Goal: Task Accomplishment & Management: Manage account settings

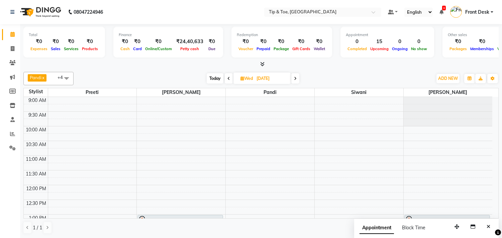
scroll to position [111, 0]
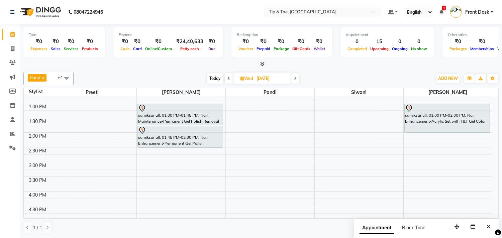
click at [212, 76] on span "Today" at bounding box center [215, 78] width 17 height 10
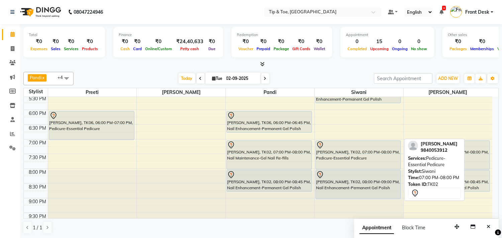
scroll to position [178, 0]
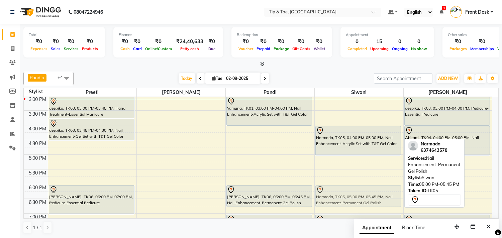
drag, startPoint x: 352, startPoint y: 168, endPoint x: 336, endPoint y: 198, distance: 34.4
click at [336, 198] on div "Narmada, TK05, 04:00 PM-05:00 PM, Nail Enhancement-Acrylic Set with T&T Gel Col…" at bounding box center [359, 125] width 89 height 412
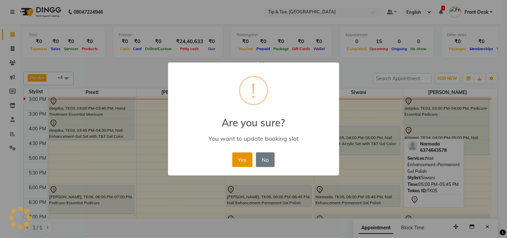
click at [245, 160] on button "Yes" at bounding box center [242, 159] width 20 height 15
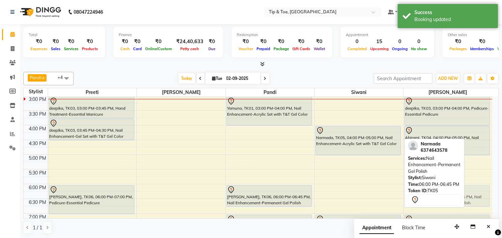
drag, startPoint x: 362, startPoint y: 195, endPoint x: 475, endPoint y: 194, distance: 113.0
click at [475, 194] on tr "deepika, TK03, 03:00 PM-03:45 PM, Hand Treatment-Essential Manicure deepika, TK…" at bounding box center [258, 125] width 468 height 412
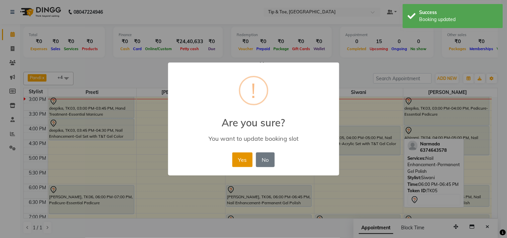
click at [237, 160] on button "Yes" at bounding box center [242, 159] width 20 height 15
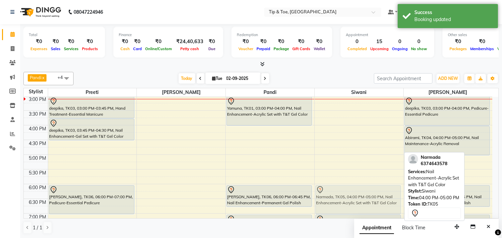
drag, startPoint x: 350, startPoint y: 138, endPoint x: 346, endPoint y: 196, distance: 57.3
click at [346, 196] on div "Narmada, TK05, 04:00 PM-05:00 PM, Nail Enhancement-Acrylic Set with T&T Gel Col…" at bounding box center [359, 125] width 89 height 412
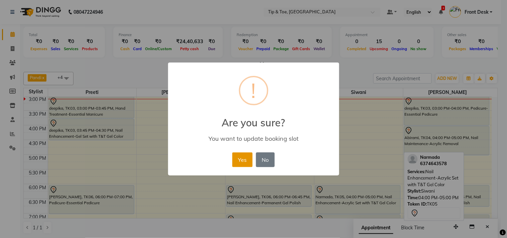
click at [243, 159] on button "Yes" at bounding box center [242, 159] width 20 height 15
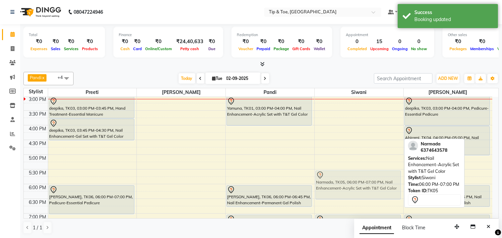
drag, startPoint x: 343, startPoint y: 197, endPoint x: 345, endPoint y: 181, distance: 16.5
click at [345, 181] on div "Narmada, TK05, 06:00 PM-07:00 PM, Nail Enhancement-Acrylic Set with T&T Gel Col…" at bounding box center [359, 125] width 89 height 412
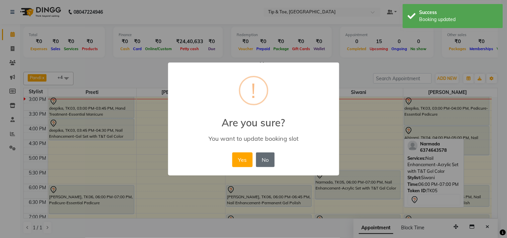
click at [267, 158] on button "No" at bounding box center [265, 159] width 19 height 15
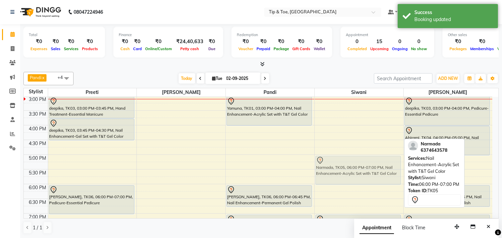
drag, startPoint x: 349, startPoint y: 192, endPoint x: 350, endPoint y: 161, distance: 30.5
click at [350, 161] on div "Narmada, TK05, 06:00 PM-07:00 PM, Nail Enhancement-Acrylic Set with T&T Gel Col…" at bounding box center [359, 125] width 89 height 412
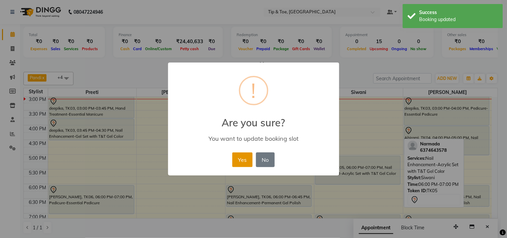
click at [242, 160] on button "Yes" at bounding box center [242, 159] width 20 height 15
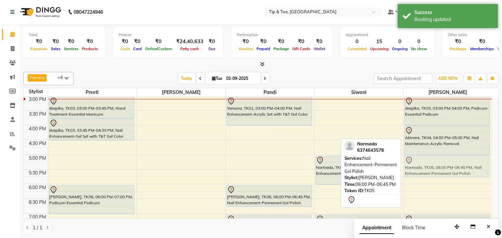
drag, startPoint x: 446, startPoint y: 194, endPoint x: 450, endPoint y: 165, distance: 29.0
click at [450, 165] on div "deepika, TK03, 03:00 PM-04:00 PM, Pedicure-Essential Pedicure Abirami, TK04, 04…" at bounding box center [448, 125] width 89 height 412
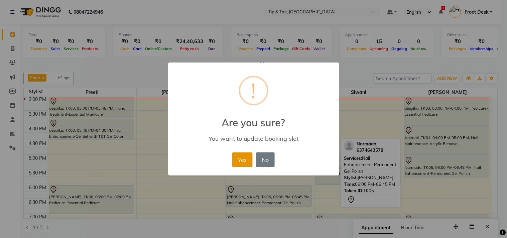
click at [241, 161] on button "Yes" at bounding box center [242, 159] width 20 height 15
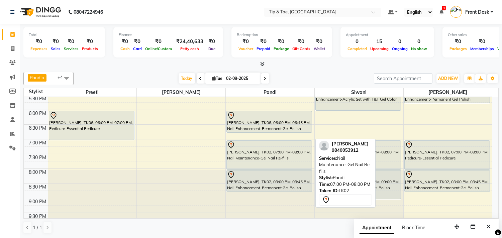
scroll to position [215, 0]
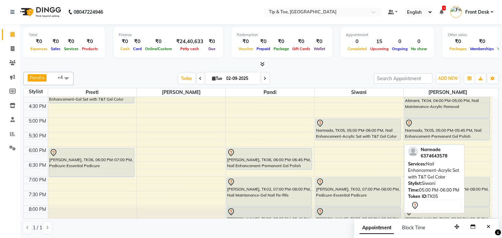
drag, startPoint x: 379, startPoint y: 146, endPoint x: 380, endPoint y: 139, distance: 7.4
click at [380, 139] on div "Narmada, TK05, 05:00 PM-06:00 PM, Nail Enhancement-Acrylic Set with T&T Gel Col…" at bounding box center [359, 88] width 89 height 412
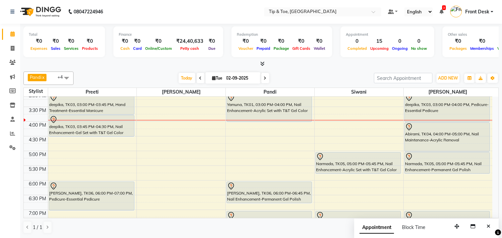
scroll to position [181, 0]
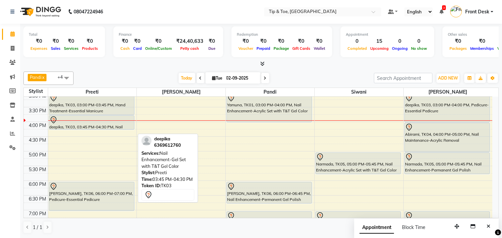
drag, startPoint x: 118, startPoint y: 137, endPoint x: 128, endPoint y: 128, distance: 13.0
click at [128, 128] on div "deepika, TK03, 03:00 PM-03:45 PM, Hand Treatment-Essential Manicure deepika, TK…" at bounding box center [92, 122] width 89 height 412
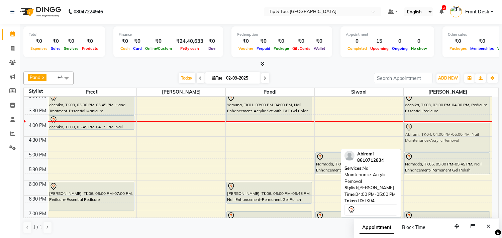
click at [444, 132] on div "deepika, TK03, 03:00 PM-04:00 PM, Pedicure-Essential Pedicure Abirami, TK04, 04…" at bounding box center [448, 122] width 89 height 412
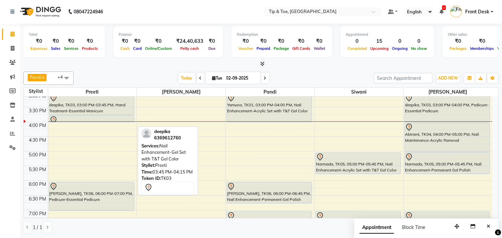
drag, startPoint x: 92, startPoint y: 128, endPoint x: 104, endPoint y: 116, distance: 17.3
click at [104, 116] on div "deepika, TK03, 03:00 PM-03:45 PM, Hand Treatment-Essential Manicure deepika, TK…" at bounding box center [92, 122] width 89 height 412
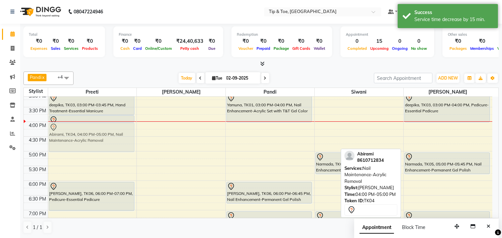
drag, startPoint x: 436, startPoint y: 135, endPoint x: 72, endPoint y: 133, distance: 364.1
click at [72, 133] on tr "deepika, TK03, 03:00 PM-03:45 PM, Hand Treatment-Essential Manicure deepika, TK…" at bounding box center [258, 122] width 468 height 412
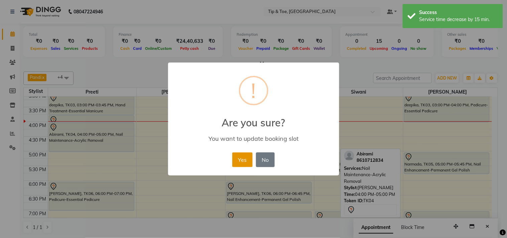
click at [245, 156] on button "Yes" at bounding box center [242, 159] width 20 height 15
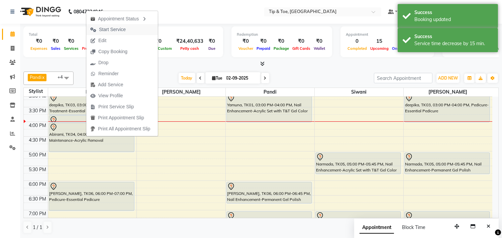
click at [95, 31] on icon "button" at bounding box center [93, 29] width 6 height 5
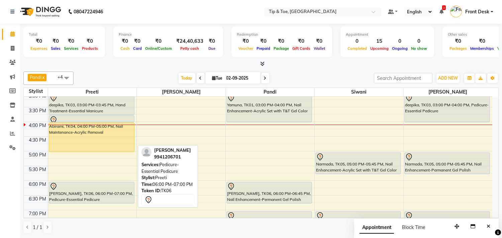
drag, startPoint x: 88, startPoint y: 210, endPoint x: 98, endPoint y: 200, distance: 14.2
click at [98, 200] on div "deepika, TK03, 03:00 PM-03:45 PM, Hand Treatment-Essential Manicure deepika, TK…" at bounding box center [92, 122] width 89 height 412
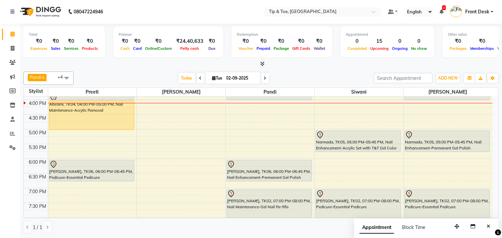
scroll to position [218, 0]
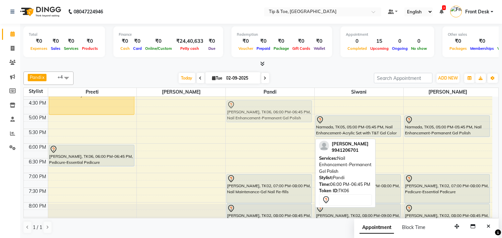
drag, startPoint x: 276, startPoint y: 157, endPoint x: 286, endPoint y: 114, distance: 44.5
click at [286, 114] on div "Yamuna, TK01, 03:00 PM-04:00 PM, Nail Enhancement-Acrylic Set with T&T Gel Colo…" at bounding box center [270, 85] width 89 height 412
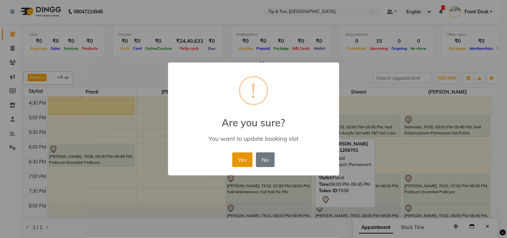
click at [240, 157] on button "Yes" at bounding box center [242, 159] width 20 height 15
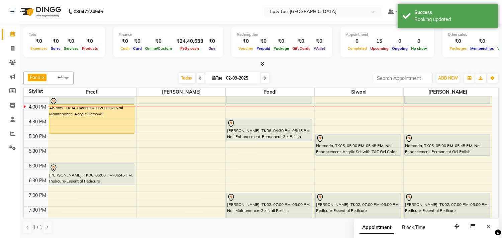
scroll to position [255, 0]
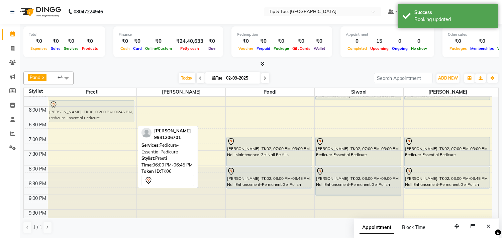
drag, startPoint x: 110, startPoint y: 119, endPoint x: 142, endPoint y: 114, distance: 32.1
click at [142, 114] on div "9:00 AM 9:30 AM 10:00 AM 10:30 AM 11:00 AM 11:30 AM 12:00 PM 12:30 PM 1:00 PM 1…" at bounding box center [258, 48] width 468 height 412
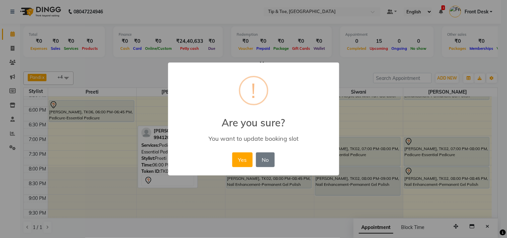
click at [382, 95] on div "× ! Are you sure? You want to update booking slot Yes No No" at bounding box center [253, 119] width 507 height 238
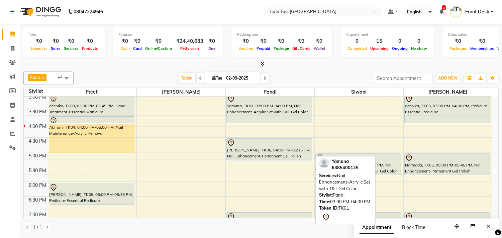
scroll to position [181, 0]
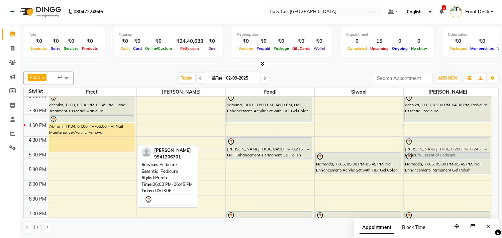
drag, startPoint x: 103, startPoint y: 191, endPoint x: 478, endPoint y: 146, distance: 378.2
click at [478, 146] on tr "deepika, TK03, 03:00 PM-03:45 PM, Hand Treatment-Essential Manicure deepika, TK…" at bounding box center [258, 122] width 468 height 412
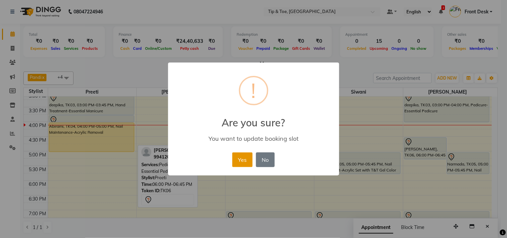
click at [237, 160] on button "Yes" at bounding box center [242, 159] width 20 height 15
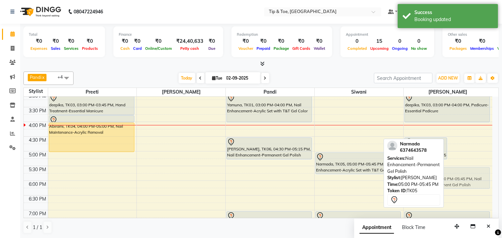
drag, startPoint x: 471, startPoint y: 162, endPoint x: 469, endPoint y: 177, distance: 14.4
click at [469, 177] on div "monika mam, TK06, 04:30 PM-05:15 PM, Pedicure-Essential Pedicure Narmada, TK05,…" at bounding box center [448, 122] width 89 height 412
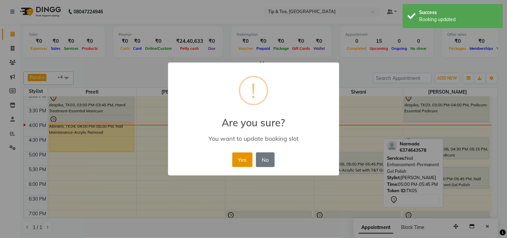
click at [239, 159] on button "Yes" at bounding box center [242, 159] width 20 height 15
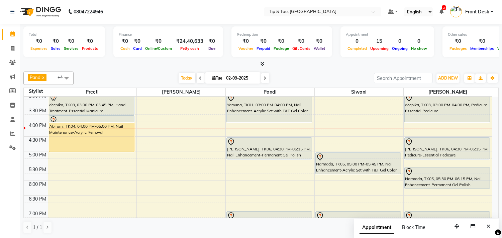
click at [264, 78] on icon at bounding box center [265, 78] width 3 height 4
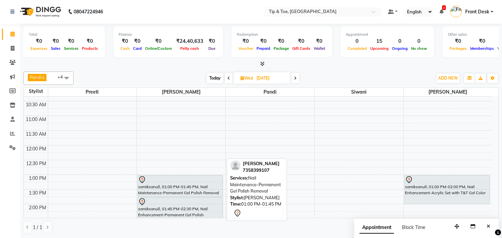
scroll to position [0, 0]
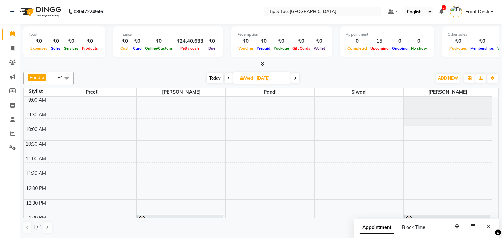
click at [216, 76] on span "Today" at bounding box center [215, 78] width 17 height 10
type input "02-09-2025"
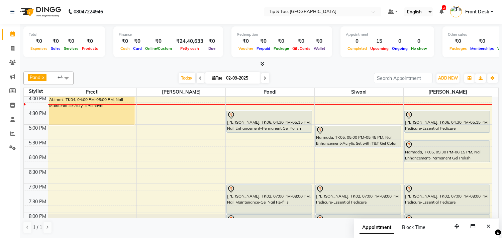
scroll to position [133, 0]
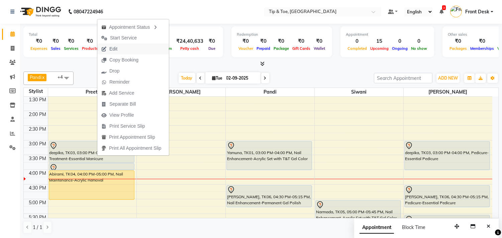
click at [138, 47] on button "Edit" at bounding box center [133, 48] width 72 height 11
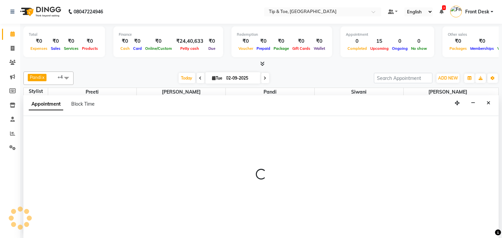
select select "tentative"
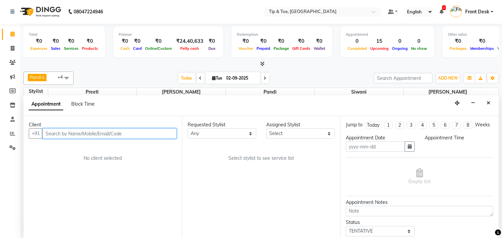
type input "02-09-2025"
select select "900"
select select "39915"
select select "2752"
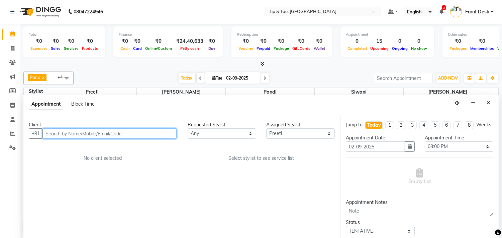
select select "2752"
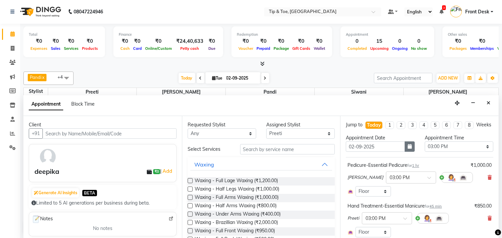
click at [411, 152] on button "button" at bounding box center [410, 146] width 10 height 10
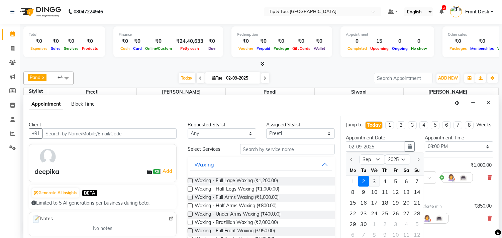
click at [375, 187] on div "3" at bounding box center [374, 181] width 11 height 11
type input "03-09-2025"
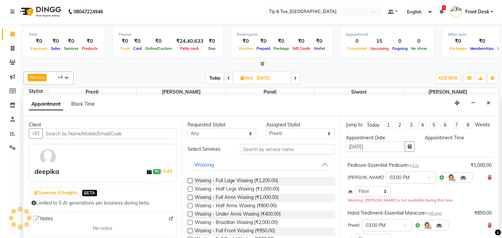
select select "900"
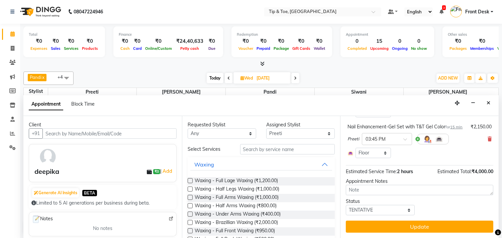
scroll to position [133, 0]
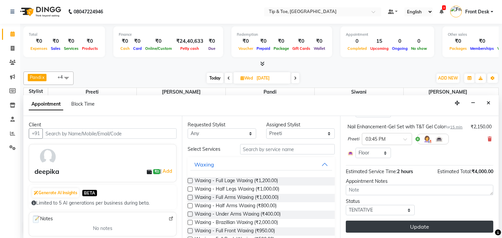
click at [447, 229] on button "Update" at bounding box center [419, 227] width 147 height 12
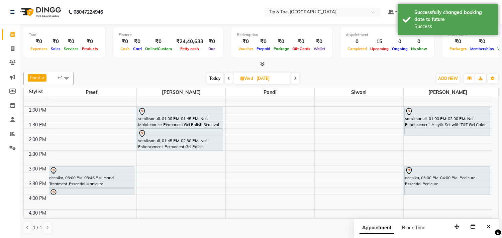
scroll to position [133, 0]
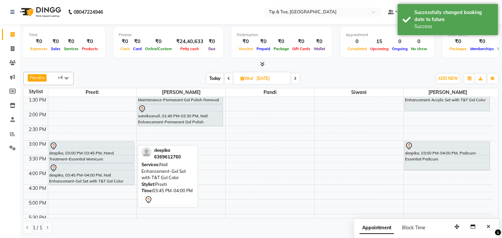
drag, startPoint x: 93, startPoint y: 169, endPoint x: 91, endPoint y: 181, distance: 11.9
click at [91, 181] on div "deepika, 03:00 PM-03:45 PM, Hand Treatment-Essential Manicure deepika, 03:45 PM…" at bounding box center [92, 170] width 89 height 412
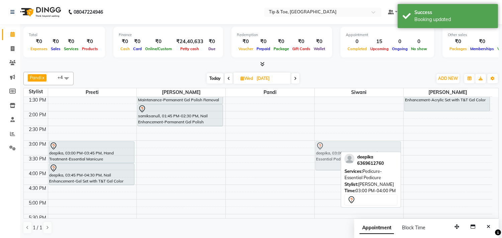
drag, startPoint x: 417, startPoint y: 149, endPoint x: 339, endPoint y: 148, distance: 77.6
click at [339, 148] on tr "deepika, 03:00 PM-03:45 PM, Hand Treatment-Essential Manicure deepika, 03:45 PM…" at bounding box center [258, 170] width 468 height 412
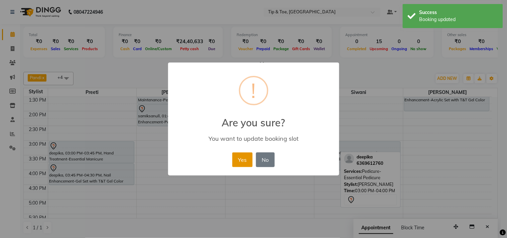
click at [242, 160] on button "Yes" at bounding box center [242, 159] width 20 height 15
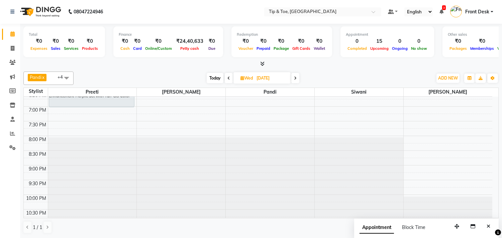
scroll to position [292, 0]
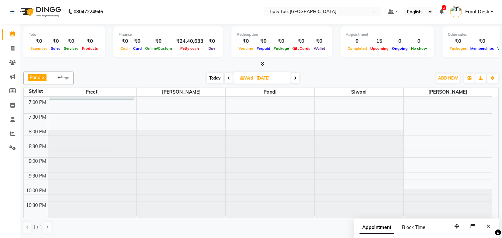
click at [210, 77] on span "Today" at bounding box center [215, 78] width 17 height 10
type input "02-09-2025"
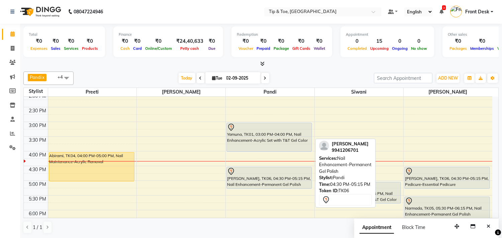
scroll to position [170, 0]
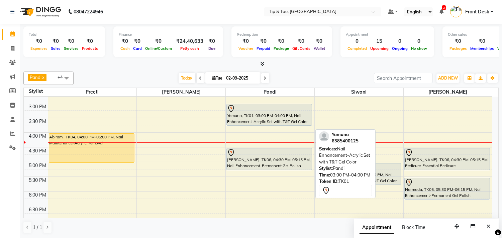
drag, startPoint x: 271, startPoint y: 132, endPoint x: 281, endPoint y: 121, distance: 14.9
click at [281, 121] on div "Yamuna, TK01, 03:00 PM-04:00 PM, Nail Enhancement-Acrylic Set with T&T Gel Colo…" at bounding box center [270, 133] width 89 height 412
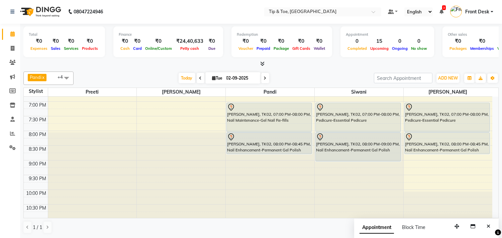
scroll to position [292, 0]
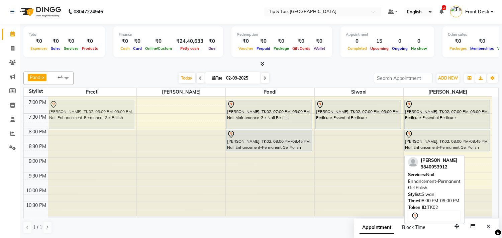
drag, startPoint x: 372, startPoint y: 148, endPoint x: 119, endPoint y: 118, distance: 254.2
click at [107, 118] on tr "Abirami, TK04, 04:00 PM-05:00 PM, Nail Maintenance-Acrylic Removal Rajesh lulla…" at bounding box center [258, 11] width 468 height 412
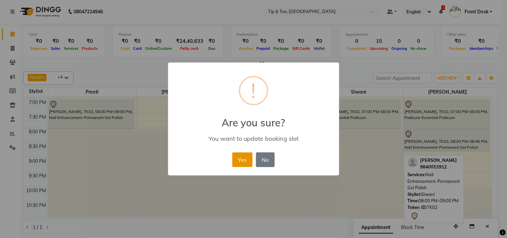
click at [239, 154] on button "Yes" at bounding box center [242, 159] width 20 height 15
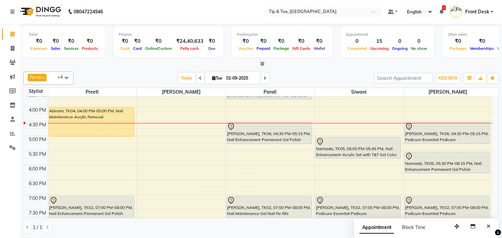
scroll to position [181, 0]
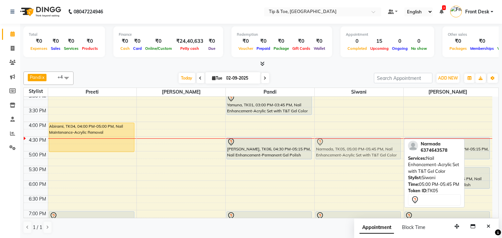
drag, startPoint x: 354, startPoint y: 165, endPoint x: 357, endPoint y: 152, distance: 13.7
click at [357, 152] on div "Narmada, TK05, 05:00 PM-05:45 PM, Nail Enhancement-Acrylic Set with T&T Gel Col…" at bounding box center [359, 122] width 89 height 412
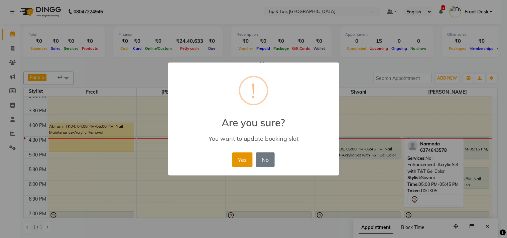
click at [236, 156] on button "Yes" at bounding box center [242, 159] width 20 height 15
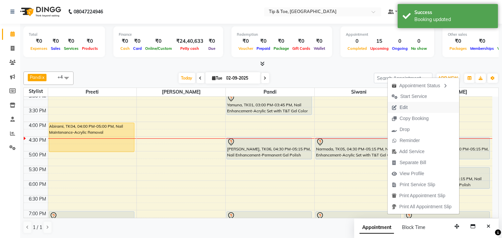
click at [419, 105] on button "Edit" at bounding box center [424, 107] width 72 height 11
select select "tentative"
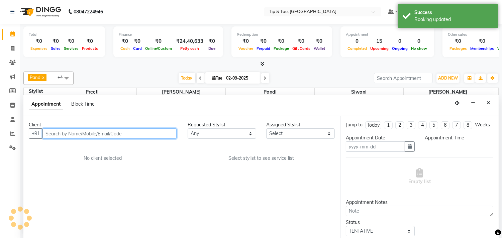
type input "02-09-2025"
select select "75187"
select select "990"
select select "2752"
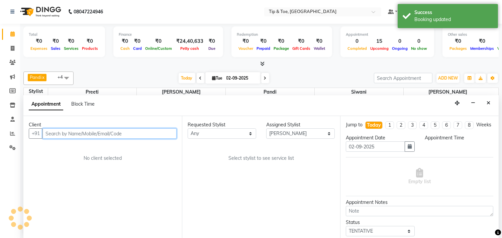
select select "2752"
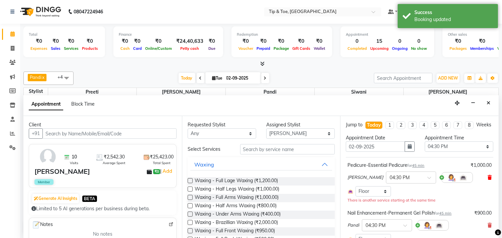
click at [487, 180] on icon at bounding box center [489, 177] width 4 height 5
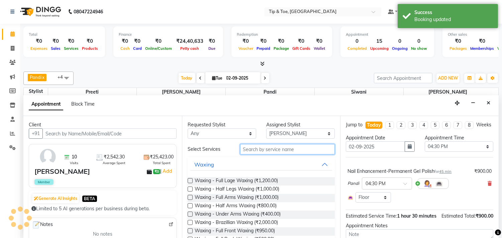
click at [294, 151] on input "text" at bounding box center [287, 149] width 95 height 10
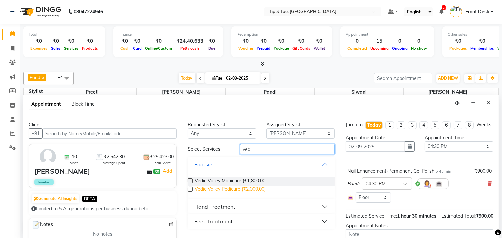
type input "ved"
click at [207, 190] on span "Vedic Valley Pedicure (₹2,000.00)" at bounding box center [230, 190] width 71 height 8
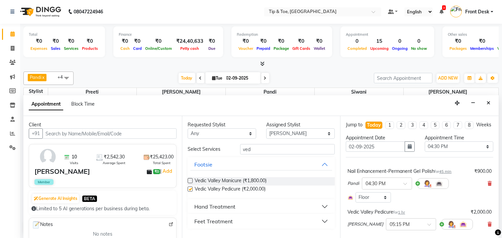
checkbox input "false"
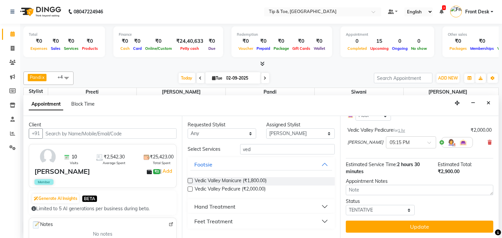
scroll to position [88, 0]
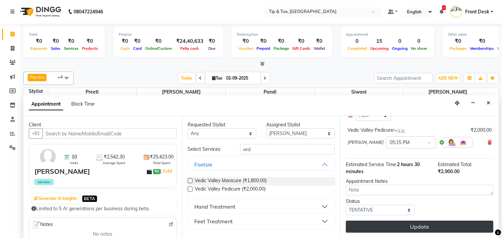
click at [439, 223] on button "Update" at bounding box center [419, 227] width 147 height 12
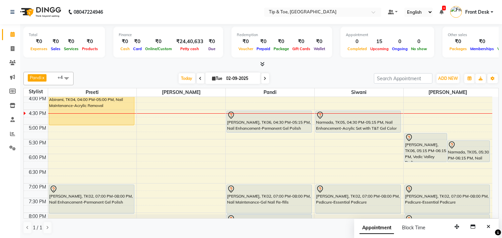
scroll to position [207, 0]
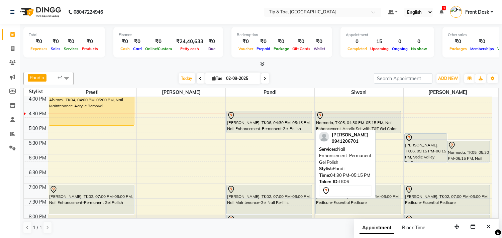
click at [285, 125] on div "monika mam, TK06, 04:30 PM-05:15 PM, Nail Enhancement-Permanent Gel Polish" at bounding box center [269, 121] width 85 height 21
click at [293, 127] on div "monika mam, TK06, 04:30 PM-05:15 PM, Nail Enhancement-Permanent Gel Polish" at bounding box center [269, 121] width 85 height 21
select select "7"
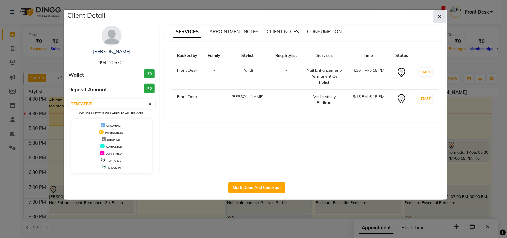
click at [446, 13] on button "button" at bounding box center [440, 16] width 13 height 13
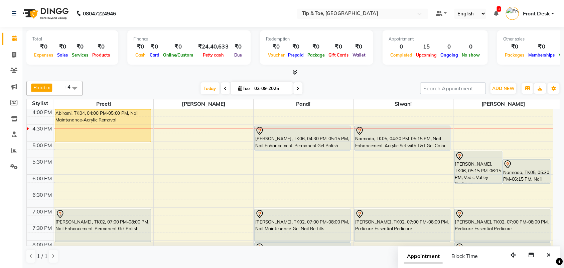
scroll to position [205, 0]
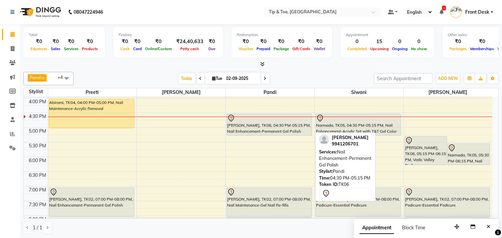
click at [293, 118] on div at bounding box center [269, 118] width 84 height 8
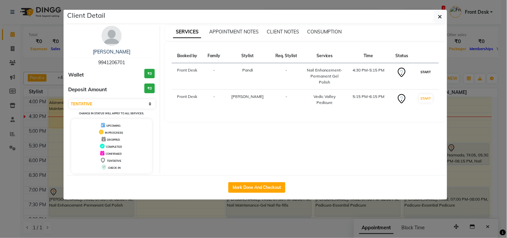
click at [429, 72] on button "START" at bounding box center [426, 72] width 14 height 8
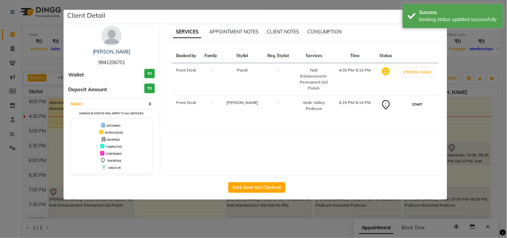
click at [422, 100] on button "START" at bounding box center [418, 104] width 14 height 8
select select "1"
click at [459, 51] on ngb-modal-window "Client Detail monika mam 9941206701 Wallet ₹0 Deposit Amount ₹0 Select IN SERVI…" at bounding box center [253, 119] width 507 height 238
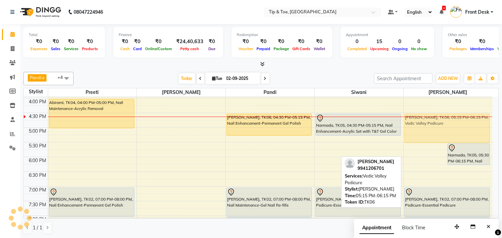
drag, startPoint x: 425, startPoint y: 149, endPoint x: 431, endPoint y: 125, distance: 25.3
click at [431, 125] on div "monika mam, TK06, 05:15 PM-06:15 PM, Vedic Valley Pedicure Narmada, TK05, 05:30…" at bounding box center [448, 98] width 89 height 412
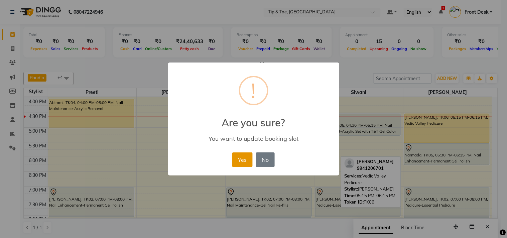
click at [244, 160] on button "Yes" at bounding box center [242, 159] width 20 height 15
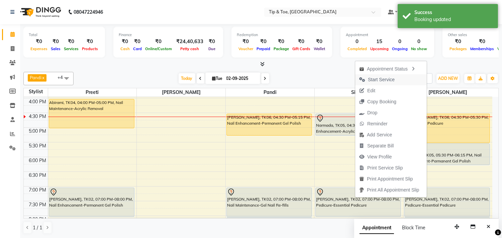
click at [387, 75] on span "Start Service" at bounding box center [376, 79] width 43 height 11
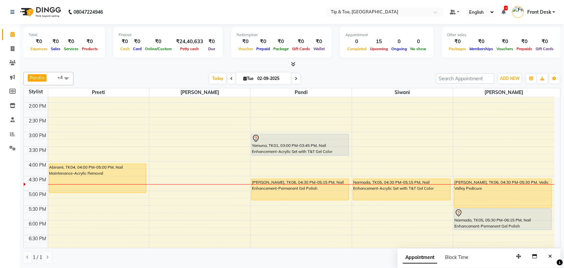
scroll to position [140, 0]
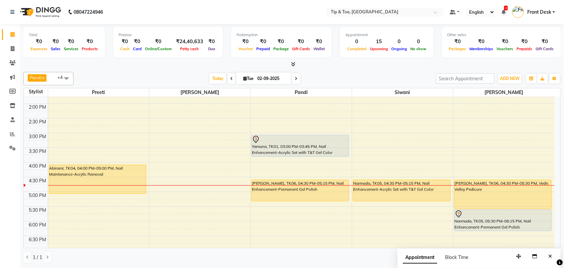
click at [95, 198] on div "9:00 AM 9:30 AM 10:00 AM 10:30 AM 11:00 AM 11:30 AM 12:00 PM 12:30 PM 1:00 PM 1…" at bounding box center [289, 163] width 531 height 412
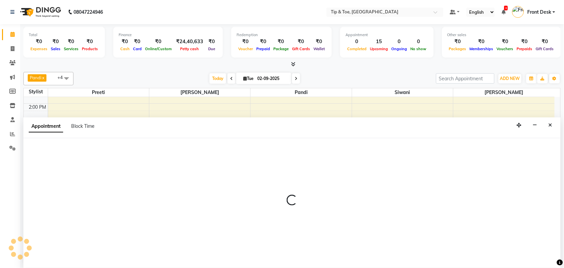
select select "39915"
select select "1020"
select select "tentative"
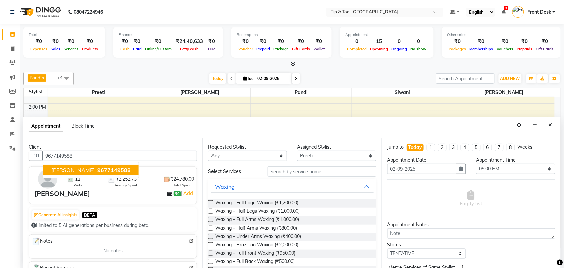
click at [104, 170] on button "rachel 9677149588" at bounding box center [90, 169] width 95 height 11
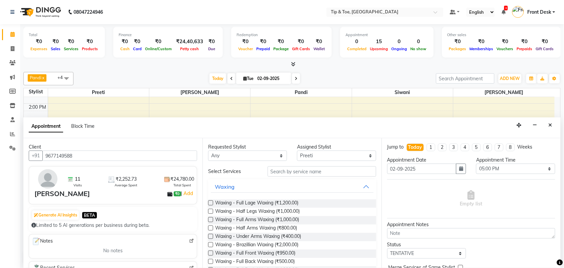
type input "9677149588"
click at [297, 172] on input "text" at bounding box center [322, 171] width 109 height 10
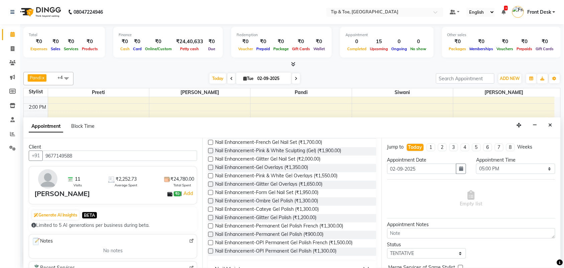
scroll to position [125, 0]
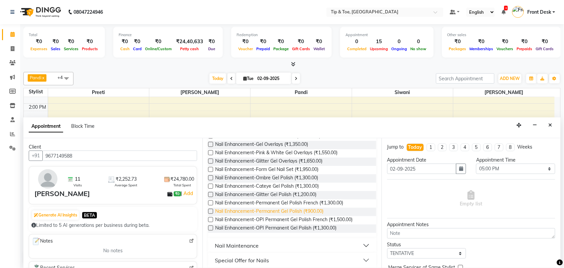
type input "gel"
click at [297, 211] on span "Nail Enhancement-Permanent Gel Polish (₹900.00)" at bounding box center [269, 212] width 108 height 8
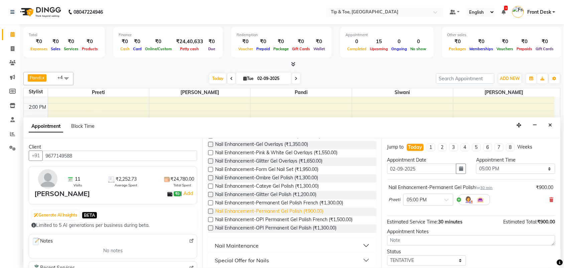
click at [297, 211] on span "Nail Enhancement-Permanent Gel Polish (₹900.00)" at bounding box center [269, 212] width 108 height 8
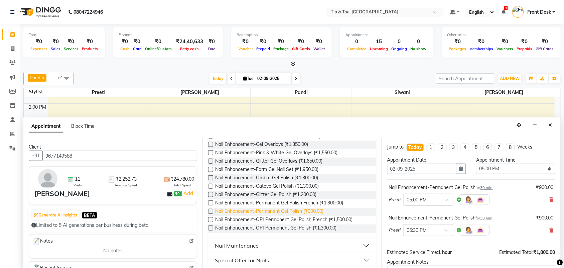
click at [297, 211] on span "Nail Enhancement-Permanent Gel Polish (₹900.00)" at bounding box center [269, 212] width 108 height 8
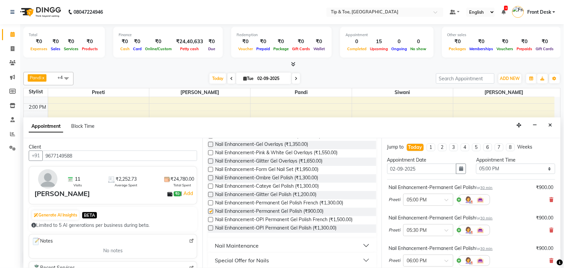
checkbox input "false"
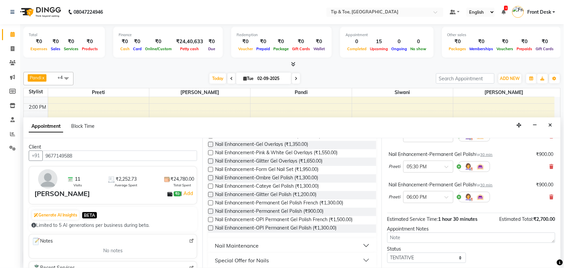
scroll to position [101, 0]
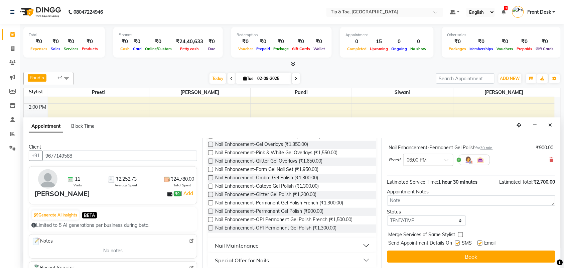
click at [487, 238] on button "Book" at bounding box center [472, 256] width 168 height 12
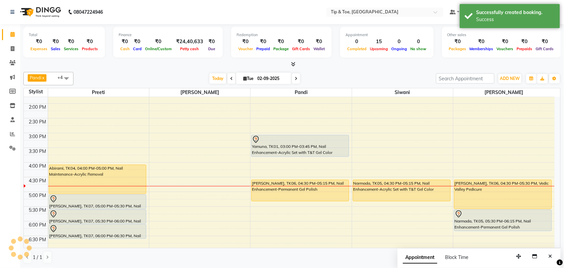
scroll to position [0, 0]
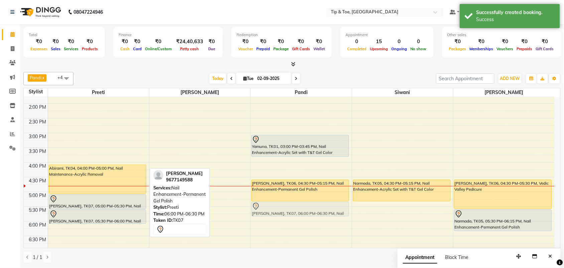
drag, startPoint x: 123, startPoint y: 230, endPoint x: 323, endPoint y: 211, distance: 200.8
click at [323, 211] on tr "Abirami, TK04, 04:00 PM-05:00 PM, Nail Maintenance-Acrylic Removal rachel, TK07…" at bounding box center [289, 163] width 531 height 412
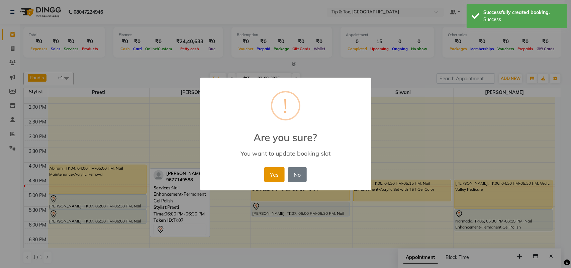
click at [270, 182] on button "Yes" at bounding box center [274, 174] width 20 height 15
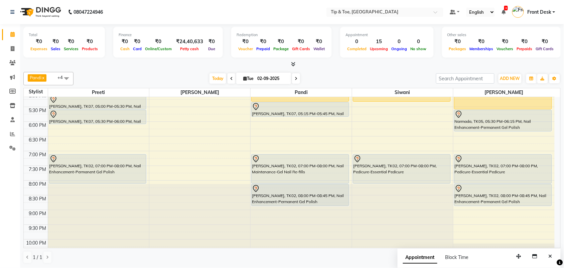
scroll to position [224, 0]
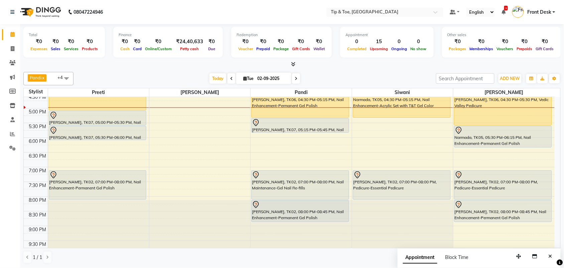
click at [222, 142] on div "9:00 AM 9:30 AM 10:00 AM 10:30 AM 11:00 AM 11:30 AM 12:00 PM 12:30 PM 1:00 PM 1…" at bounding box center [289, 79] width 531 height 412
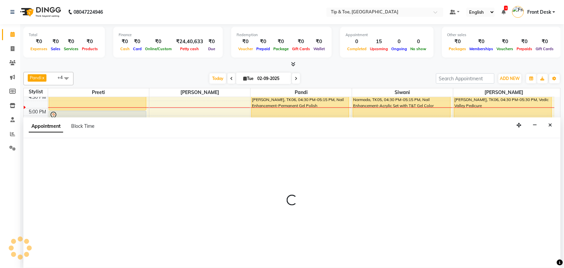
click at [298, 76] on span at bounding box center [296, 78] width 8 height 10
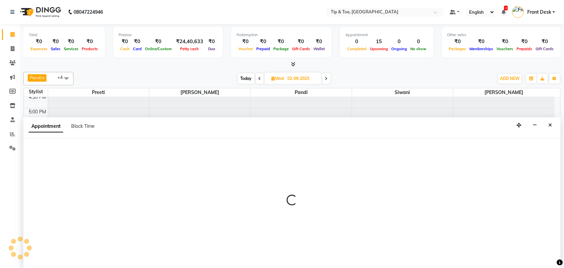
type input "03-09-2025"
select select "39914"
select select "tentative"
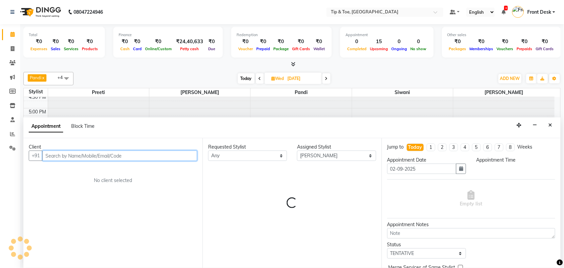
select select "1080"
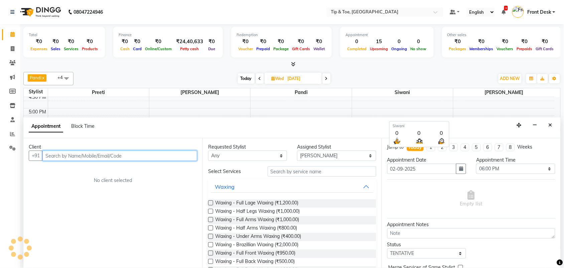
scroll to position [208, 0]
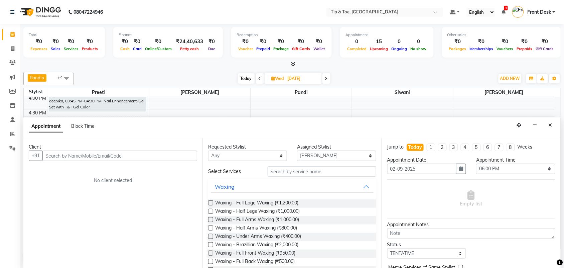
click at [502, 127] on div "Appointment Block Time" at bounding box center [292, 127] width 538 height 21
click at [502, 124] on icon "Close" at bounding box center [551, 125] width 4 height 5
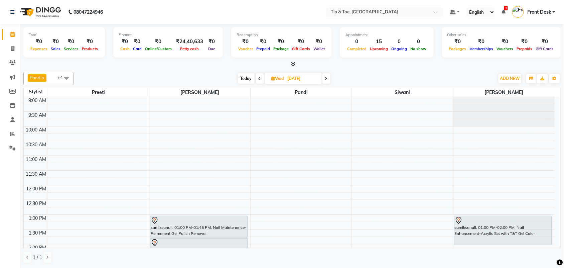
scroll to position [0, 0]
click at [10, 148] on icon at bounding box center [12, 147] width 6 height 5
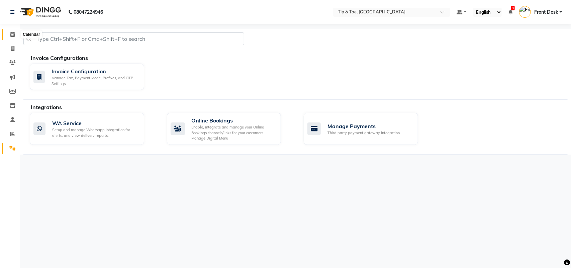
click at [9, 31] on span at bounding box center [13, 35] width 12 height 8
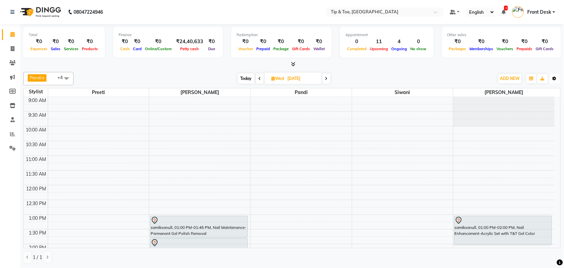
click at [502, 78] on icon "button" at bounding box center [555, 79] width 4 height 4
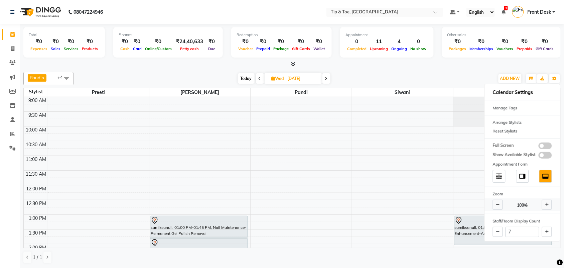
click at [502, 204] on icon at bounding box center [548, 205] width 4 height 4
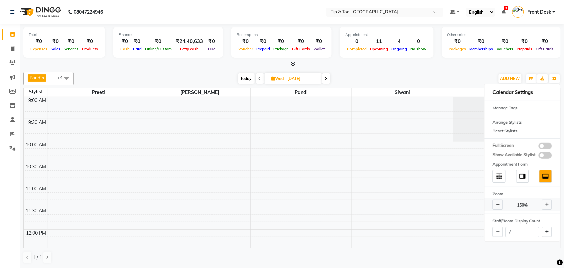
click at [502, 204] on icon at bounding box center [548, 205] width 4 height 4
click at [496, 206] on span at bounding box center [498, 205] width 10 height 10
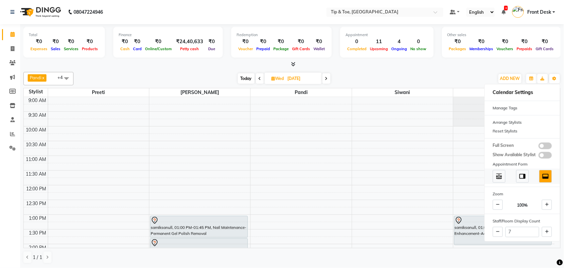
scroll to position [0, 0]
click at [498, 205] on icon at bounding box center [498, 205] width 4 height 4
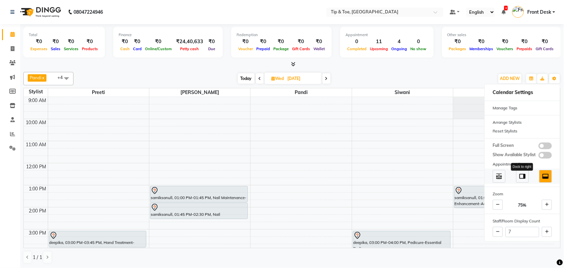
click at [502, 178] on img at bounding box center [522, 176] width 7 height 7
click at [502, 177] on div at bounding box center [522, 176] width 75 height 15
click at [502, 178] on span at bounding box center [546, 176] width 13 height 13
click at [502, 229] on button at bounding box center [547, 232] width 10 height 10
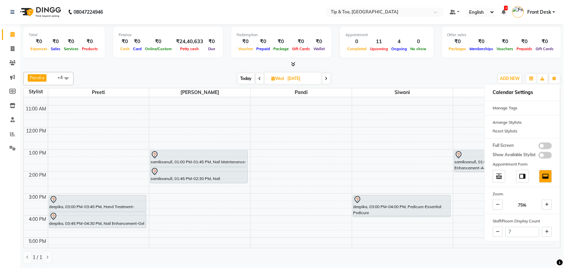
scroll to position [84, 0]
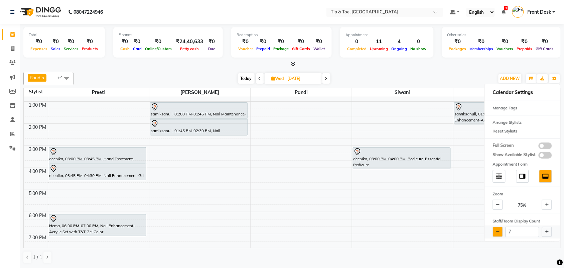
click at [497, 231] on icon at bounding box center [498, 232] width 4 height 4
type input "6"
click at [242, 78] on span "Today" at bounding box center [246, 78] width 17 height 10
type input "02-09-2025"
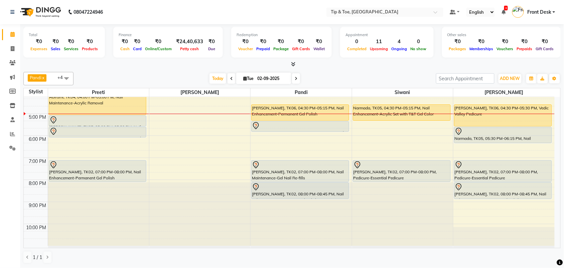
scroll to position [161, 0]
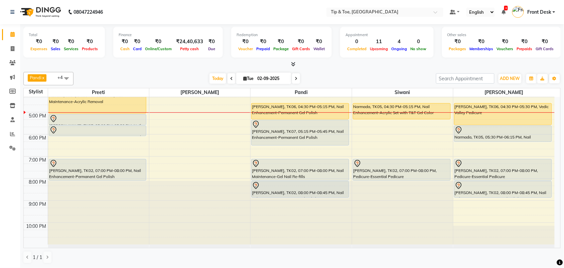
drag, startPoint x: 317, startPoint y: 137, endPoint x: 314, endPoint y: 149, distance: 11.7
click at [314, 149] on div "9:00 AM 10:00 AM 11:00 AM 12:00 PM 1:00 PM 2:00 PM 3:00 PM 4:00 PM 5:00 PM 6:00…" at bounding box center [289, 90] width 531 height 309
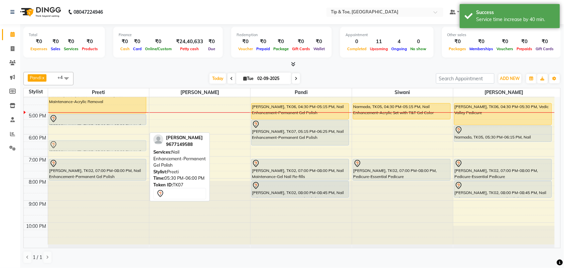
drag, startPoint x: 92, startPoint y: 132, endPoint x: 87, endPoint y: 143, distance: 12.3
click at [86, 146] on div "Abirami, TK04, 04:00 PM-05:00 PM, Nail Maintenance-Acrylic Removal rachel, TK07…" at bounding box center [98, 90] width 101 height 309
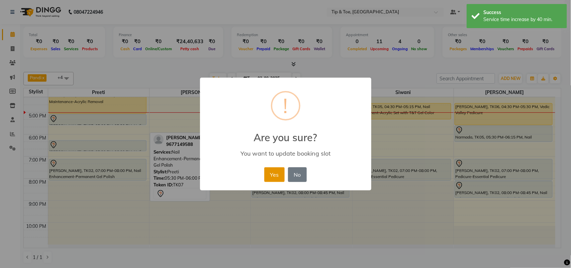
click at [269, 175] on button "Yes" at bounding box center [274, 174] width 20 height 15
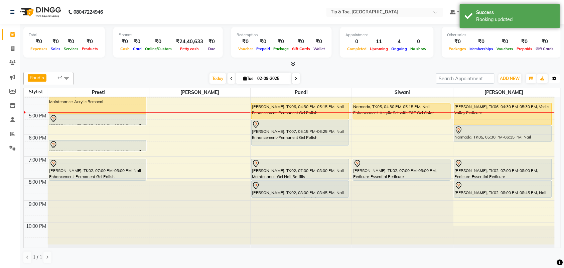
click at [502, 80] on icon "button" at bounding box center [555, 79] width 4 height 4
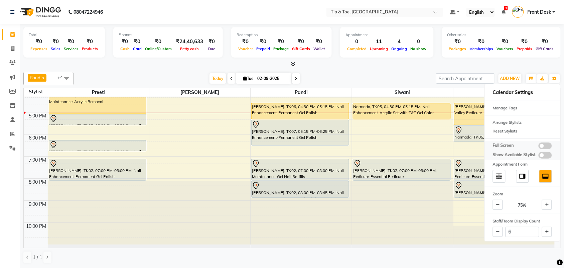
click at [502, 144] on span at bounding box center [545, 145] width 13 height 7
click at [502, 147] on input "checkbox" at bounding box center [539, 147] width 0 height 0
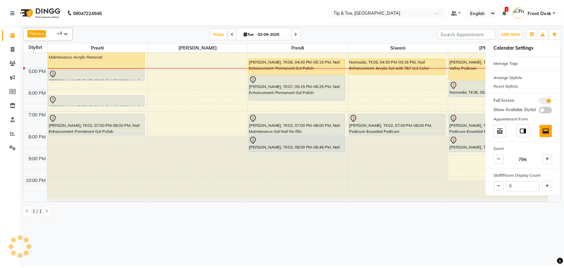
scroll to position [117, 0]
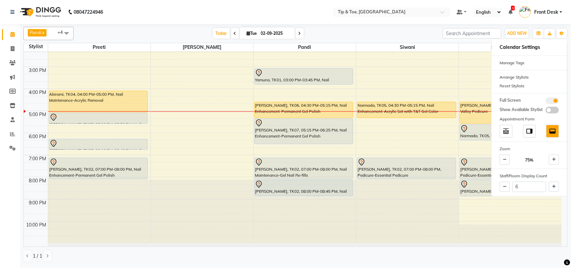
click at [502, 99] on span at bounding box center [551, 100] width 13 height 7
click at [502, 102] on input "checkbox" at bounding box center [545, 102] width 0 height 0
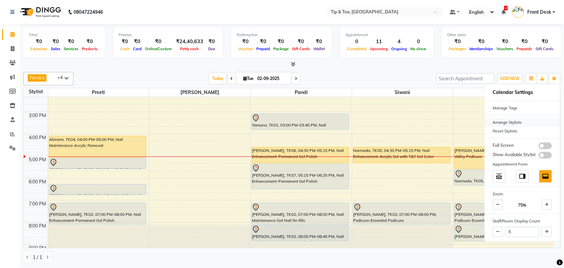
click at [502, 121] on div "Arrange Stylists" at bounding box center [522, 122] width 75 height 9
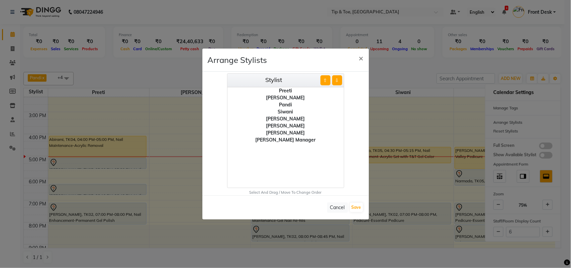
click at [401, 76] on ngb-modal-window "Arrange Stylists × Stylist ⇧ ⇩ Preeti Raj Pandi Siwani afroz Afroz Rebecca Rick…" at bounding box center [285, 134] width 571 height 268
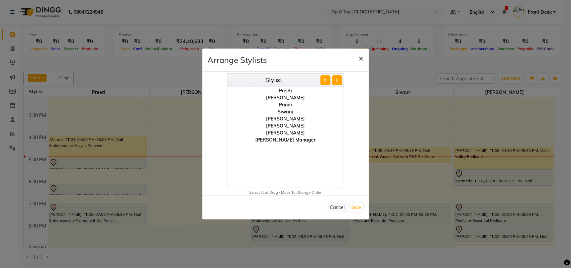
click at [363, 57] on span "×" at bounding box center [361, 58] width 5 height 10
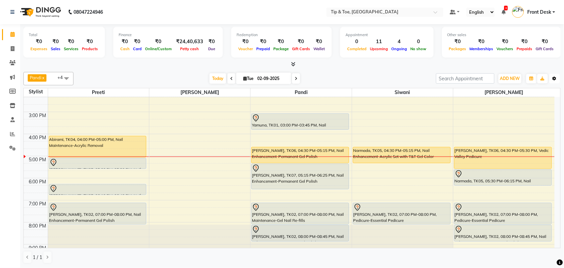
click at [502, 78] on button "Toggle Dropdown" at bounding box center [555, 78] width 11 height 9
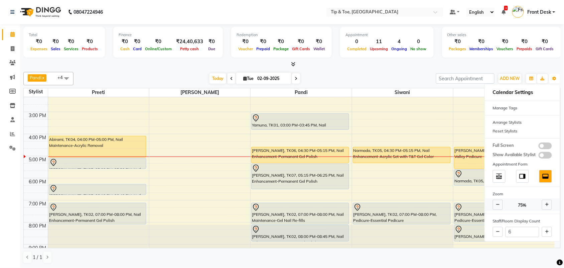
scroll to position [0, 0]
click at [502, 205] on span at bounding box center [547, 205] width 10 height 10
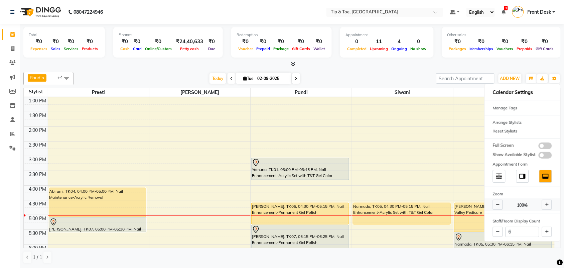
click at [502, 205] on span at bounding box center [547, 205] width 10 height 10
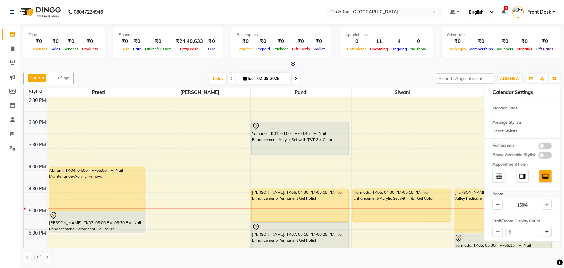
scroll to position [0, 0]
click at [502, 173] on span "Dock to right" at bounding box center [523, 176] width 13 height 13
click at [502, 178] on img at bounding box center [545, 176] width 7 height 7
click at [410, 65] on div at bounding box center [292, 64] width 538 height 7
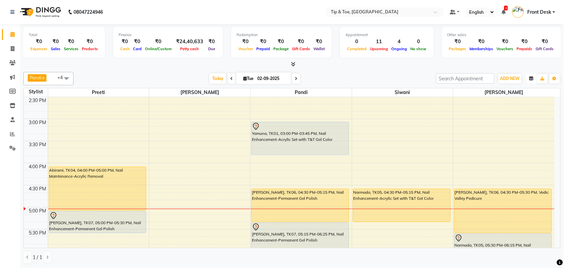
click at [502, 77] on icon "button" at bounding box center [532, 79] width 4 height 4
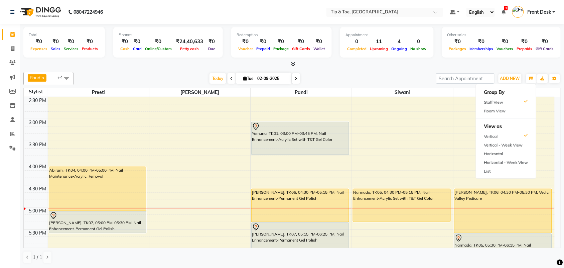
click at [66, 75] on span at bounding box center [66, 78] width 13 height 13
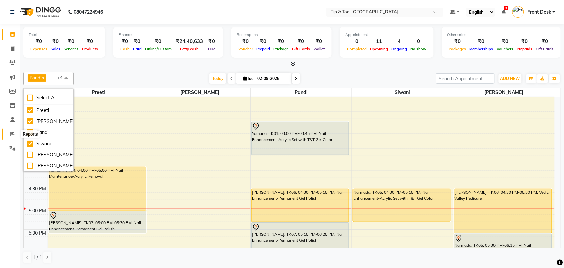
click at [10, 133] on icon at bounding box center [12, 133] width 5 height 5
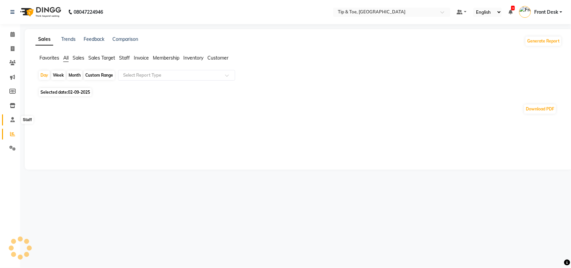
click at [11, 118] on icon at bounding box center [12, 119] width 4 height 5
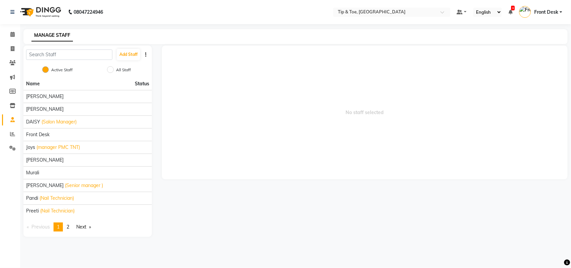
drag, startPoint x: 75, startPoint y: 184, endPoint x: 281, endPoint y: 215, distance: 208.9
click at [317, 214] on div "No staff selected" at bounding box center [365, 140] width 416 height 191
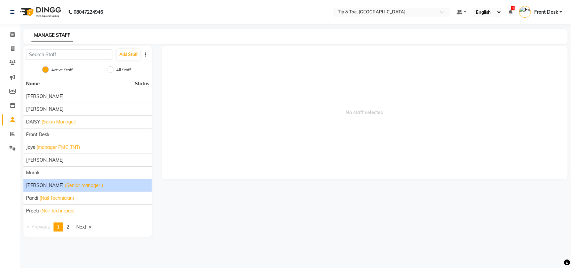
click at [109, 189] on div "NANDHINI K (Senior manager )" at bounding box center [87, 185] width 123 height 7
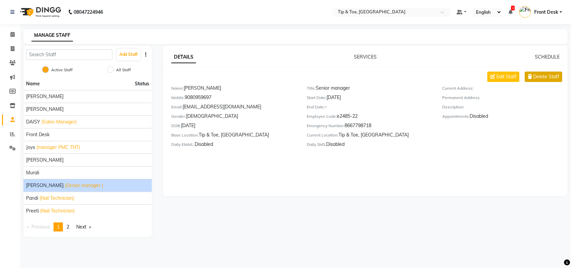
click at [502, 77] on span "Delete Staff" at bounding box center [546, 76] width 26 height 7
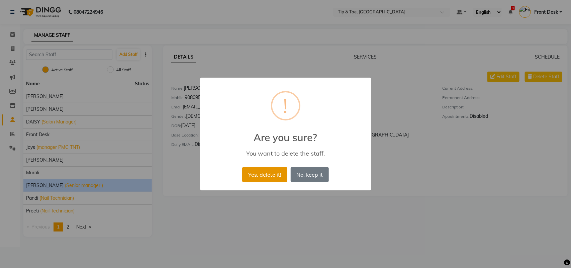
click at [273, 168] on button "Yes, delete it!" at bounding box center [264, 174] width 45 height 15
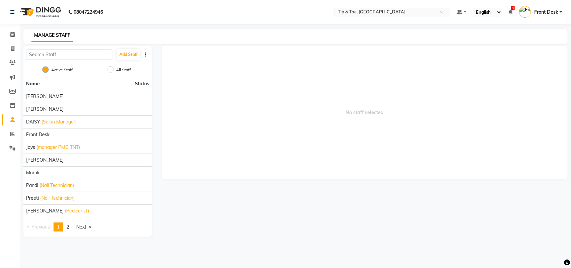
drag, startPoint x: 67, startPoint y: 123, endPoint x: 265, endPoint y: 107, distance: 198.5
click at [295, 110] on span "No staff selected" at bounding box center [365, 112] width 406 height 134
click at [133, 57] on button "Add Staff" at bounding box center [128, 54] width 23 height 11
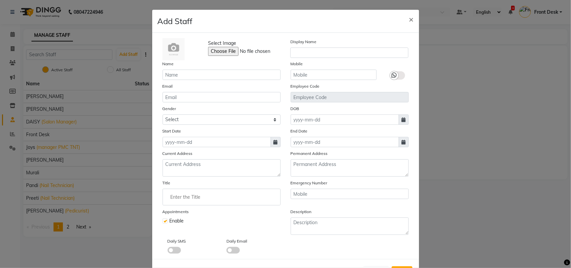
click at [502, 76] on ngb-modal-window "Add Staff × Select Image Display Name Name Mobile Email Employee Code Gender Se…" at bounding box center [285, 134] width 571 height 268
click at [416, 19] on div "Add Staff × Select Image Display Name Name Mobile Email Employee Code Gender Se…" at bounding box center [285, 147] width 267 height 276
click at [409, 19] on span "×" at bounding box center [411, 19] width 5 height 10
checkbox input "false"
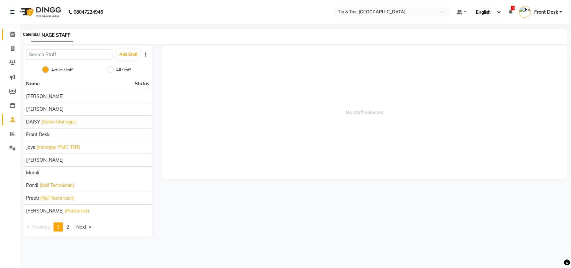
drag, startPoint x: 14, startPoint y: 32, endPoint x: 32, endPoint y: 35, distance: 18.4
click at [14, 32] on span at bounding box center [13, 35] width 12 height 8
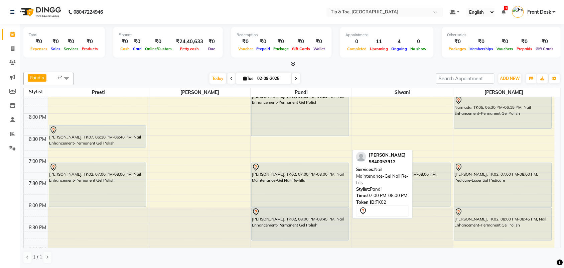
scroll to position [348, 0]
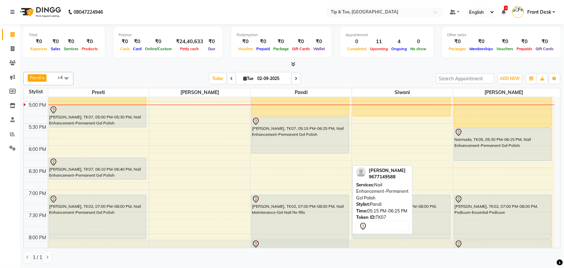
drag, startPoint x: 292, startPoint y: 168, endPoint x: 298, endPoint y: 151, distance: 17.6
click at [298, 151] on div "Yamuna, TK01, 03:00 PM-03:45 PM, Nail Enhancement-Acrylic Set with T&T Gel Colo…" at bounding box center [301, 58] width 101 height 618
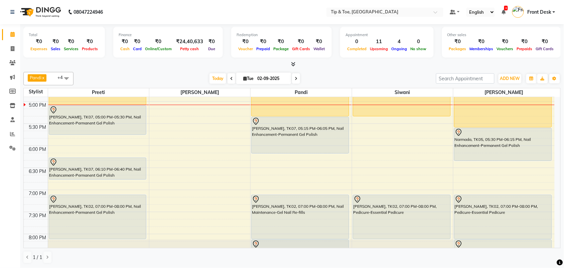
drag, startPoint x: 92, startPoint y: 127, endPoint x: 94, endPoint y: 133, distance: 6.2
click at [94, 133] on div "Abirami, TK04, 04:00 PM-05:00 PM, Nail Maintenance-Acrylic Removal rachel, TK07…" at bounding box center [98, 58] width 101 height 618
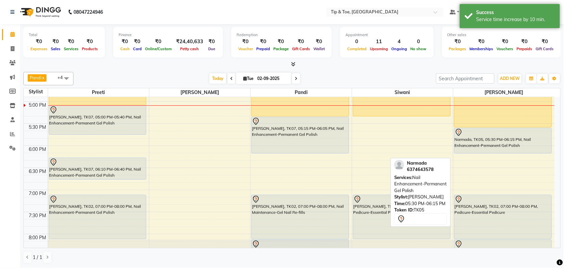
drag, startPoint x: 483, startPoint y: 160, endPoint x: 491, endPoint y: 153, distance: 10.2
click at [491, 153] on div "monika mam, TK06, 04:30 PM-05:30 PM, Vedic Valley Pedicure Narmada, TK05, 05:30…" at bounding box center [504, 58] width 101 height 618
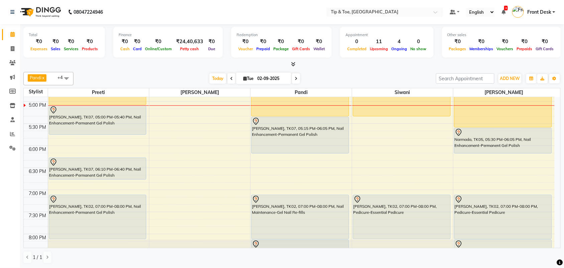
click at [296, 77] on icon at bounding box center [296, 79] width 3 height 4
type input "03-09-2025"
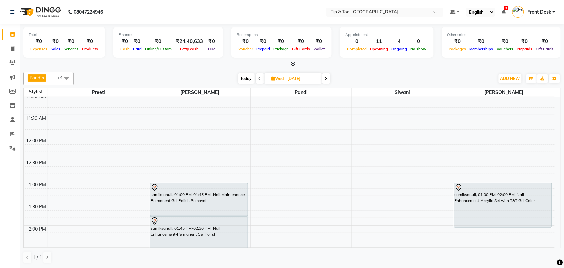
scroll to position [42, 0]
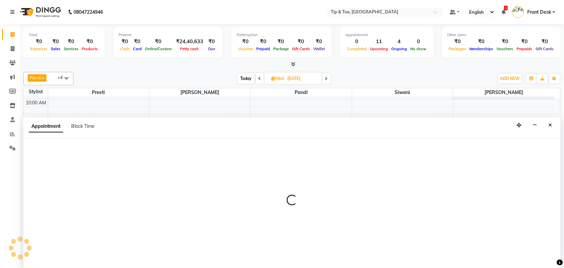
select select "39915"
select select "tentative"
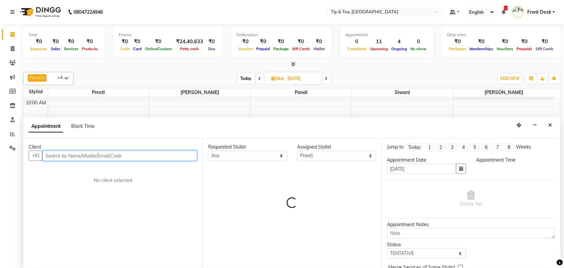
select select "660"
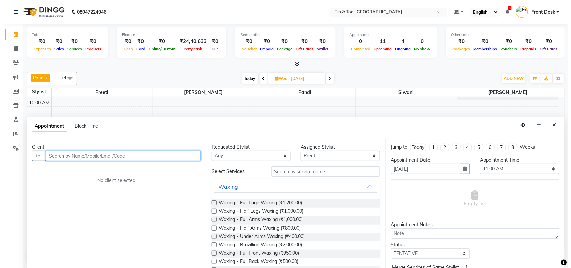
scroll to position [0, 0]
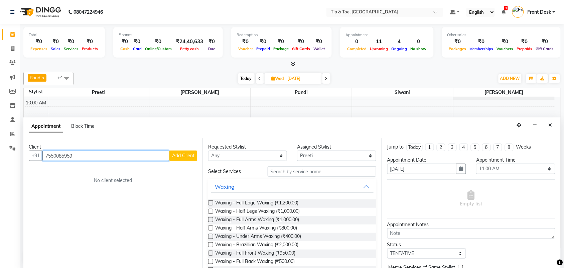
type input "7550085959"
click at [178, 158] on span "Add Client" at bounding box center [183, 155] width 22 height 6
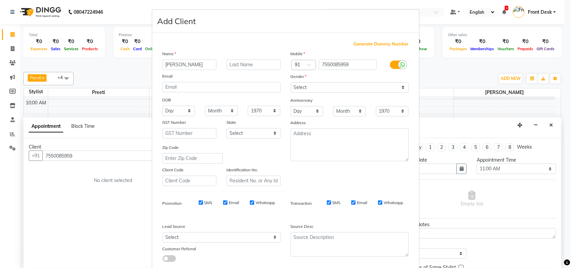
type input "Harini"
click at [336, 84] on select "Select Male Female Other Prefer Not To Say" at bounding box center [350, 87] width 118 height 10
select select "female"
click at [291, 82] on select "Select Male Female Other Prefer Not To Say" at bounding box center [350, 87] width 118 height 10
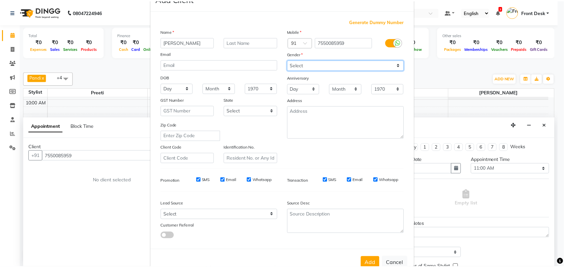
scroll to position [38, 0]
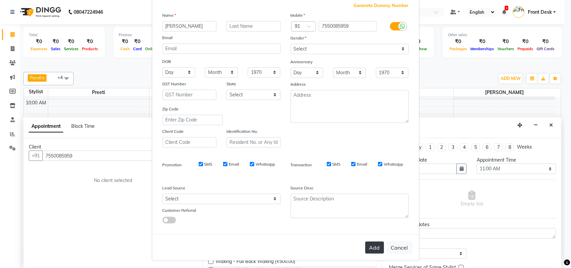
click at [367, 238] on button "Add" at bounding box center [374, 247] width 19 height 12
select select
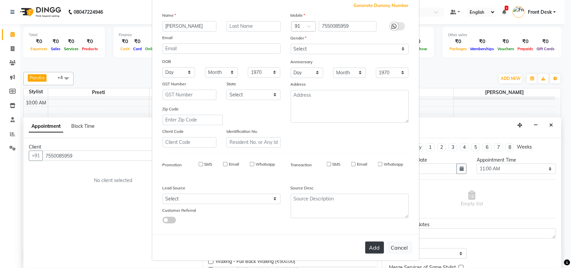
select select
checkbox input "false"
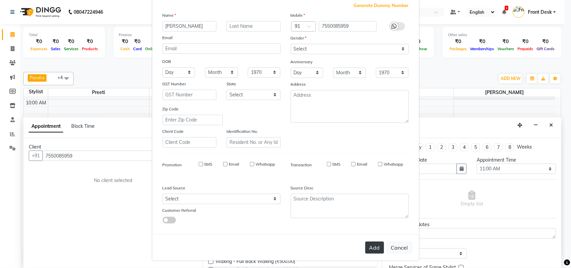
checkbox input "false"
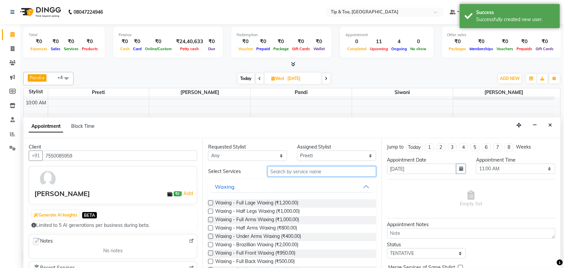
drag, startPoint x: 315, startPoint y: 169, endPoint x: 312, endPoint y: 167, distance: 3.6
click at [312, 167] on input "text" at bounding box center [322, 171] width 109 height 10
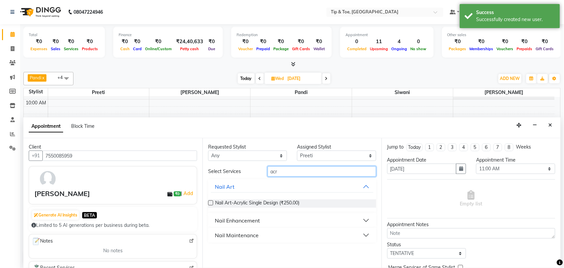
type input "acr"
click at [288, 225] on button "Nail Enhancement" at bounding box center [292, 220] width 163 height 12
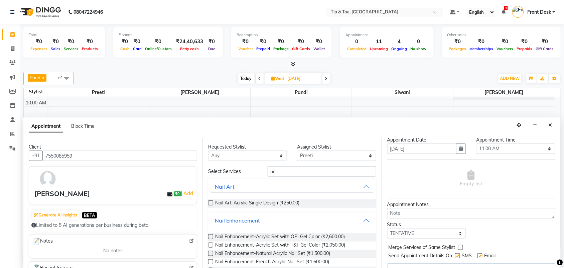
scroll to position [34, 0]
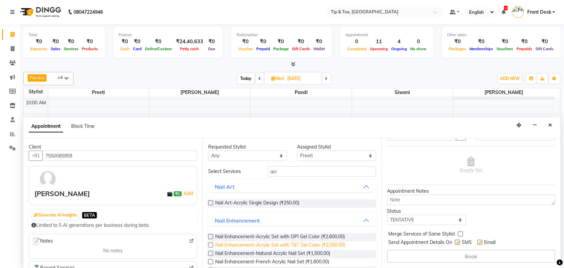
click at [268, 238] on span "Nail Enhancement-Acrylic Set with T&T Gel Color (₹2,050.00)" at bounding box center [280, 245] width 130 height 8
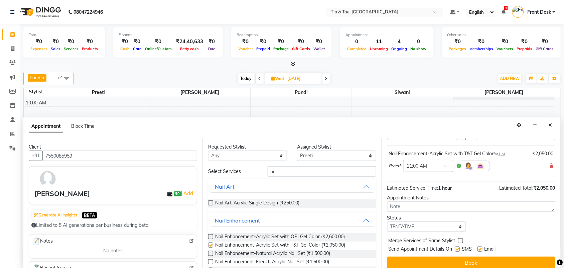
checkbox input "false"
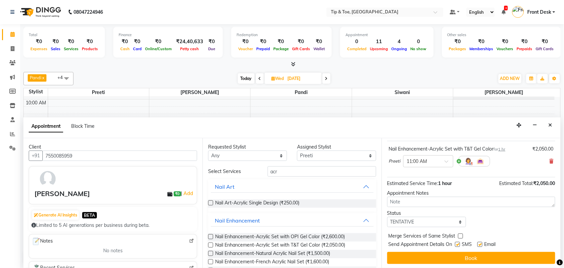
scroll to position [40, 0]
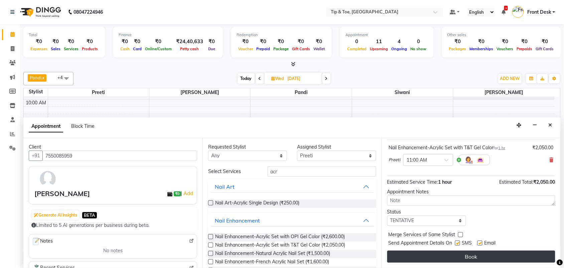
click at [486, 238] on button "Book" at bounding box center [472, 256] width 168 height 12
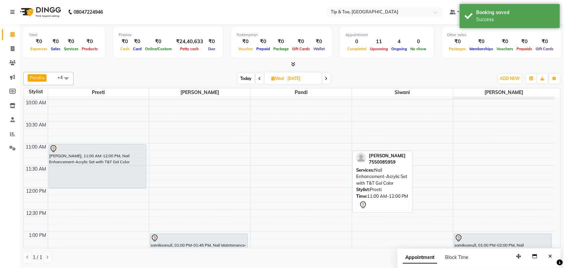
scroll to position [0, 0]
click at [247, 75] on span "Today" at bounding box center [246, 78] width 17 height 10
type input "02-09-2025"
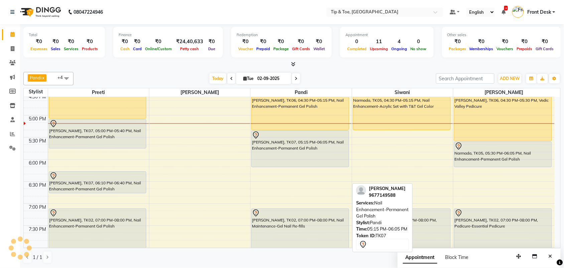
scroll to position [357, 0]
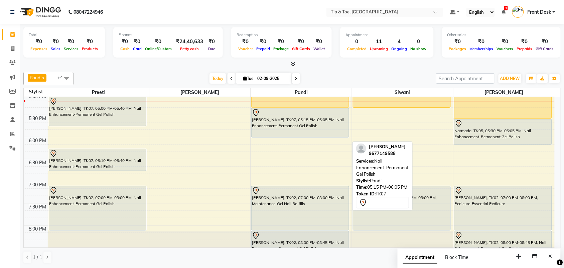
drag, startPoint x: 290, startPoint y: 144, endPoint x: 296, endPoint y: 138, distance: 8.5
click at [296, 138] on div "Yamuna, TK01, 03:00 PM-03:45 PM, Nail Enhancement-Acrylic Set with T&T Gel Colo…" at bounding box center [301, 49] width 101 height 618
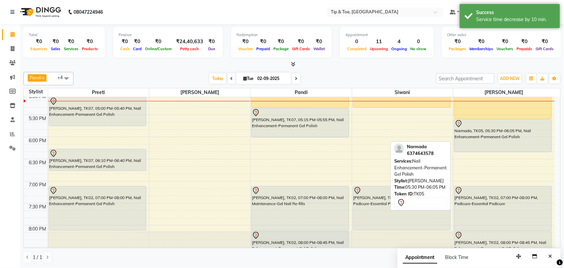
drag, startPoint x: 479, startPoint y: 143, endPoint x: 480, endPoint y: 149, distance: 6.8
click at [480, 149] on div "monika mam, TK06, 04:30 PM-05:30 PM, Vedic Valley Pedicure Narmada, TK05, 05:30…" at bounding box center [504, 49] width 101 height 618
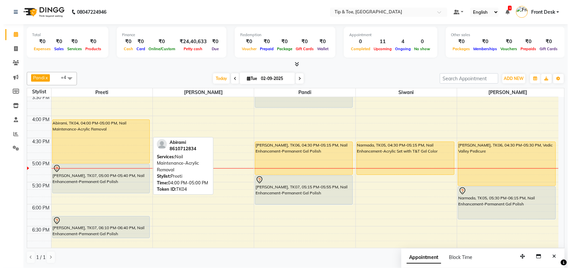
scroll to position [273, 0]
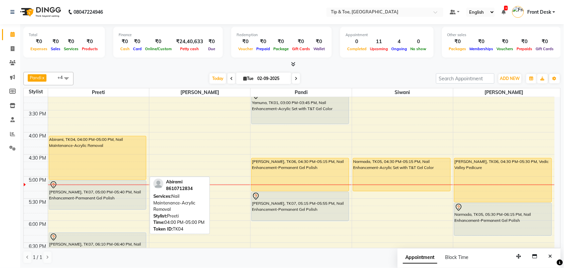
click at [99, 151] on div "Abirami, TK04, 04:00 PM-05:00 PM, Nail Maintenance-Acrylic Removal" at bounding box center [97, 157] width 97 height 43
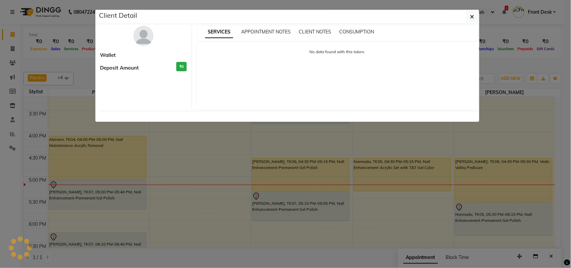
select select "1"
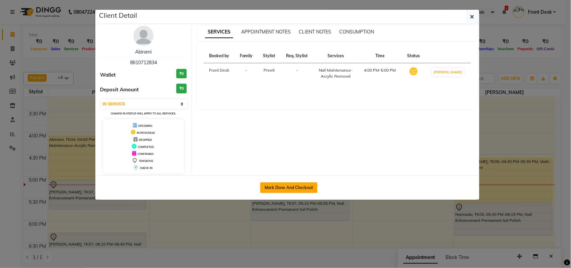
click at [278, 190] on button "Mark Done And Checkout" at bounding box center [288, 187] width 57 height 11
select select "service"
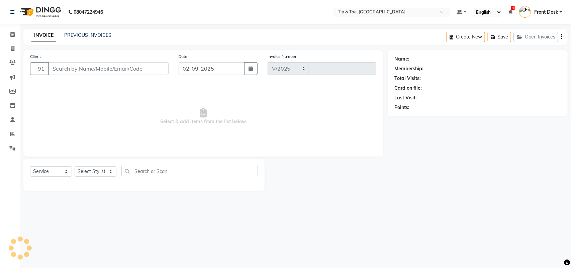
select select "5770"
type input "1118"
type input "8610712834"
select select "39915"
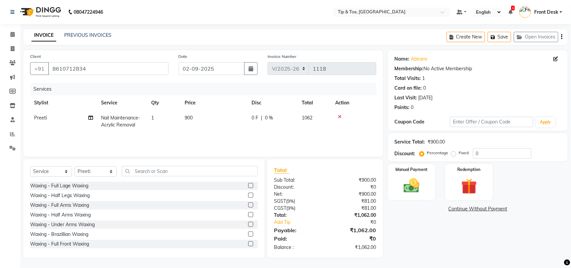
click at [187, 116] on span "900" at bounding box center [189, 118] width 8 height 6
select select "39915"
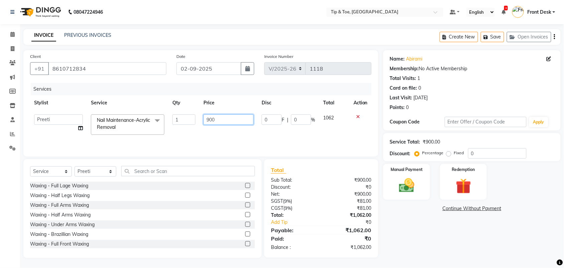
click at [209, 119] on input "900" at bounding box center [229, 119] width 50 height 10
type input "1000"
click at [466, 238] on div "Name: Abirami Membership: No Active Membership Total Visits: 1 Card on file: 0 …" at bounding box center [474, 154] width 183 height 208
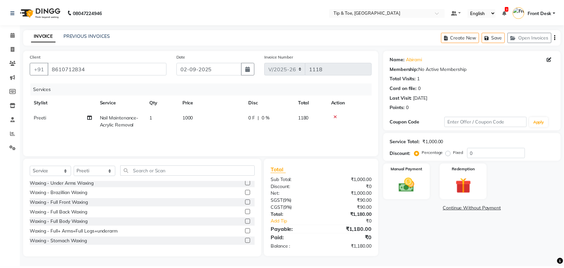
scroll to position [167, 0]
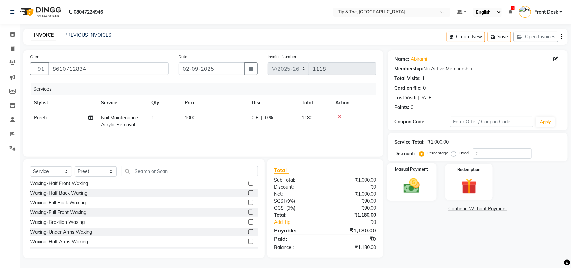
click at [412, 188] on img at bounding box center [411, 185] width 26 height 19
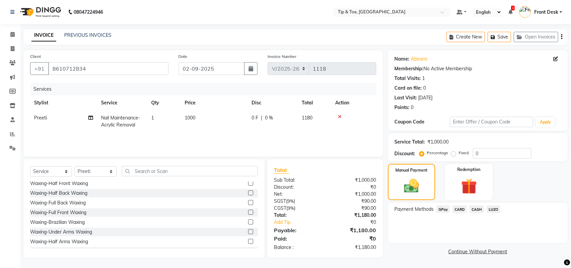
click at [442, 211] on span "GPay" at bounding box center [443, 209] width 14 height 8
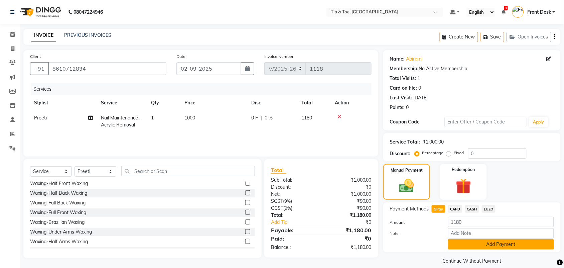
click at [454, 238] on button "Add Payment" at bounding box center [501, 244] width 106 height 10
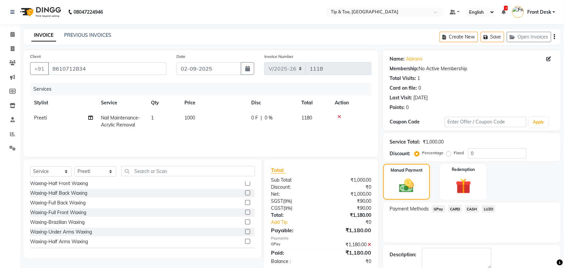
scroll to position [36, 0]
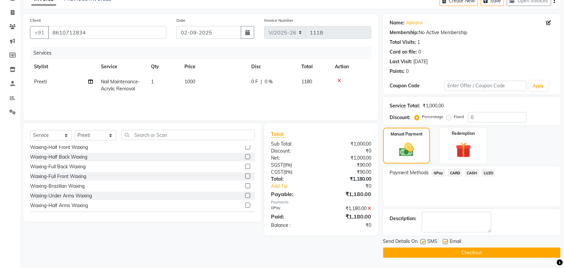
click at [465, 238] on button "Checkout" at bounding box center [472, 252] width 178 height 10
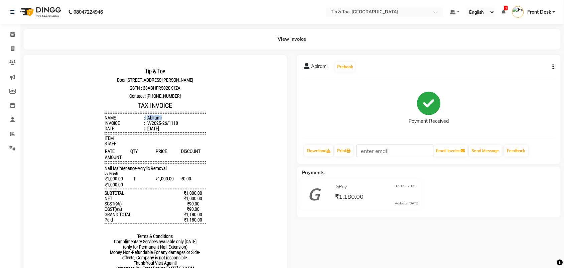
drag, startPoint x: 139, startPoint y: 123, endPoint x: 159, endPoint y: 124, distance: 20.7
click at [159, 120] on li "Name : Abirami" at bounding box center [154, 117] width 101 height 5
copy li "Abirami"
drag, startPoint x: 98, startPoint y: 178, endPoint x: 170, endPoint y: 175, distance: 71.3
click at [170, 175] on div "Tip & Toe Door no I 26, plot no 364 Chandrika arcade, 1st main road,Annanagar e…" at bounding box center [155, 170] width 106 height 213
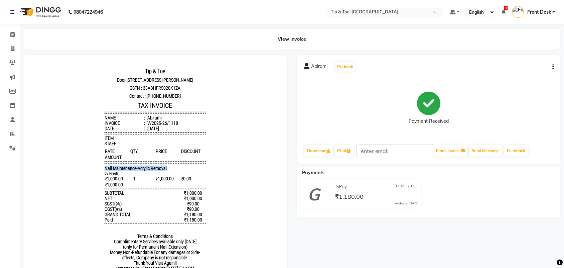
copy span "Nail Maintenance-Acrylic Removal"
click at [12, 130] on span at bounding box center [13, 134] width 12 height 8
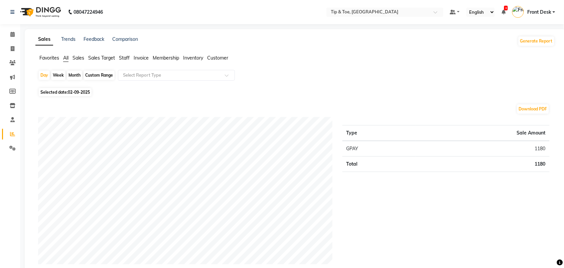
click at [126, 55] on span "Staff" at bounding box center [124, 58] width 11 height 6
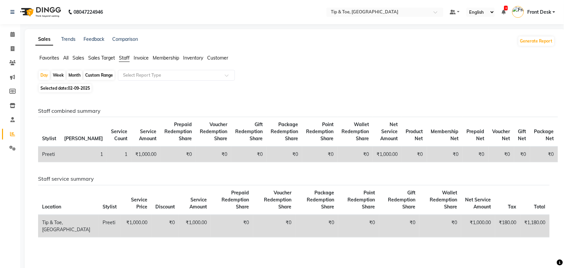
click at [136, 57] on span "Invoice" at bounding box center [141, 58] width 15 height 6
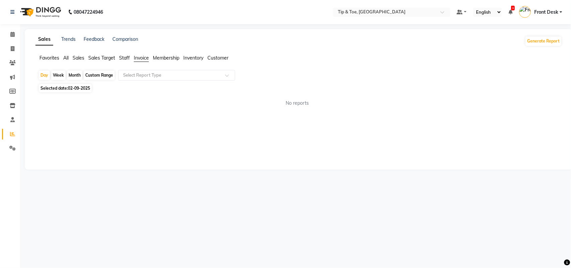
click at [128, 57] on span "Staff" at bounding box center [124, 58] width 11 height 6
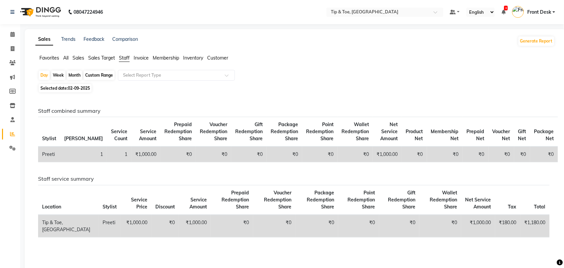
click at [110, 58] on span "Sales Target" at bounding box center [101, 58] width 27 height 6
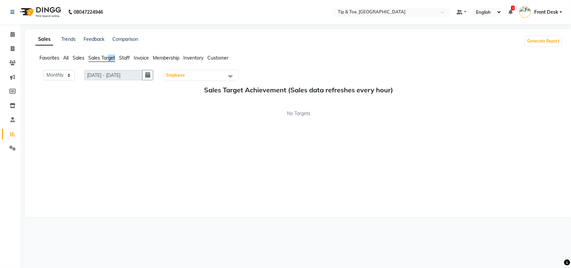
drag, startPoint x: 110, startPoint y: 58, endPoint x: 117, endPoint y: 58, distance: 7.7
click at [117, 58] on ul "Favorites All Sales Sales Target Staff Invoice Membership Inventory Customer" at bounding box center [298, 57] width 526 height 7
click at [64, 76] on select "Monthly Weekly" at bounding box center [58, 75] width 31 height 10
click at [127, 55] on span "Staff" at bounding box center [124, 58] width 11 height 6
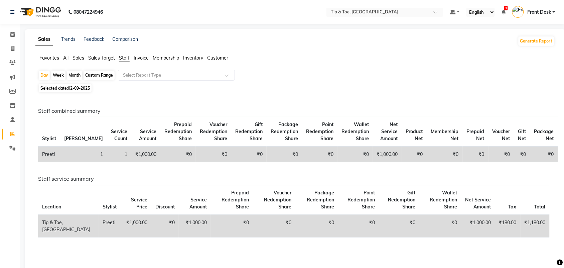
click at [67, 158] on td "1" at bounding box center [83, 154] width 47 height 16
click at [7, 45] on span at bounding box center [13, 49] width 12 height 8
select select "service"
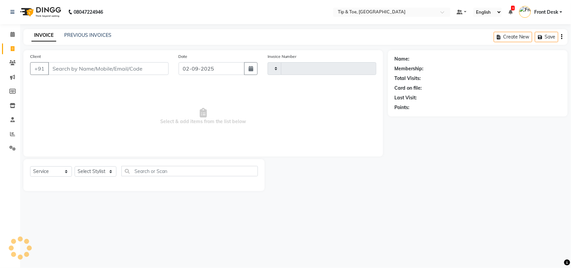
type input "1119"
select select "5770"
click at [10, 38] on link "Calendar" at bounding box center [10, 34] width 16 height 11
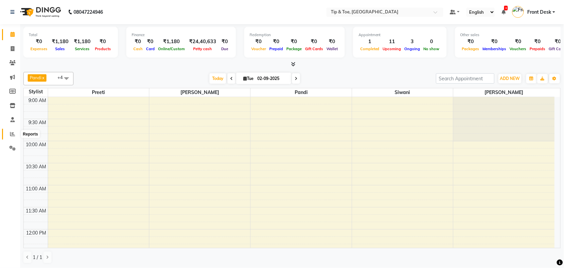
click at [12, 137] on span at bounding box center [13, 134] width 12 height 8
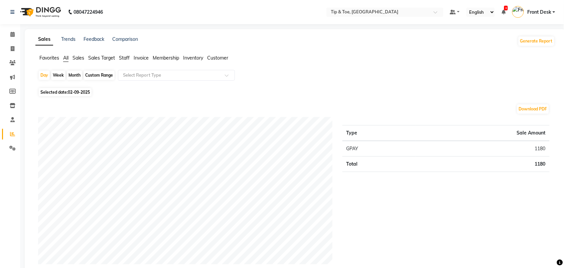
click at [139, 56] on span "Invoice" at bounding box center [141, 58] width 15 height 6
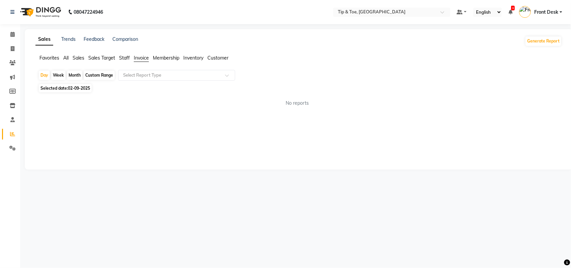
click at [128, 56] on span "Staff" at bounding box center [124, 58] width 11 height 6
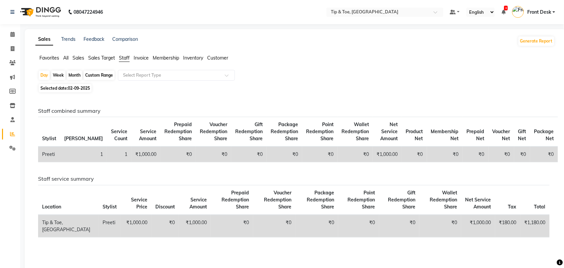
click at [131, 149] on td "₹1,000.00" at bounding box center [145, 154] width 29 height 16
click at [10, 117] on icon at bounding box center [12, 119] width 4 height 5
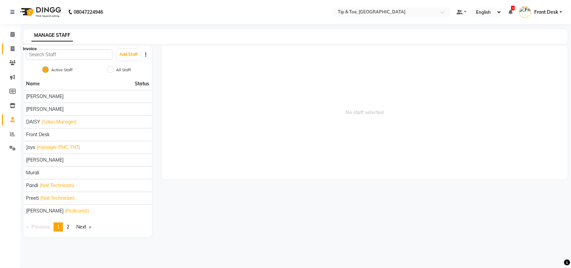
click at [9, 52] on span at bounding box center [13, 49] width 12 height 8
select select "5770"
select select "service"
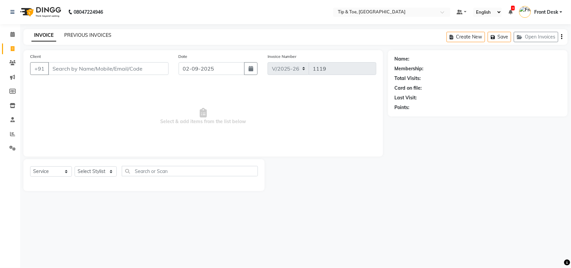
click at [93, 36] on link "PREVIOUS INVOICES" at bounding box center [87, 35] width 47 height 6
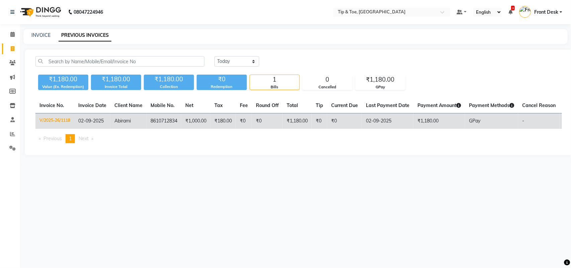
click at [69, 121] on td "V/2025-26/1118" at bounding box center [54, 121] width 39 height 16
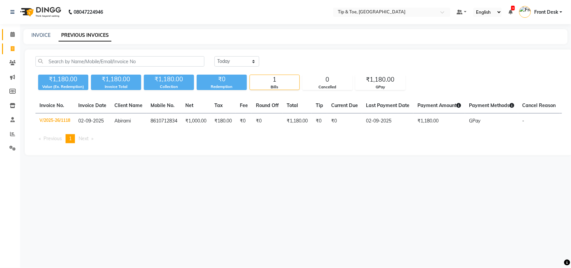
click at [14, 39] on link "Calendar" at bounding box center [10, 34] width 16 height 11
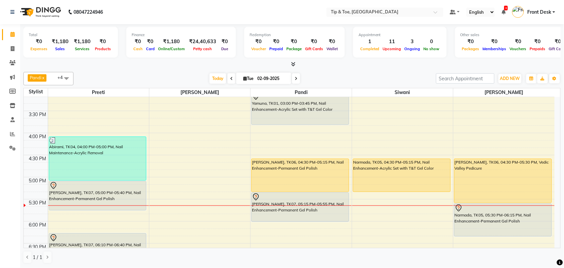
scroll to position [270, 0]
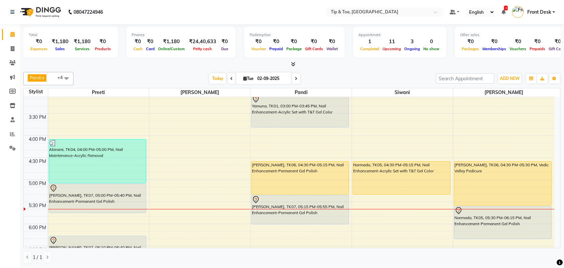
click at [293, 81] on span at bounding box center [296, 78] width 8 height 10
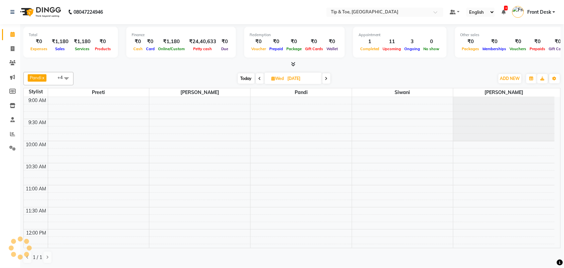
scroll to position [357, 0]
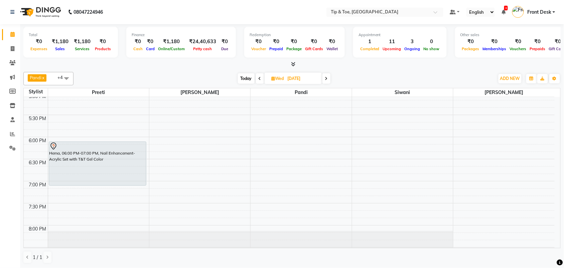
click at [324, 79] on span at bounding box center [327, 78] width 8 height 10
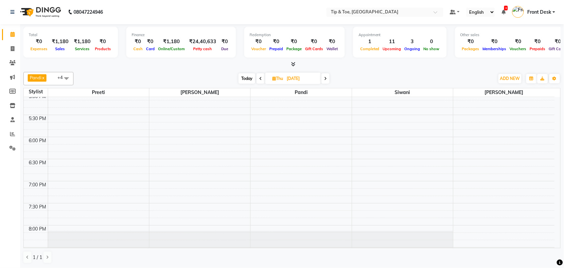
click at [327, 78] on icon at bounding box center [325, 79] width 3 height 4
click at [327, 78] on span at bounding box center [325, 78] width 8 height 10
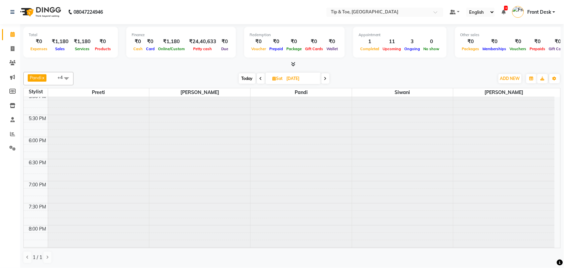
scroll to position [357, 0]
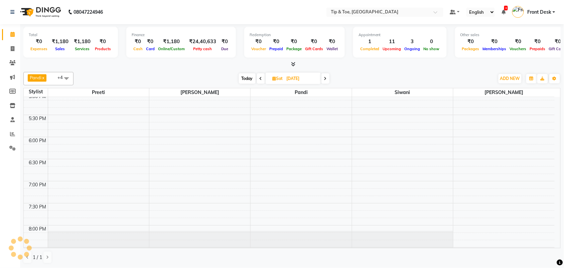
click at [327, 78] on span at bounding box center [326, 78] width 8 height 10
type input "07-09-2025"
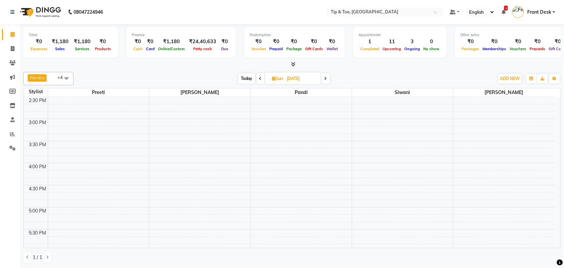
scroll to position [237, 0]
click at [84, 175] on div "9:00 AM 9:30 AM 10:00 AM 10:30 AM 11:00 AM 11:30 AM 12:00 PM 12:30 PM 1:00 PM 1…" at bounding box center [289, 169] width 531 height 618
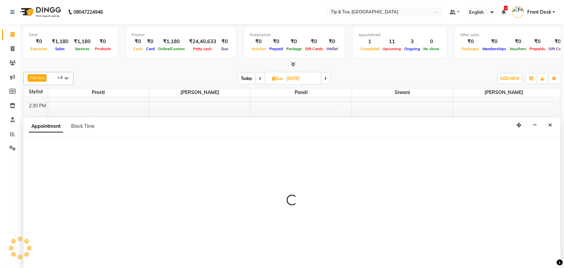
select select "39915"
select select "tentative"
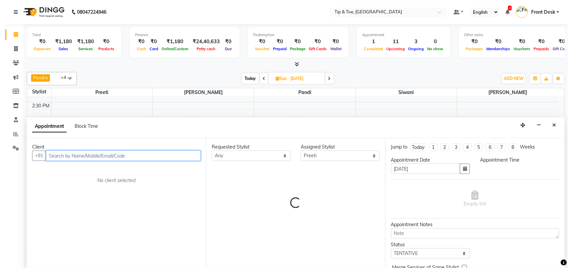
scroll to position [0, 0]
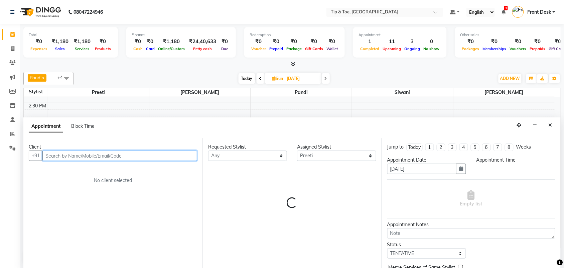
select select "960"
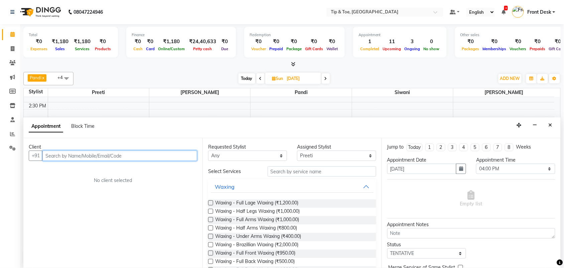
click at [85, 160] on input "text" at bounding box center [119, 155] width 155 height 10
paste input "95518 83839"
type input "95518 83839"
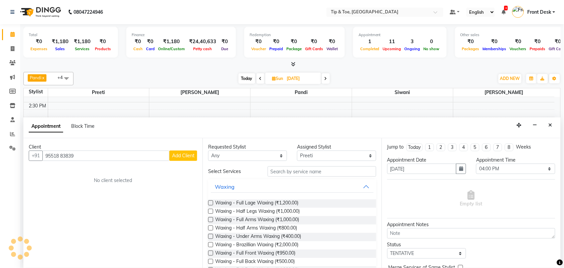
click at [178, 153] on span "Add Client" at bounding box center [183, 155] width 22 height 6
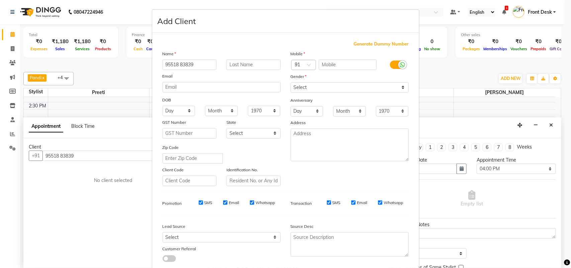
click at [121, 153] on ngb-modal-window "Add Client Generate Dummy Number Name 95518 83839 Email DOB Day 01 02 03 04 05 …" at bounding box center [285, 134] width 571 height 268
click at [111, 156] on ngb-modal-window "Add Client Generate Dummy Number Name 95518 83839 Email DOB Day 01 02 03 04 05 …" at bounding box center [285, 134] width 571 height 268
click at [178, 64] on input "95518 83839" at bounding box center [189, 65] width 54 height 10
click at [211, 65] on input "9551883839" at bounding box center [189, 65] width 54 height 10
type input "9"
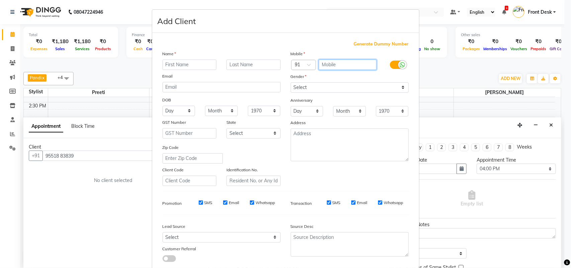
click at [333, 63] on input "text" at bounding box center [348, 65] width 58 height 10
paste input "95518 83839"
click at [336, 64] on input "95518 83839" at bounding box center [348, 65] width 58 height 10
type input "9551883839"
click at [189, 67] on input "text" at bounding box center [189, 65] width 54 height 10
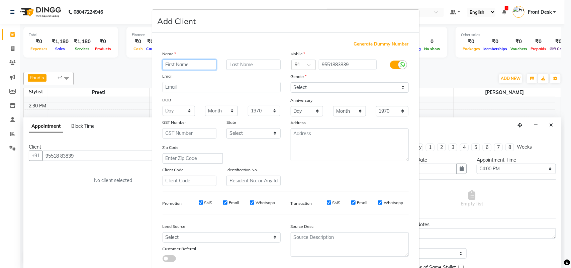
type input "a"
type input "Anuvardhine"
click at [273, 96] on div "DOB" at bounding box center [221, 100] width 128 height 11
click at [298, 88] on select "Select Male Female Other Prefer Not To Say" at bounding box center [350, 87] width 118 height 10
click at [291, 82] on select "Select Male Female Other Prefer Not To Say" at bounding box center [350, 87] width 118 height 10
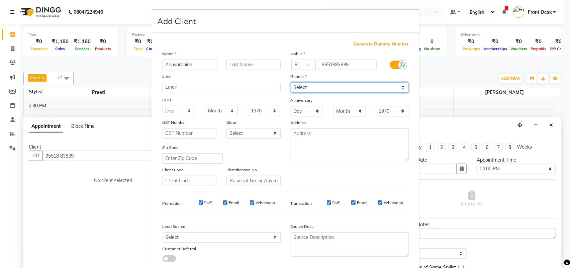
click at [310, 84] on select "Select Male Female Other Prefer Not To Say" at bounding box center [350, 87] width 118 height 10
select select "female"
click at [291, 82] on select "Select Male Female Other Prefer Not To Say" at bounding box center [350, 87] width 118 height 10
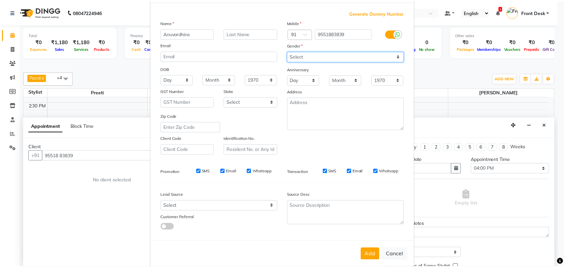
scroll to position [38, 0]
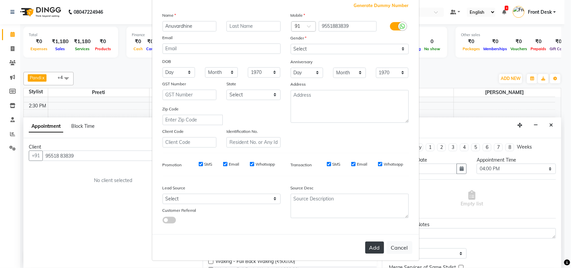
click at [365, 238] on button "Add" at bounding box center [374, 247] width 19 height 12
type input "9551883839"
select select
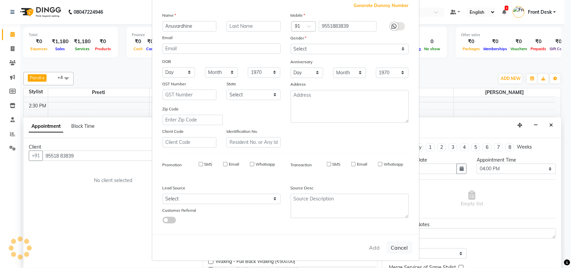
select select
checkbox input "false"
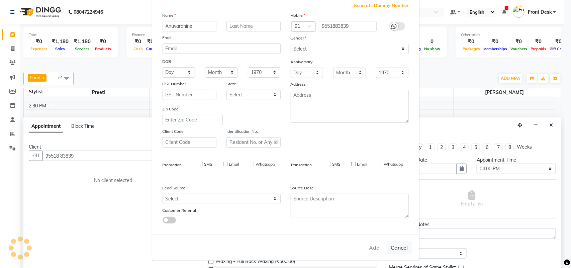
checkbox input "false"
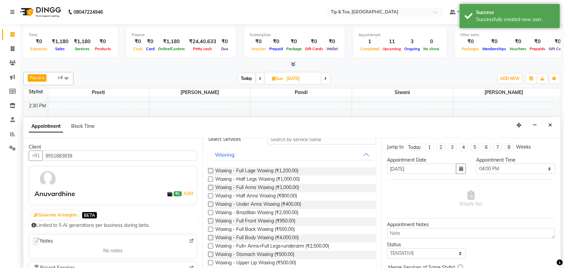
scroll to position [0, 0]
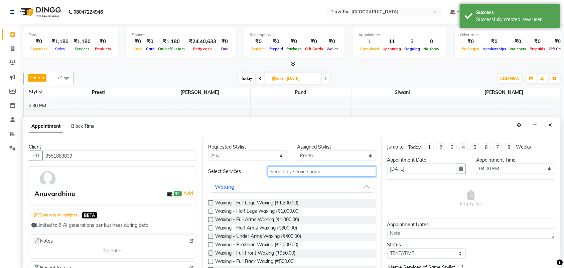
click at [283, 174] on input "text" at bounding box center [322, 171] width 109 height 10
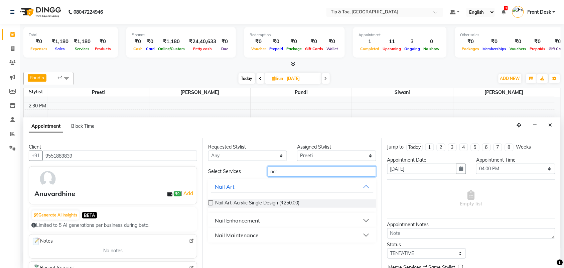
type input "acr"
click at [275, 210] on div "Nail Art-Acrylic Single Design (₹250.00)" at bounding box center [292, 203] width 168 height 19
click at [275, 218] on button "Nail Enhancement" at bounding box center [292, 220] width 163 height 12
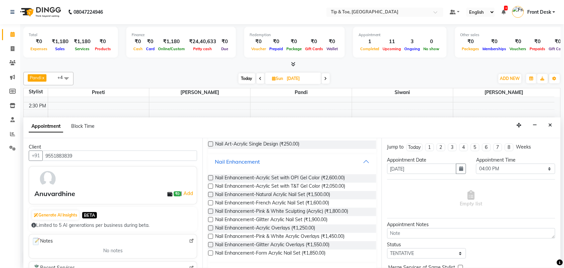
scroll to position [72, 0]
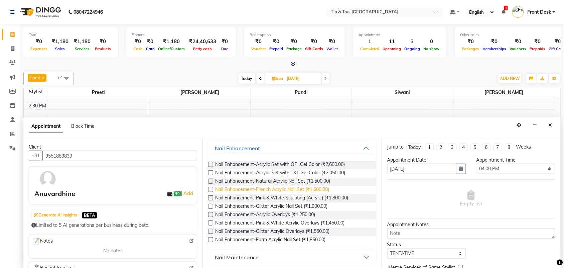
click at [260, 187] on span "Nail Enhancement-French Acrylic Nail Set (₹1,600.00)" at bounding box center [272, 190] width 114 height 8
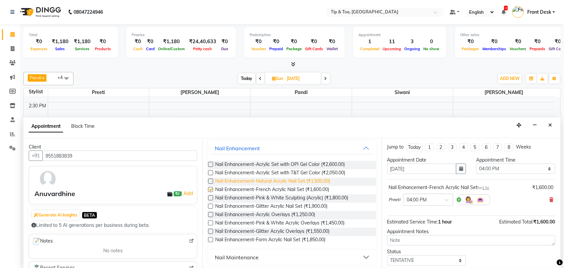
checkbox input "false"
click at [211, 173] on label at bounding box center [210, 172] width 5 height 5
click at [211, 173] on input "checkbox" at bounding box center [210, 173] width 4 height 4
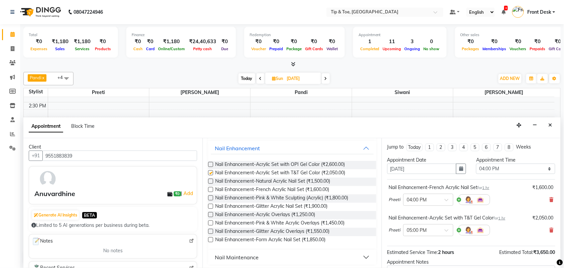
checkbox input "false"
click at [502, 197] on icon at bounding box center [552, 199] width 4 height 5
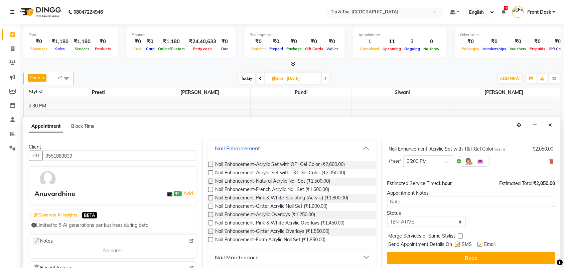
scroll to position [40, 0]
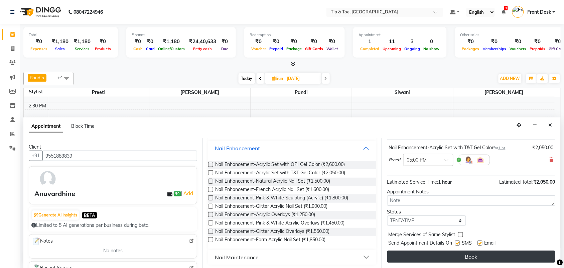
click at [468, 238] on button "Book" at bounding box center [472, 256] width 168 height 12
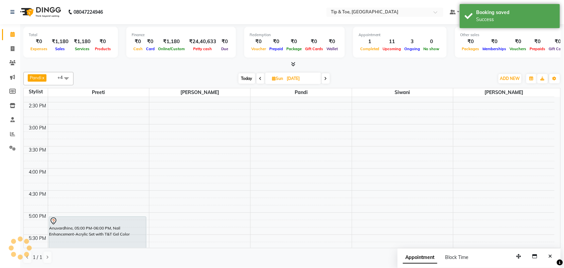
scroll to position [0, 0]
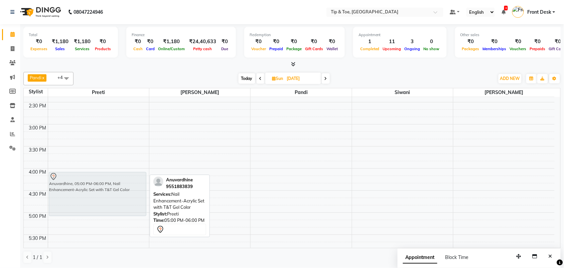
drag, startPoint x: 139, startPoint y: 233, endPoint x: 138, endPoint y: 186, distance: 47.2
click at [138, 186] on div "Anuvardhine, 05:00 PM-06:00 PM, Nail Enhancement-Acrylic Set with T&T Gel Color…" at bounding box center [98, 169] width 101 height 618
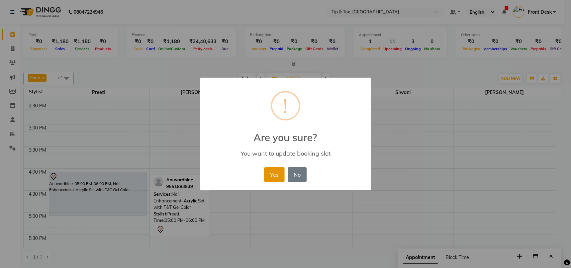
click at [281, 171] on button "Yes" at bounding box center [274, 174] width 20 height 15
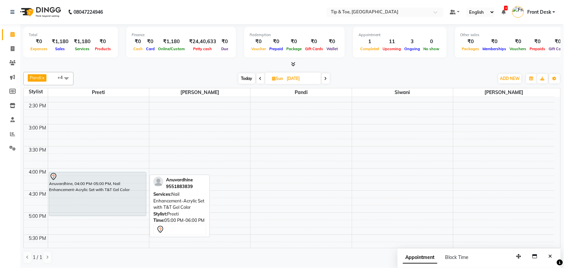
click at [244, 78] on span "Today" at bounding box center [247, 78] width 17 height 10
type input "02-09-2025"
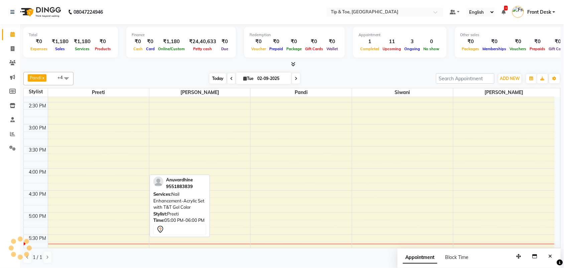
scroll to position [357, 0]
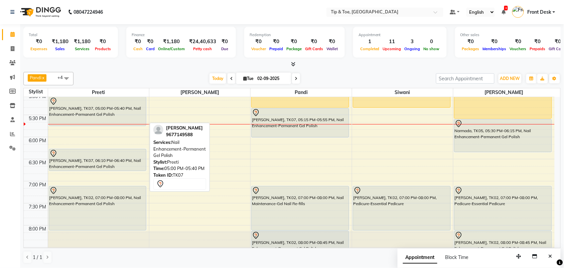
click at [87, 118] on div "rachel, TK07, 05:00 PM-05:40 PM, Nail Enhancement-Permanent Gel Polish" at bounding box center [97, 111] width 97 height 29
select select "7"
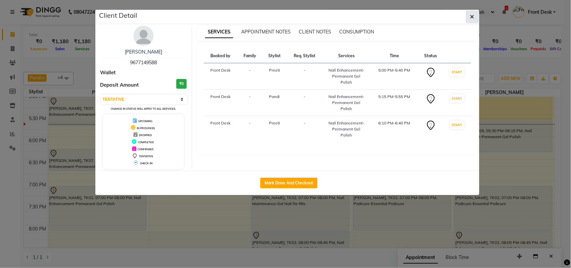
click at [472, 17] on icon "button" at bounding box center [472, 16] width 4 height 5
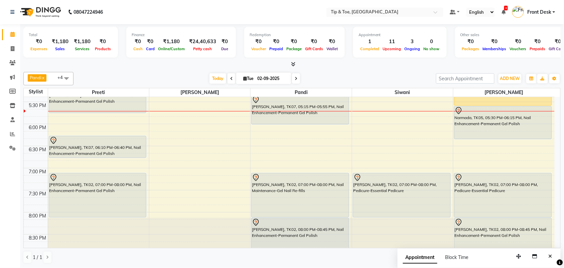
scroll to position [371, 0]
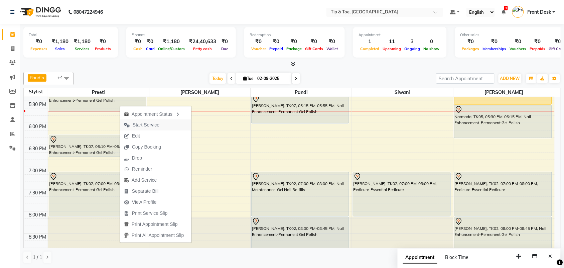
click at [125, 121] on span "Start Service" at bounding box center [141, 124] width 43 height 11
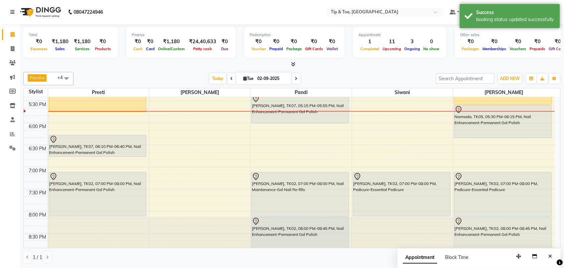
click at [125, 121] on div "9:00 AM 9:30 AM 10:00 AM 10:30 AM 11:00 AM 11:30 AM 12:00 PM 12:30 PM 1:00 PM 1…" at bounding box center [289, 35] width 531 height 618
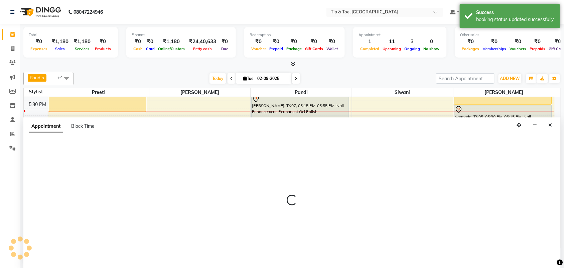
scroll to position [0, 0]
select select "39915"
select select "tentative"
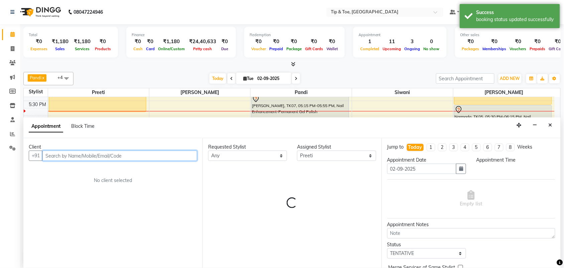
select select "1065"
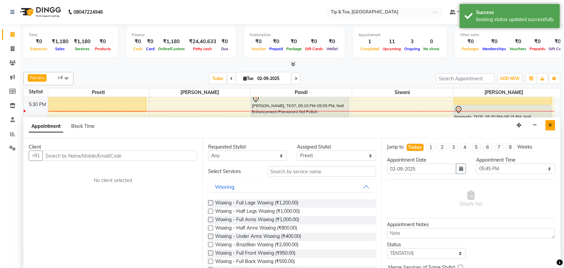
click at [502, 125] on icon "Close" at bounding box center [551, 125] width 4 height 5
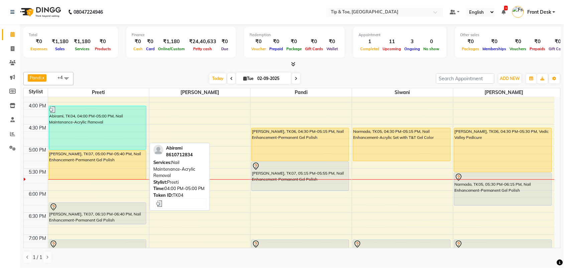
scroll to position [307, 0]
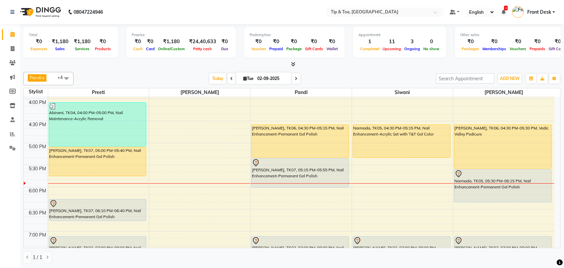
click at [330, 221] on div "9:00 AM 9:30 AM 10:00 AM 10:30 AM 11:00 AM 11:30 AM 12:00 PM 12:30 PM 1:00 PM 1…" at bounding box center [289, 99] width 531 height 618
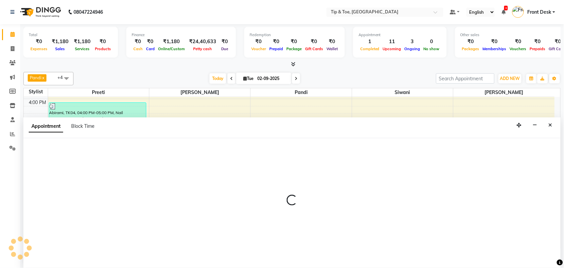
select select "39912"
select select "1110"
select select "tentative"
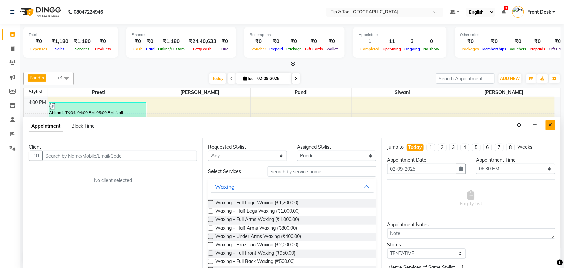
click at [502, 127] on icon "Close" at bounding box center [551, 125] width 4 height 5
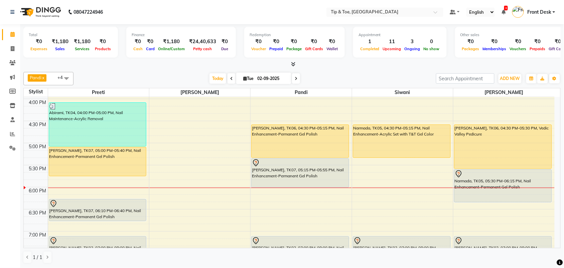
click at [66, 76] on span at bounding box center [66, 78] width 13 height 13
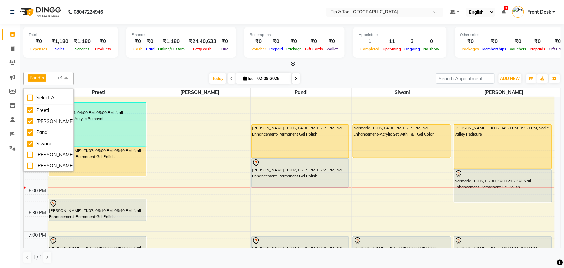
click at [66, 76] on span at bounding box center [66, 78] width 13 height 13
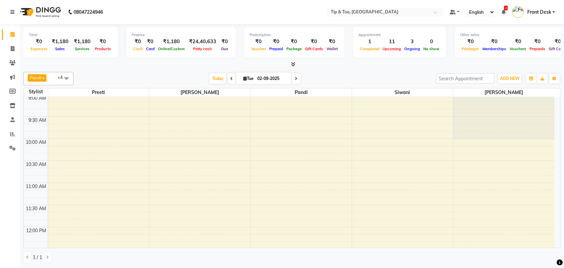
scroll to position [0, 0]
click at [296, 80] on icon at bounding box center [296, 79] width 3 height 4
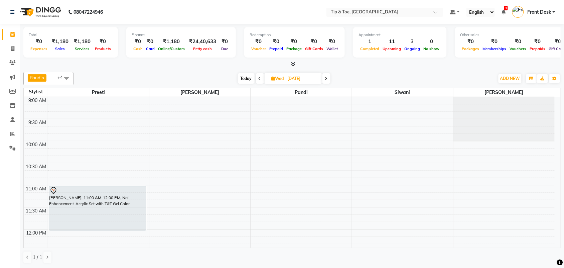
click at [259, 78] on icon at bounding box center [260, 79] width 3 height 4
type input "02-09-2025"
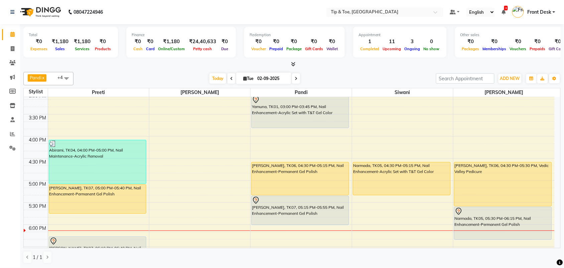
scroll to position [271, 0]
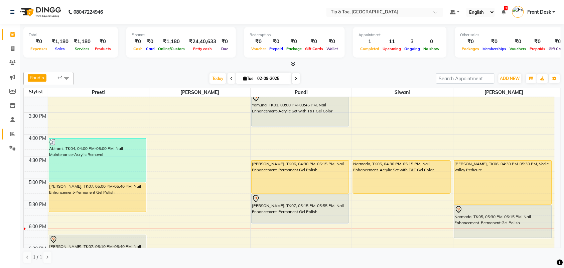
click at [10, 138] on link "Reports" at bounding box center [10, 134] width 16 height 11
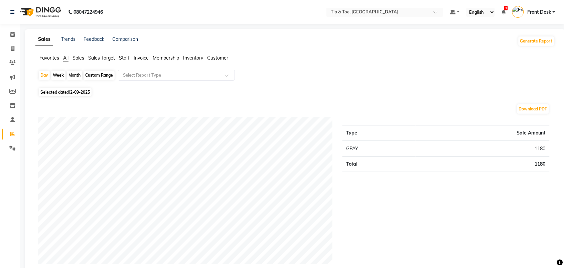
click at [136, 57] on span "Invoice" at bounding box center [141, 58] width 15 height 6
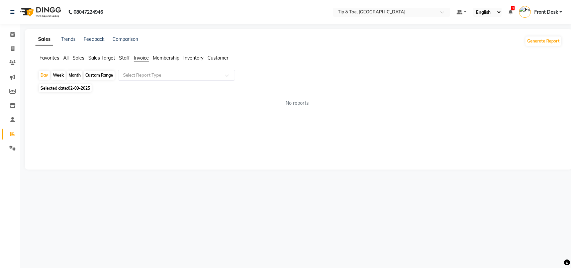
click at [125, 56] on span "Staff" at bounding box center [124, 58] width 11 height 6
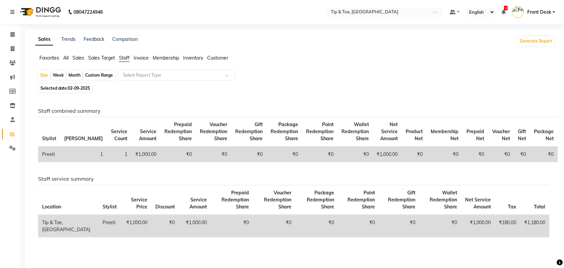
click at [131, 156] on td "₹1,000.00" at bounding box center [145, 154] width 29 height 16
click at [51, 150] on td "Preeti" at bounding box center [49, 154] width 22 height 16
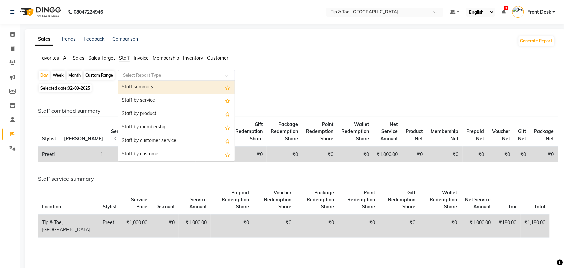
click at [156, 72] on input "text" at bounding box center [170, 75] width 96 height 7
click at [163, 75] on input "text" at bounding box center [170, 75] width 96 height 7
click at [224, 76] on div at bounding box center [176, 75] width 116 height 7
click at [244, 74] on div "Day Week Month Custom Range Select Report Type Staff summary Staff by service S…" at bounding box center [295, 76] width 515 height 12
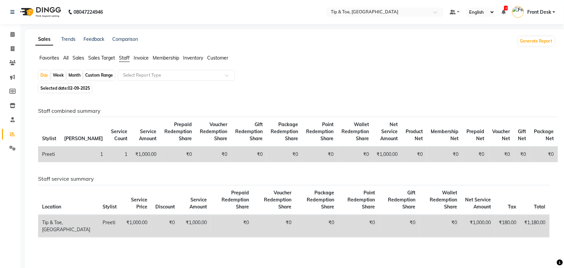
click at [125, 58] on span "Staff" at bounding box center [124, 58] width 11 height 6
click at [59, 148] on td "Preeti" at bounding box center [49, 154] width 22 height 16
click at [53, 150] on td "Preeti" at bounding box center [49, 154] width 22 height 16
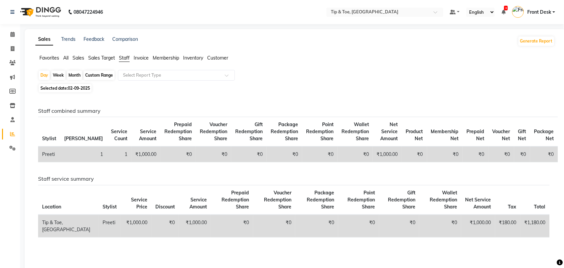
click at [164, 129] on span "Prepaid Redemption Share" at bounding box center [177, 131] width 27 height 20
click at [131, 120] on th "Service Amount" at bounding box center [145, 132] width 29 height 30
click at [211, 56] on span "Customer" at bounding box center [217, 58] width 21 height 6
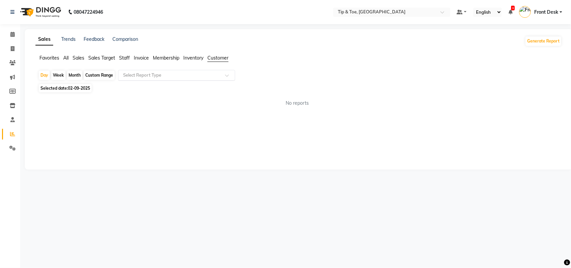
click at [194, 76] on input "text" at bounding box center [170, 75] width 96 height 7
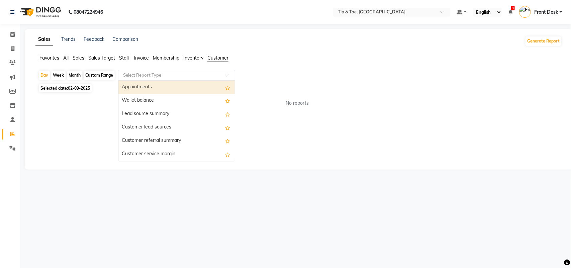
click at [194, 76] on input "text" at bounding box center [170, 75] width 96 height 7
click at [192, 85] on div "Appointments" at bounding box center [176, 87] width 116 height 13
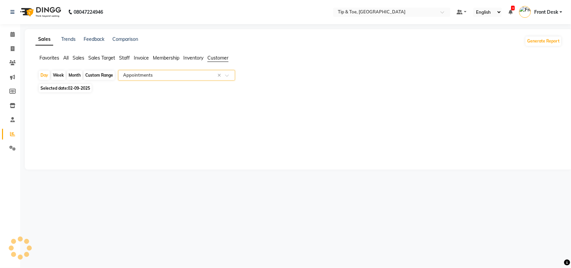
select select "full_report"
select select "csv"
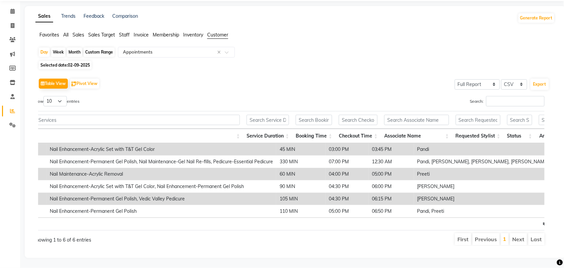
click at [221, 168] on td "Nail Maintenance-Acrylic Removal" at bounding box center [161, 174] width 230 height 12
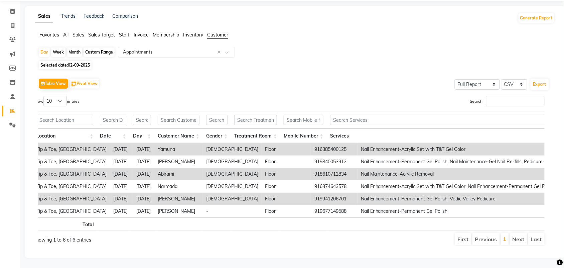
click at [191, 168] on td "Abirami" at bounding box center [178, 174] width 48 height 12
drag, startPoint x: 158, startPoint y: 160, endPoint x: 180, endPoint y: 161, distance: 21.7
click at [180, 168] on td "Abirami" at bounding box center [178, 174] width 48 height 12
copy td "Abirami"
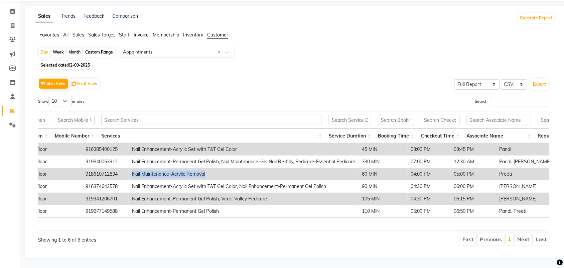
drag, startPoint x: 101, startPoint y: 158, endPoint x: 206, endPoint y: 159, distance: 105.0
click at [206, 168] on td "Nail Maintenance-Acrylic Removal" at bounding box center [244, 174] width 230 height 12
copy td "Nail Maintenance-Acrylic Removal"
click at [82, 143] on td "916385400125" at bounding box center [105, 149] width 46 height 12
click at [12, 8] on span at bounding box center [13, 12] width 12 height 8
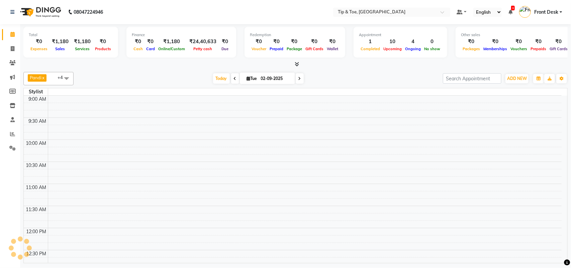
click at [234, 80] on icon at bounding box center [235, 79] width 3 height 4
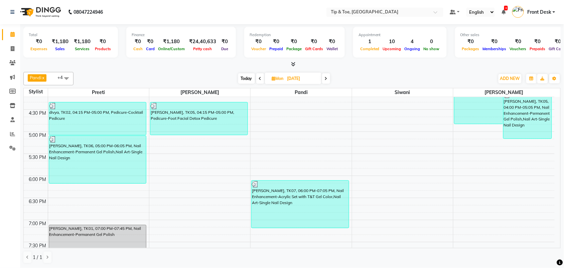
scroll to position [360, 0]
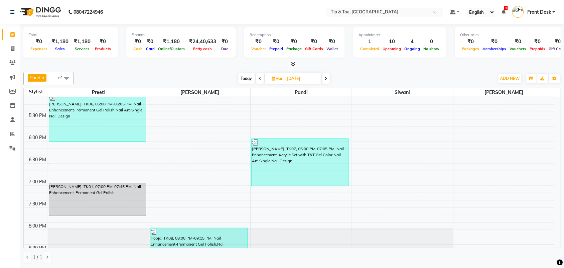
click at [323, 76] on span at bounding box center [326, 78] width 8 height 10
type input "02-09-2025"
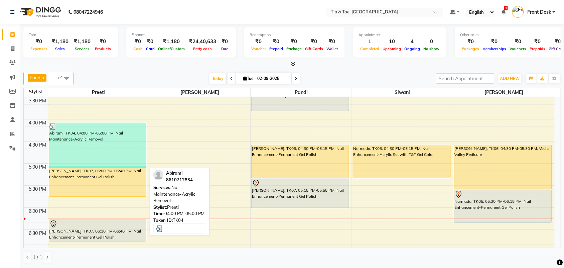
scroll to position [276, 0]
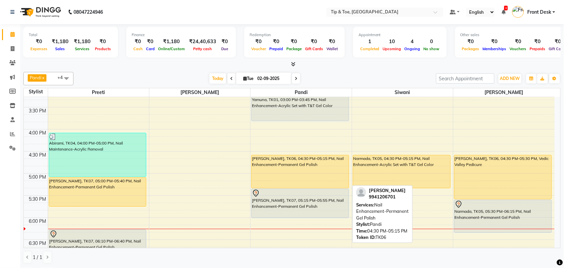
click at [324, 182] on div "monika mam, TK06, 04:30 PM-05:15 PM, Nail Enhancement-Permanent Gel Polish" at bounding box center [300, 171] width 97 height 33
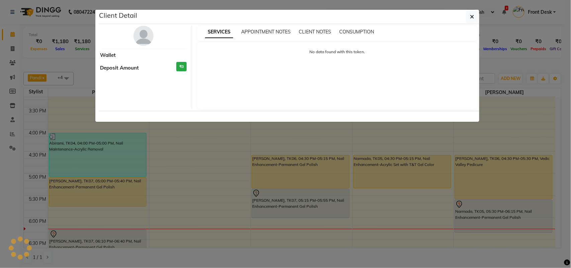
select select "1"
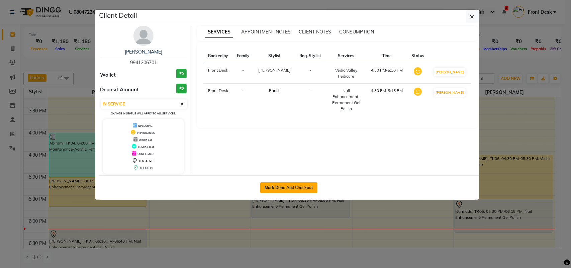
click at [285, 191] on button "Mark Done And Checkout" at bounding box center [288, 187] width 57 height 11
select select "5770"
select select "service"
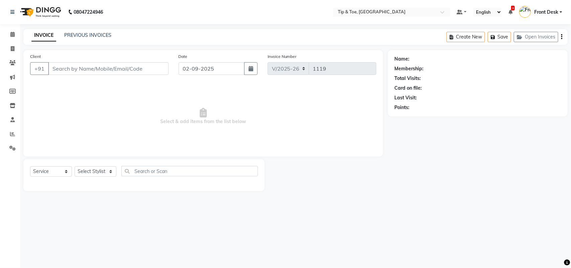
type input "9941206701"
select select "75187"
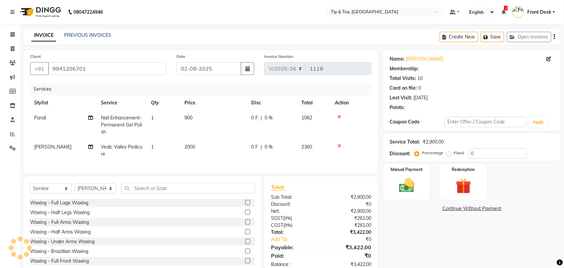
select select "1: Object"
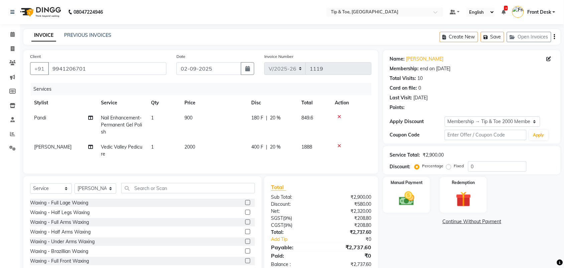
type input "20"
click at [125, 117] on span "Nail Enhancement-Permanent Gel Polish" at bounding box center [121, 125] width 41 height 20
select select "39912"
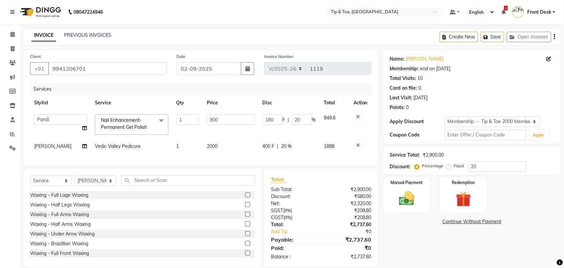
click at [139, 128] on span "Nail Enhancement-Permanent Gel Polish" at bounding box center [124, 123] width 46 height 13
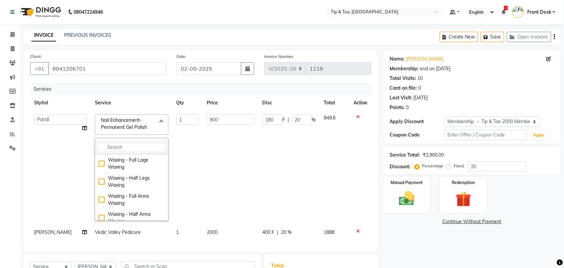
click at [136, 149] on input "multiselect-search" at bounding box center [132, 147] width 66 height 7
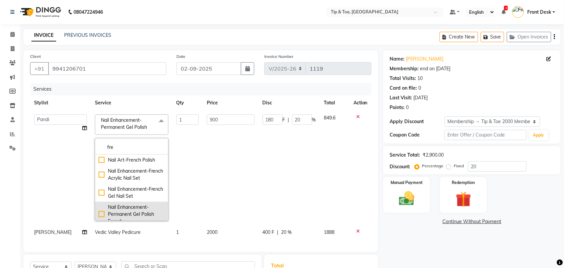
type input "fre"
click at [153, 217] on div "Nail Enhancement-Permanent Gel Polish French" at bounding box center [132, 214] width 66 height 21
checkbox input "true"
type input "1300"
type input "260"
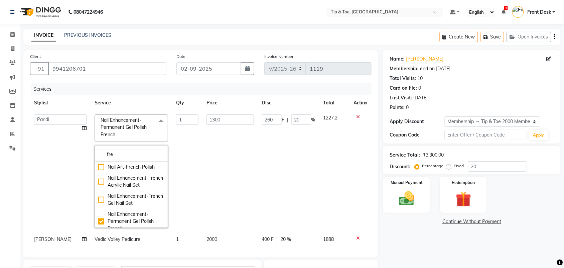
click at [452, 238] on div "Name: Monika Mam Membership: end on 21-11-2027 Total Visits: 10 Card on file: 0…" at bounding box center [474, 204] width 183 height 308
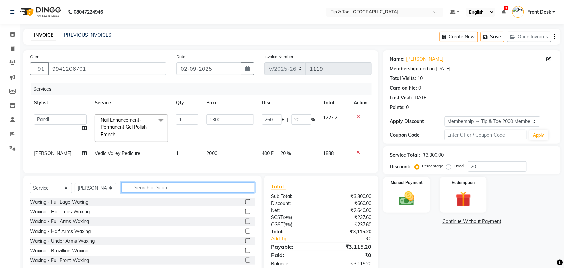
click at [137, 192] on input "text" at bounding box center [188, 187] width 134 height 10
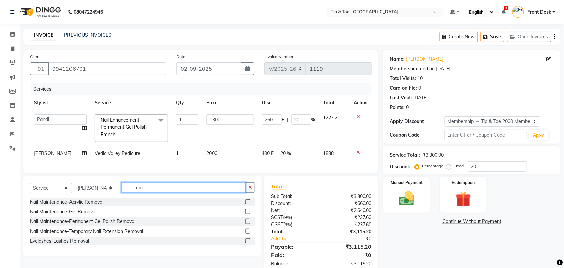
type input "rem"
click at [248, 224] on label at bounding box center [247, 221] width 5 height 5
click at [248, 224] on input "checkbox" at bounding box center [247, 221] width 4 height 4
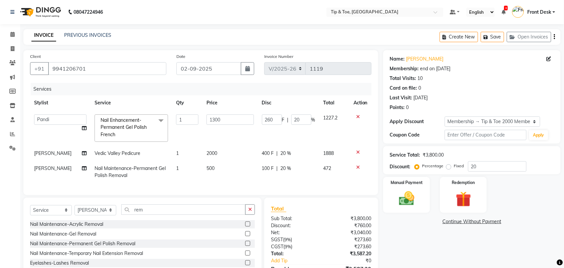
scroll to position [44, 0]
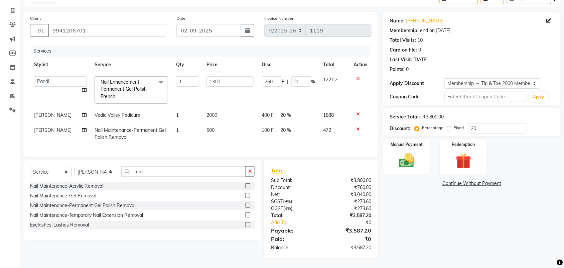
click at [248, 205] on label at bounding box center [247, 205] width 5 height 5
click at [248, 205] on input "checkbox" at bounding box center [247, 205] width 4 height 4
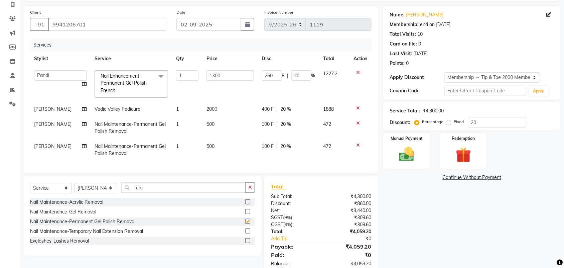
checkbox input "false"
click at [43, 147] on span "Rebecca" at bounding box center [52, 146] width 37 height 6
select select "75187"
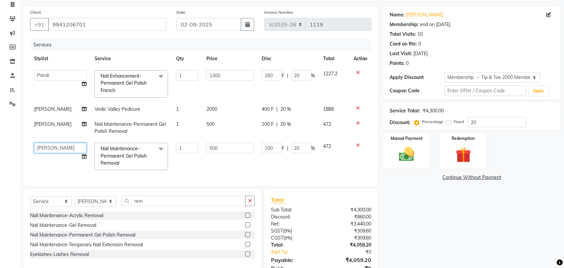
click at [62, 150] on select "afroz Afroz DAISY Front Desk Joys Karthik Murali Pandi Preeti Raj Rebecca Ricky…" at bounding box center [60, 148] width 52 height 10
select select "39912"
click at [211, 107] on span "2000" at bounding box center [212, 109] width 11 height 6
select select "75187"
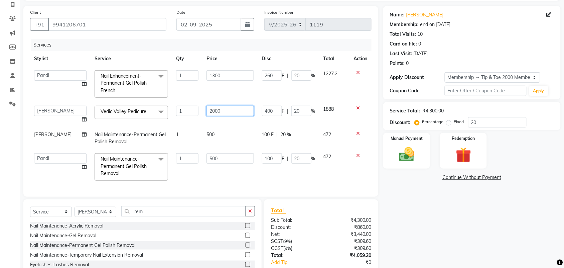
click at [220, 111] on input "2000" at bounding box center [230, 111] width 47 height 10
type input "2"
type input "1500"
click at [418, 189] on div "Name: Monika Mam Membership: end on 21-11-2027 Total Visits: 10 Card on file: 0…" at bounding box center [474, 152] width 183 height 292
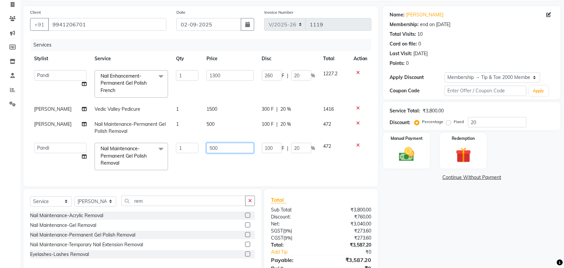
click at [224, 148] on input "500" at bounding box center [230, 148] width 47 height 10
type input "5"
type input "250"
click at [428, 221] on div "Name: Monika Mam Membership: end on 21-11-2027 Total Visits: 10 Card on file: 0…" at bounding box center [474, 146] width 183 height 281
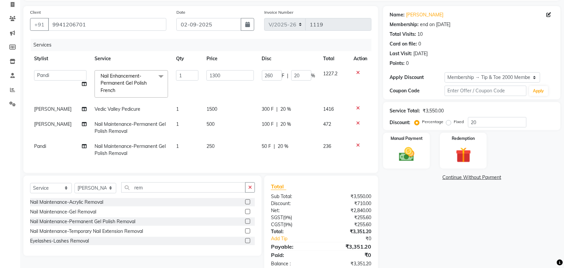
scroll to position [66, 0]
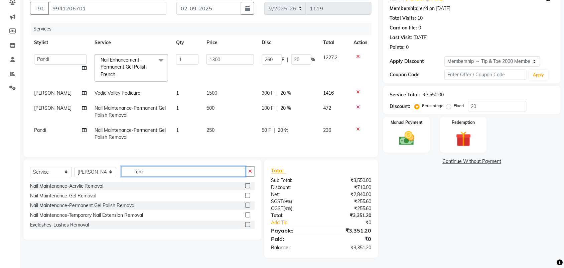
click at [181, 173] on input "rem" at bounding box center [183, 171] width 124 height 10
type input "r"
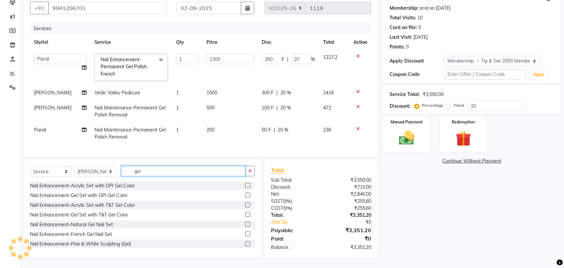
scroll to position [42, 0]
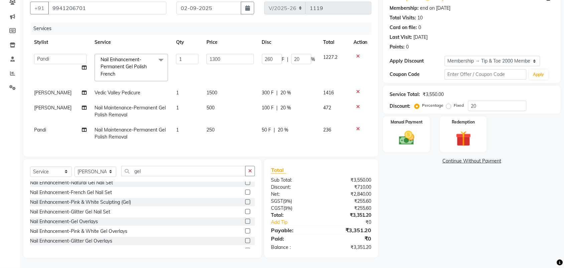
click at [295, 208] on div "CGST ( 9% )" at bounding box center [294, 208] width 56 height 7
click at [168, 174] on input "gel" at bounding box center [183, 171] width 124 height 10
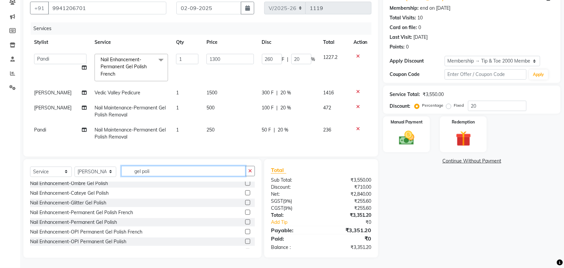
scroll to position [0, 0]
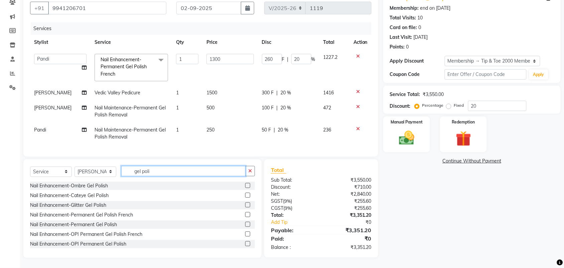
type input "gel poli"
click at [245, 222] on label at bounding box center [247, 224] width 5 height 5
click at [245, 222] on input "checkbox" at bounding box center [247, 224] width 4 height 4
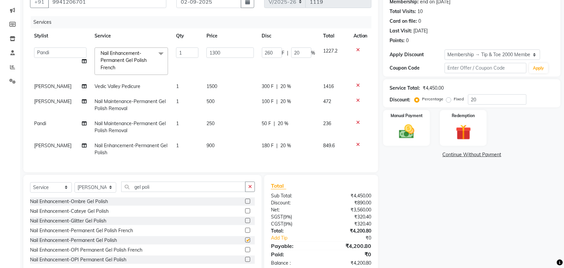
checkbox input "false"
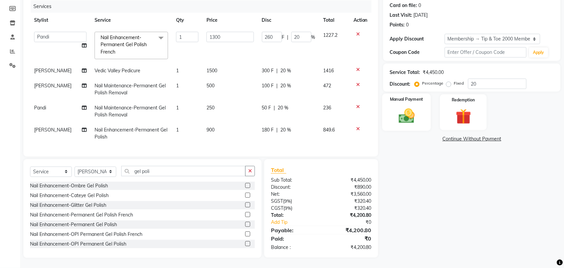
click at [407, 103] on label "Manual Payment" at bounding box center [406, 99] width 33 height 6
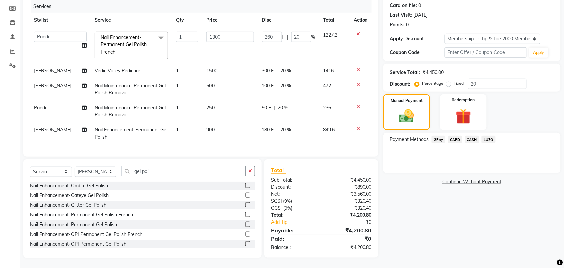
click at [471, 135] on span "CASH" at bounding box center [472, 139] width 14 height 8
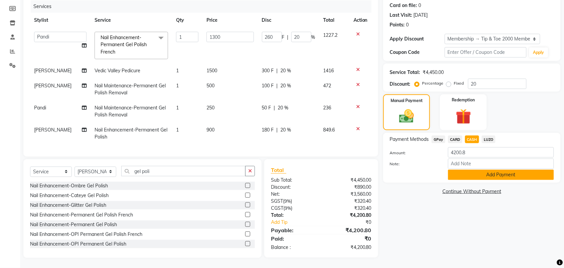
click at [490, 170] on button "Add Payment" at bounding box center [501, 175] width 106 height 10
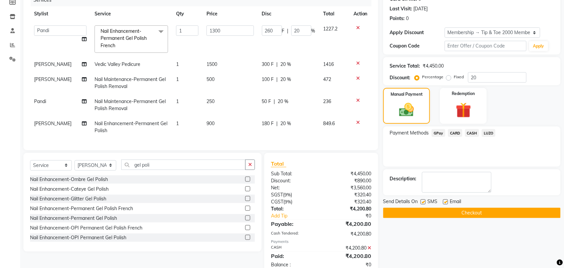
click at [497, 189] on div "Description:" at bounding box center [472, 182] width 164 height 21
click at [420, 208] on button "Checkout" at bounding box center [472, 213] width 178 height 10
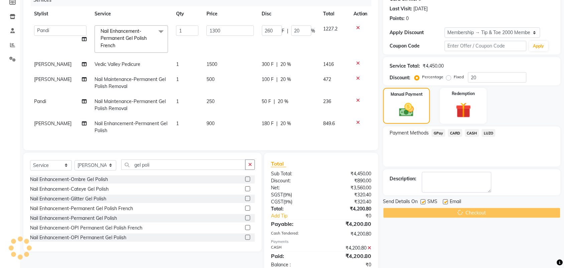
scroll to position [112, 0]
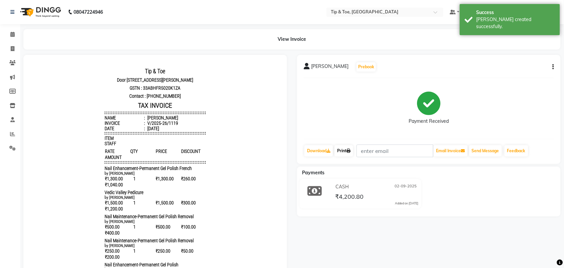
click at [349, 151] on icon at bounding box center [349, 151] width 4 height 4
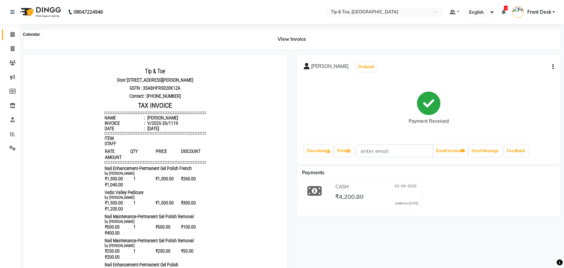
click at [14, 35] on icon at bounding box center [12, 34] width 4 height 5
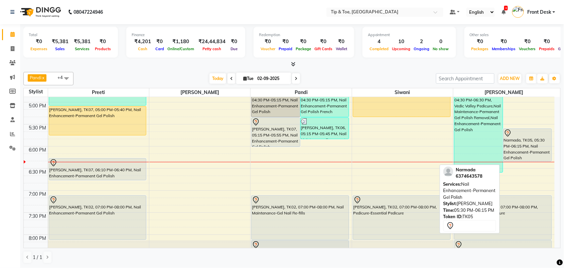
scroll to position [348, 0]
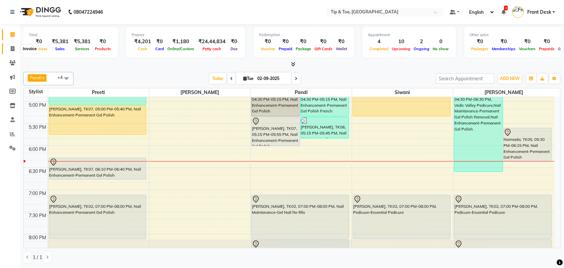
click at [12, 48] on icon at bounding box center [13, 48] width 4 height 5
select select "5770"
select select "service"
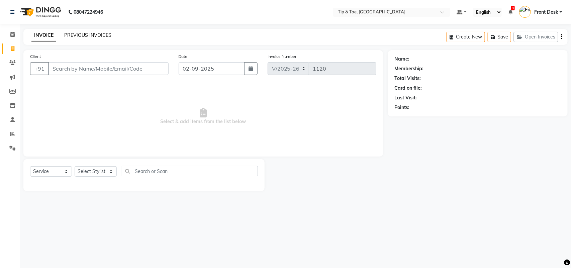
click at [83, 32] on link "PREVIOUS INVOICES" at bounding box center [87, 35] width 47 height 6
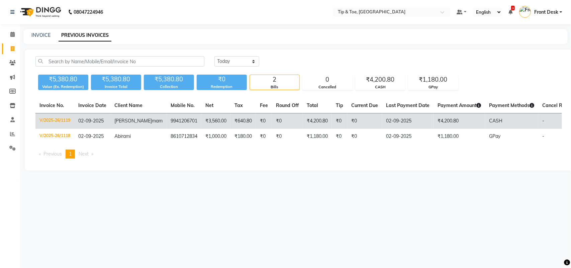
click at [167, 121] on td "9941206701" at bounding box center [184, 121] width 35 height 16
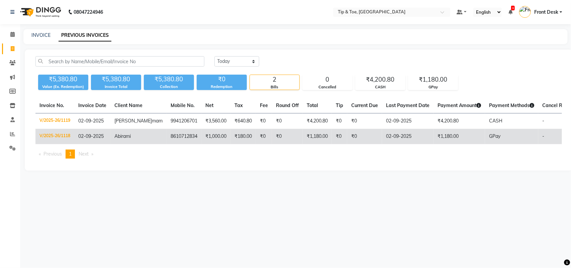
click at [201, 140] on td "₹1,000.00" at bounding box center [215, 136] width 29 height 15
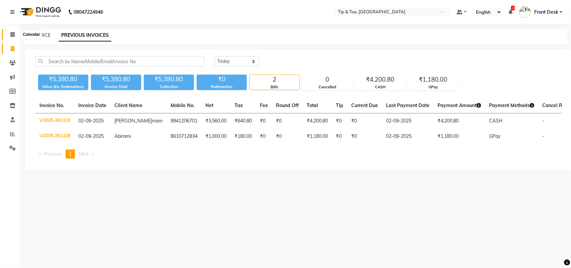
click at [14, 36] on icon at bounding box center [12, 34] width 4 height 5
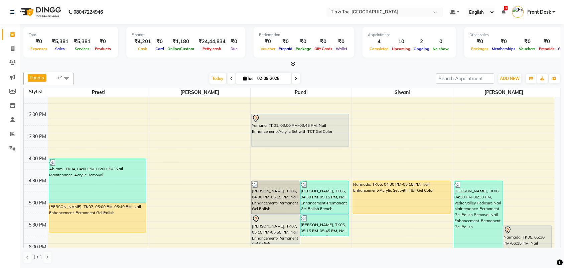
scroll to position [293, 0]
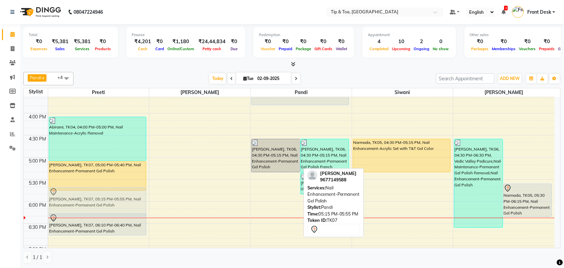
drag, startPoint x: 257, startPoint y: 189, endPoint x: 61, endPoint y: 203, distance: 196.8
click at [61, 203] on tr "Abirami, TK04, 04:00 PM-05:00 PM, Nail Maintenance-Acrylic Removal rachel, TK07…" at bounding box center [289, 113] width 531 height 618
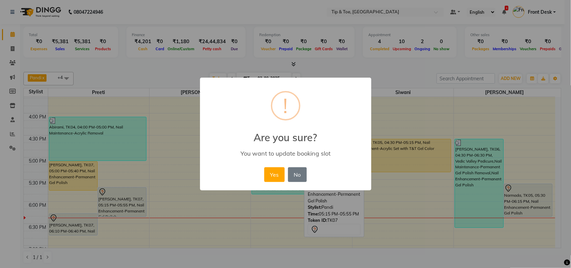
drag, startPoint x: 271, startPoint y: 174, endPoint x: 266, endPoint y: 177, distance: 5.8
click at [271, 174] on button "Yes" at bounding box center [274, 174] width 20 height 15
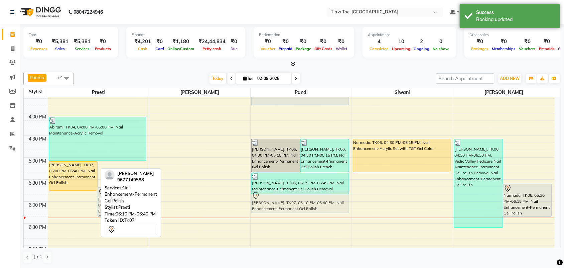
drag, startPoint x: 70, startPoint y: 225, endPoint x: 309, endPoint y: 206, distance: 239.8
click at [309, 206] on tr "rachel, TK07, 05:00 PM-05:40 PM, Nail Enhancement-Permanent Gel Polish rachel, …" at bounding box center [289, 113] width 531 height 618
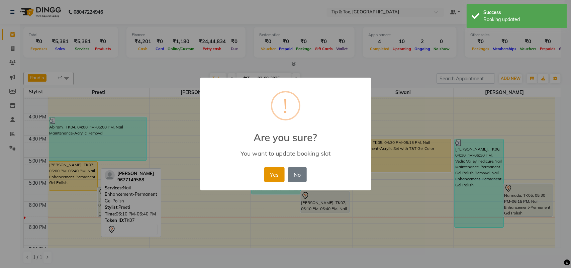
click at [270, 176] on button "Yes" at bounding box center [274, 174] width 20 height 15
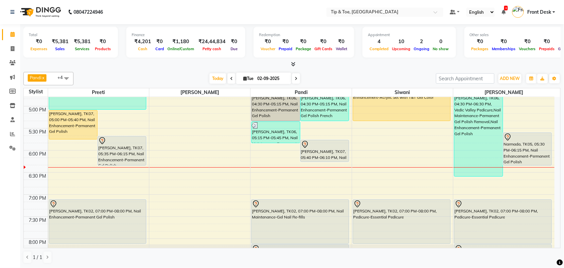
scroll to position [334, 0]
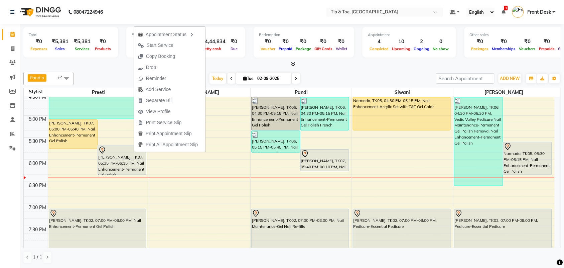
click at [369, 68] on div "Total ₹0 Expenses ₹5,381 Sales ₹5,381 Services ₹0 Products Finance ₹4,201 Cash …" at bounding box center [292, 146] width 544 height 244
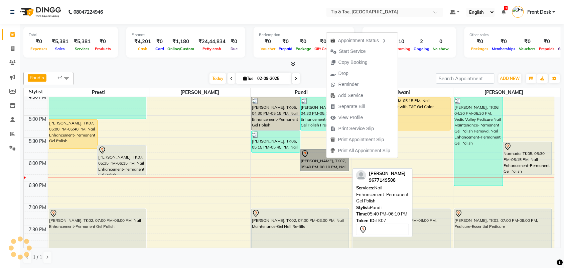
click at [326, 156] on body "08047224946 Select Location × Tip & Toe, Annanagar East Default Panel My Panel …" at bounding box center [282, 134] width 564 height 268
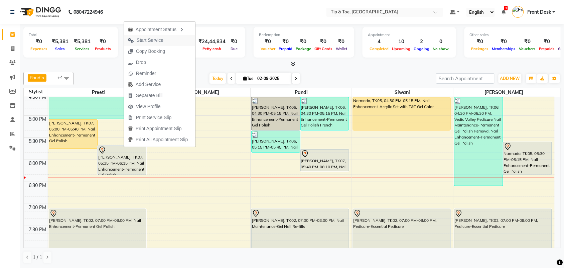
click at [159, 37] on span "Start Service" at bounding box center [150, 40] width 27 height 7
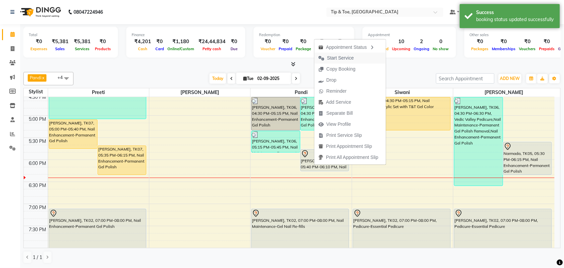
click at [338, 54] on span "Start Service" at bounding box center [336, 57] width 43 height 11
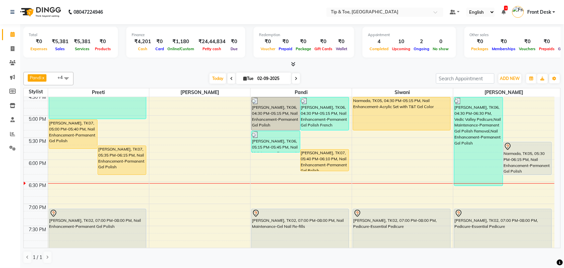
click at [293, 78] on span at bounding box center [296, 78] width 8 height 10
type input "03-09-2025"
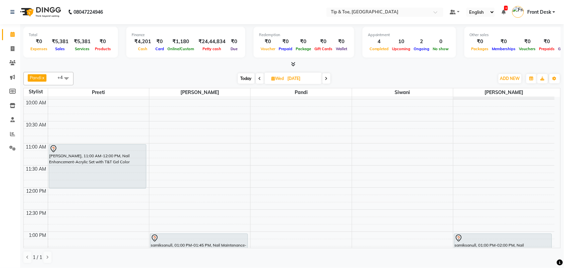
scroll to position [84, 0]
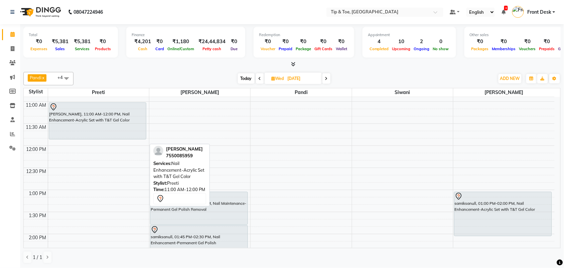
drag, startPoint x: 112, startPoint y: 146, endPoint x: 121, endPoint y: 138, distance: 12.6
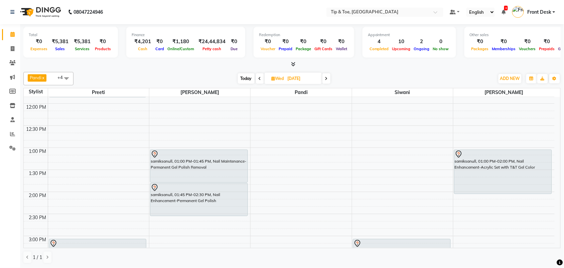
scroll to position [125, 0]
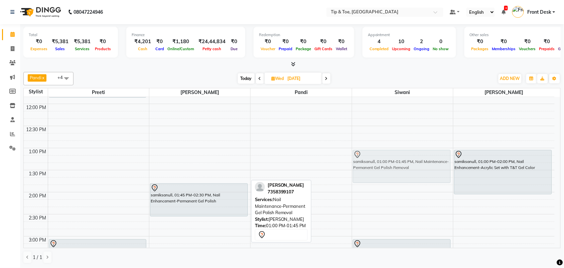
drag, startPoint x: 177, startPoint y: 164, endPoint x: 349, endPoint y: 167, distance: 172.2
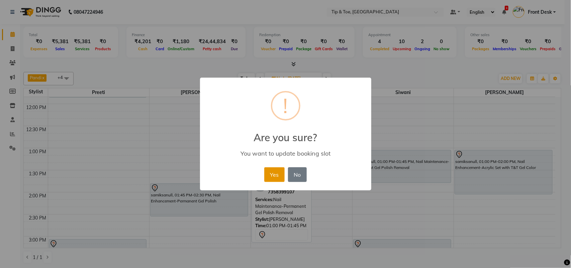
click at [268, 175] on button "Yes" at bounding box center [274, 174] width 20 height 15
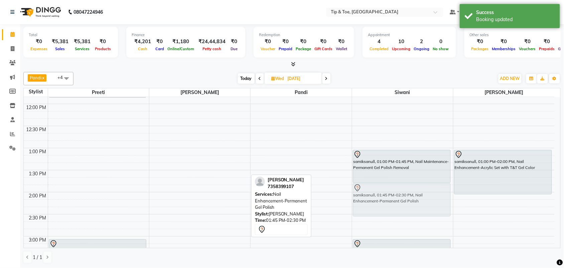
drag, startPoint x: 206, startPoint y: 197, endPoint x: 410, endPoint y: 195, distance: 203.6
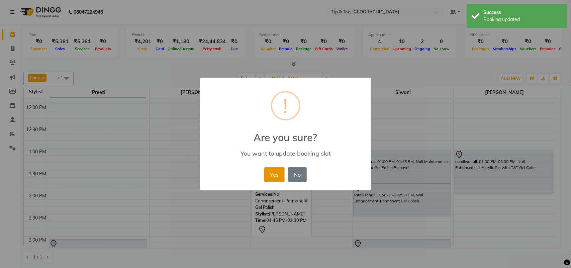
click at [272, 179] on button "Yes" at bounding box center [274, 174] width 20 height 15
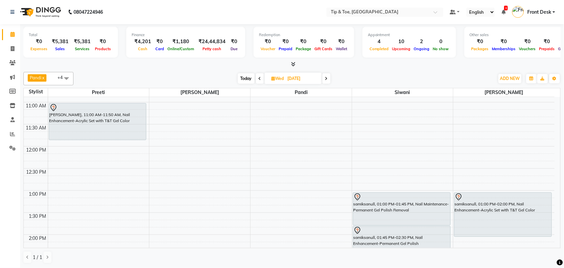
scroll to position [84, 0]
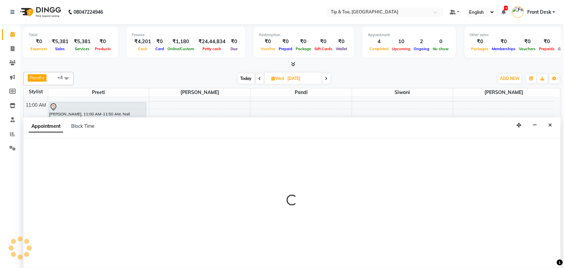
select select "39914"
select select "tentative"
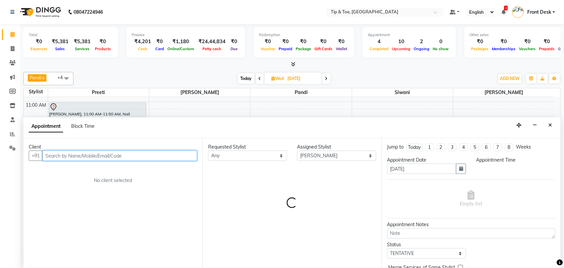
select select "780"
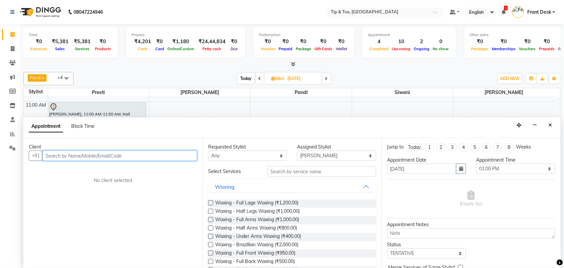
scroll to position [0, 0]
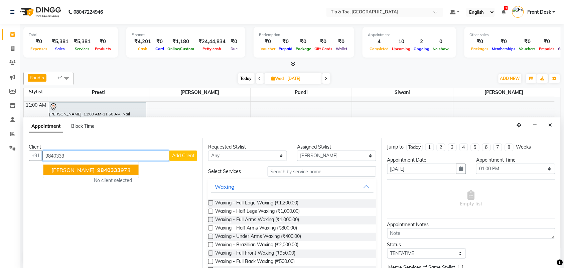
click at [99, 167] on span "9840333" at bounding box center [108, 170] width 23 height 7
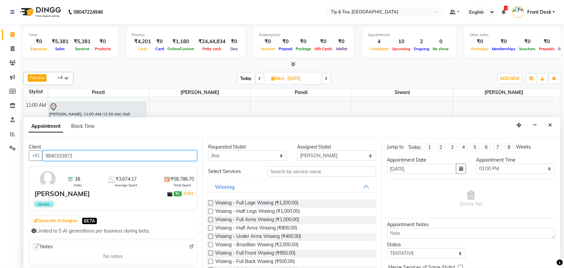
type input "9840333973"
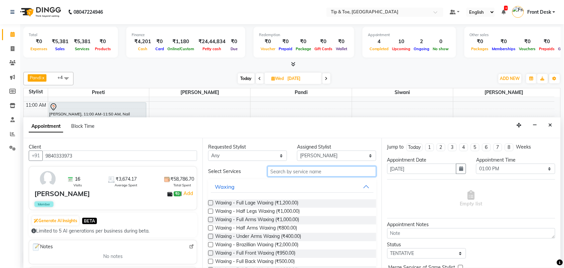
click at [278, 168] on input "text" at bounding box center [322, 171] width 109 height 10
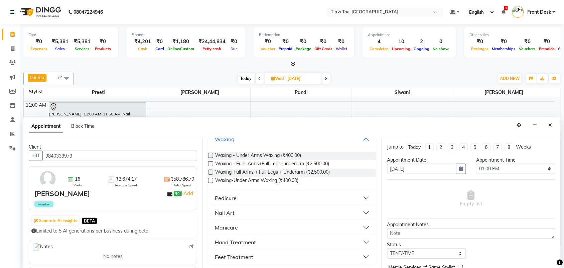
scroll to position [49, 0]
type input "de"
click at [253, 195] on button "Pedicure" at bounding box center [292, 197] width 163 height 12
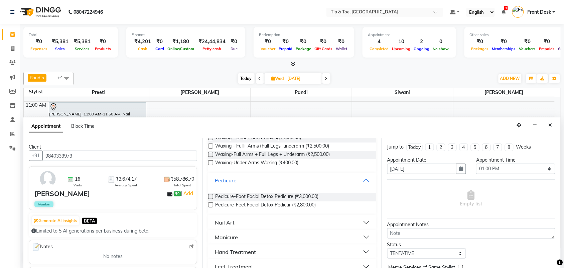
scroll to position [76, 0]
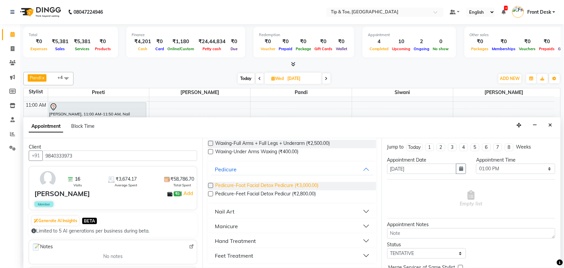
click at [246, 185] on span "Pedicure-Foot Facial Detox Pedicure (₹3,000.00)" at bounding box center [266, 186] width 103 height 8
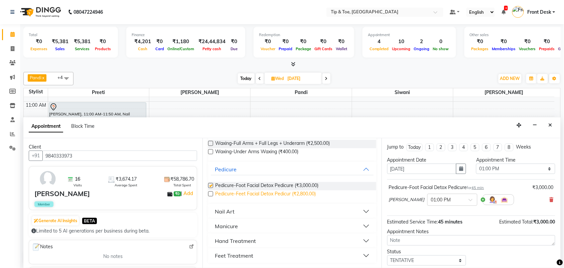
checkbox input "false"
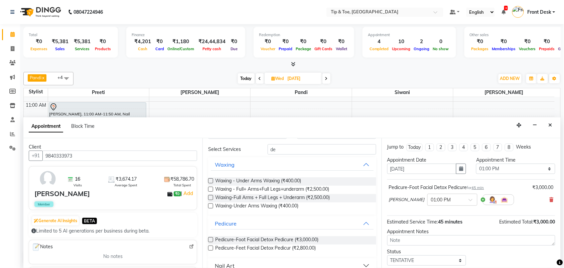
scroll to position [0, 0]
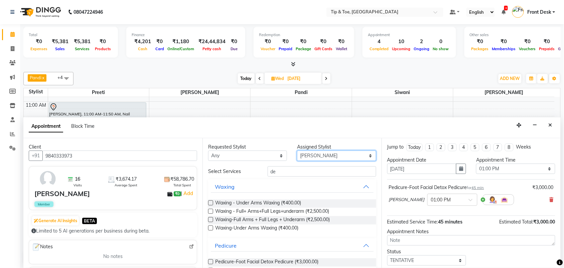
click at [307, 151] on select "Select afroz Afroz Pandi Preeti Raj Rebecca Ricky Manager Siwani" at bounding box center [336, 155] width 79 height 10
select select "39915"
click at [298, 150] on select "Select afroz Afroz Pandi Preeti Raj Rebecca Ricky Manager Siwani" at bounding box center [336, 155] width 79 height 10
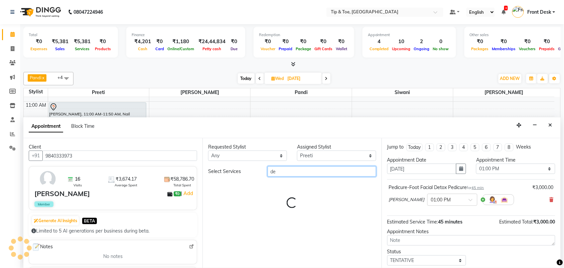
click at [285, 168] on input "de" at bounding box center [322, 171] width 109 height 10
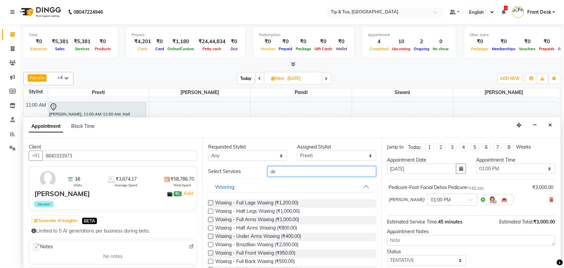
type input "d"
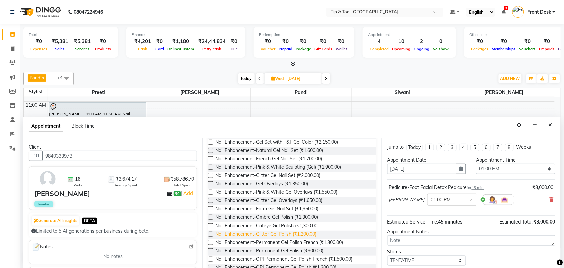
scroll to position [125, 0]
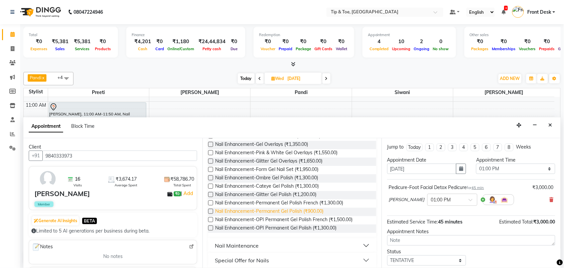
type input "gel"
click at [297, 208] on span "Nail Enhancement-Permanent Gel Polish (₹900.00)" at bounding box center [269, 212] width 108 height 8
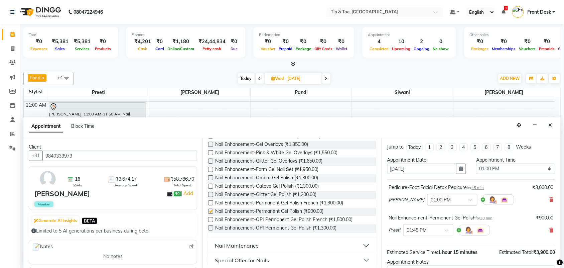
checkbox input "false"
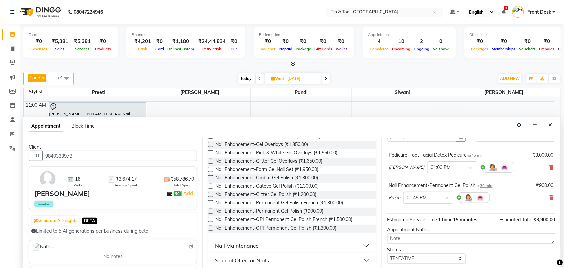
scroll to position [71, 0]
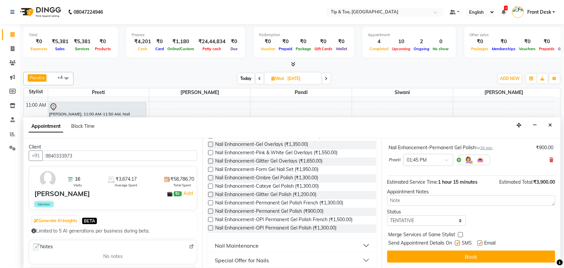
drag, startPoint x: 452, startPoint y: 256, endPoint x: 447, endPoint y: 257, distance: 5.0
click at [451, 238] on button "Book" at bounding box center [472, 256] width 168 height 12
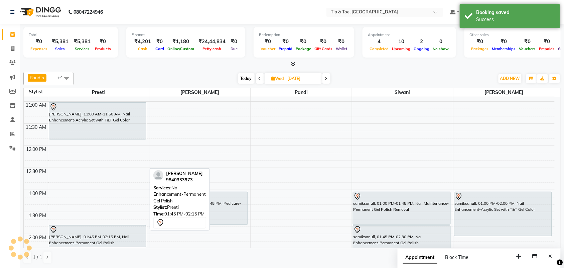
scroll to position [0, 0]
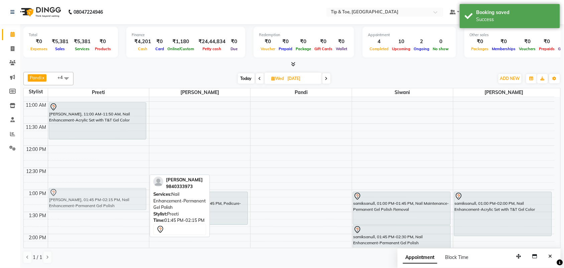
drag, startPoint x: 97, startPoint y: 232, endPoint x: 126, endPoint y: 198, distance: 45.3
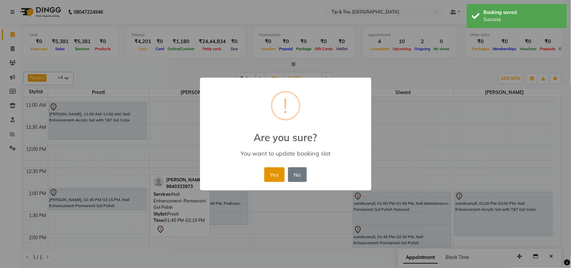
click at [278, 174] on button "Yes" at bounding box center [274, 174] width 20 height 15
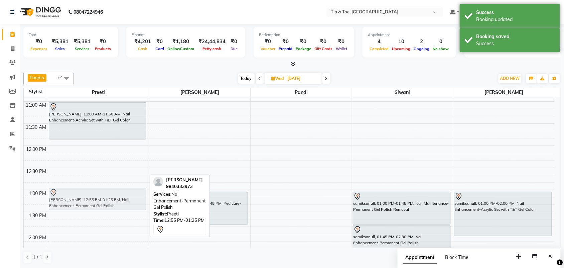
drag, startPoint x: 88, startPoint y: 199, endPoint x: 85, endPoint y: 201, distance: 3.6
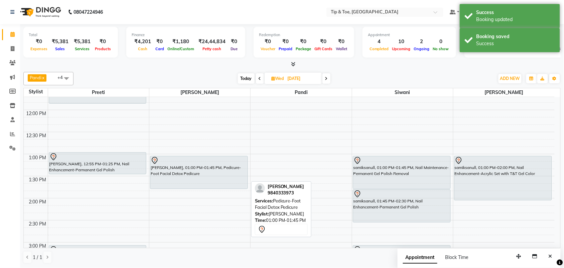
scroll to position [125, 0]
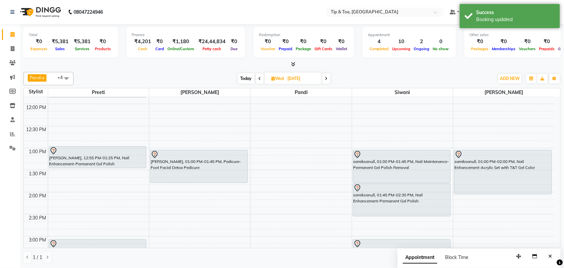
click at [242, 80] on span "Today" at bounding box center [246, 78] width 17 height 10
type input "02-09-2025"
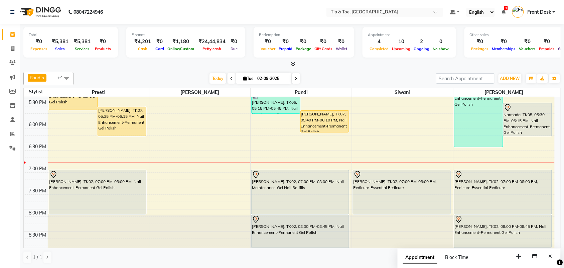
scroll to position [390, 0]
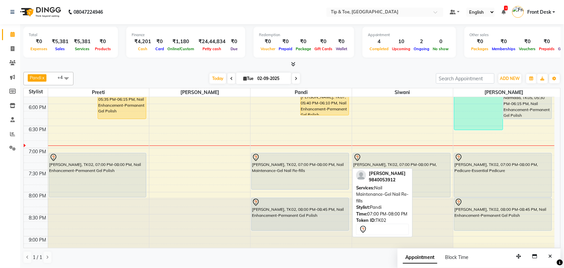
click at [294, 190] on div "monika mam, TK06, 04:30 PM-05:15 PM, Nail Enhancement-Permanent Gel Polish moni…" at bounding box center [301, 16] width 101 height 618
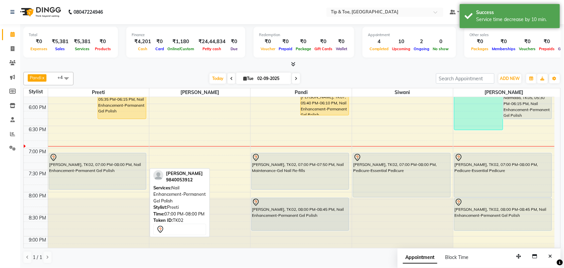
drag, startPoint x: 116, startPoint y: 197, endPoint x: 133, endPoint y: 188, distance: 19.6
click at [133, 188] on div "rachel, TK07, 05:00 PM-05:40 PM, Nail Enhancement-Permanent Gel Polish rachel, …" at bounding box center [98, 16] width 101 height 618
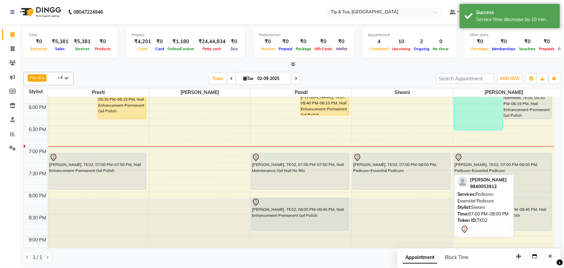
click at [381, 190] on div "Narmada, TK05, 04:30 PM-05:15 PM, Nail Enhancement-Acrylic Set with T&T Gel Col…" at bounding box center [402, 16] width 101 height 618
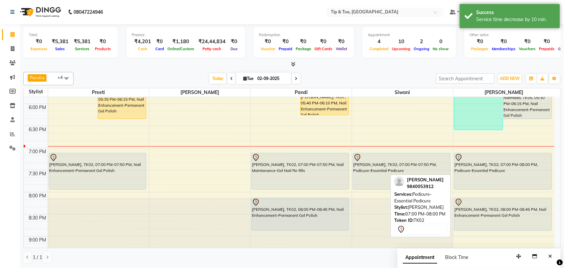
click at [497, 186] on div "monika mam, TK06, 04:30 PM-06:30 PM, Vedic Valley Pedicure,Nail Maintenance-Per…" at bounding box center [504, 16] width 101 height 618
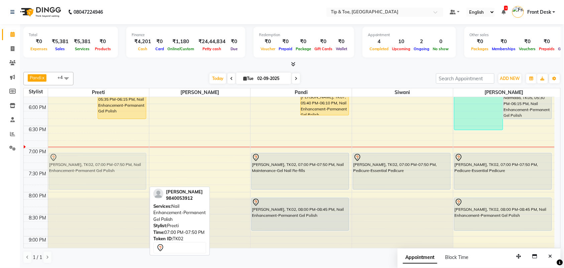
drag, startPoint x: 121, startPoint y: 187, endPoint x: 125, endPoint y: 188, distance: 3.4
click at [125, 188] on div "rachel, TK07, 05:00 PM-05:40 PM, Nail Enhancement-Permanent Gel Polish rachel, …" at bounding box center [98, 16] width 101 height 618
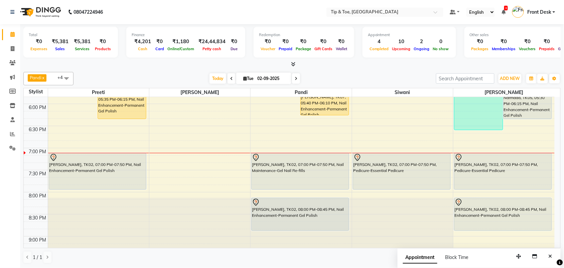
scroll to position [348, 0]
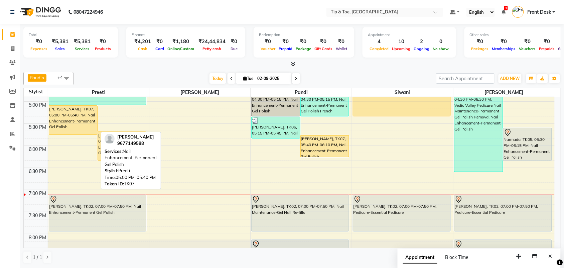
click at [59, 125] on div "rachel, TK07, 05:00 PM-05:40 PM, Nail Enhancement-Permanent Gel Polish" at bounding box center [73, 120] width 48 height 29
click at [75, 119] on div "rachel, TK07, 05:00 PM-05:40 PM, Nail Enhancement-Permanent Gel Polish" at bounding box center [73, 120] width 48 height 29
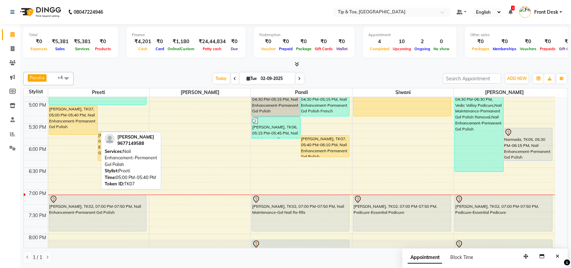
select select "1"
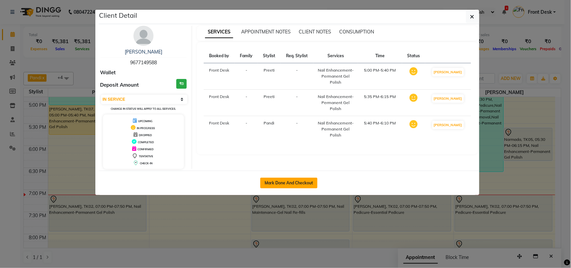
click at [286, 184] on button "Mark Done And Checkout" at bounding box center [288, 183] width 57 height 11
select select "service"
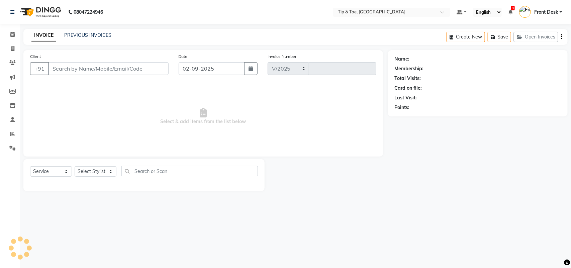
select select "5770"
type input "1120"
type input "9677149588"
select select "39915"
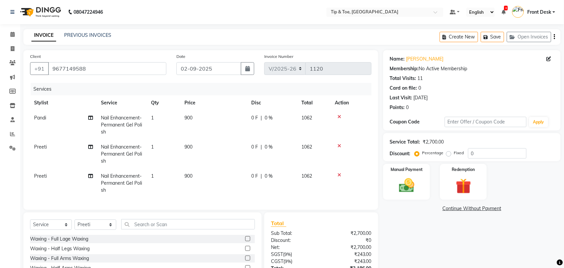
click at [197, 108] on th "Price" at bounding box center [214, 102] width 67 height 15
click at [214, 139] on td "900" at bounding box center [214, 153] width 67 height 29
click at [197, 139] on tr "Preeti Nail Enhancement-Permanent Gel Polish 1 900 0 F | 0 % 1062" at bounding box center [201, 153] width 342 height 29
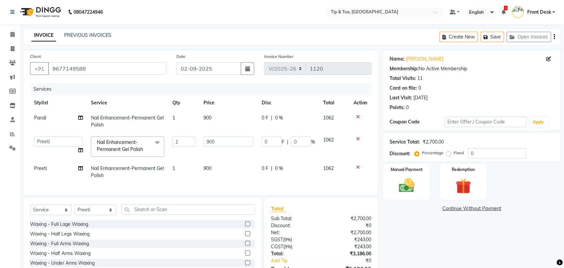
scroll to position [42, 0]
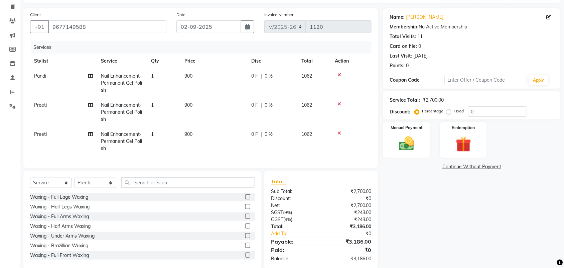
drag, startPoint x: 192, startPoint y: 104, endPoint x: 196, endPoint y: 105, distance: 3.7
click at [193, 105] on td "900" at bounding box center [214, 112] width 67 height 29
click at [181, 105] on td "1" at bounding box center [163, 112] width 33 height 29
select select "39915"
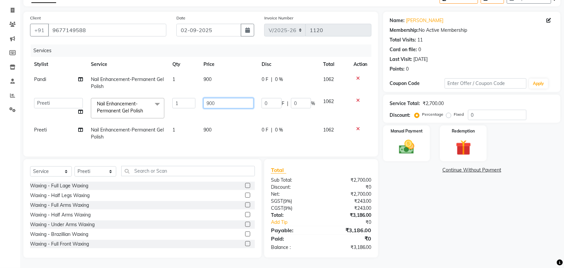
click at [221, 98] on input "900" at bounding box center [229, 103] width 50 height 10
type input "9"
type input "450"
click at [218, 123] on tbody "Pandi Nail Enhancement-Permanent Gel Polish 1 900 0 F | 0 % 1062 afroz Afroz DA…" at bounding box center [201, 108] width 342 height 73
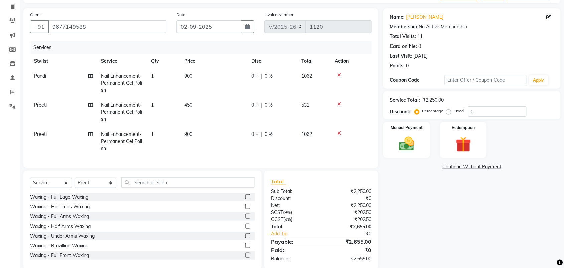
click at [199, 133] on td "900" at bounding box center [214, 141] width 67 height 29
select select "39915"
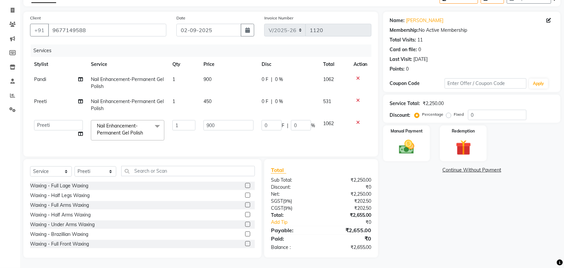
scroll to position [0, 0]
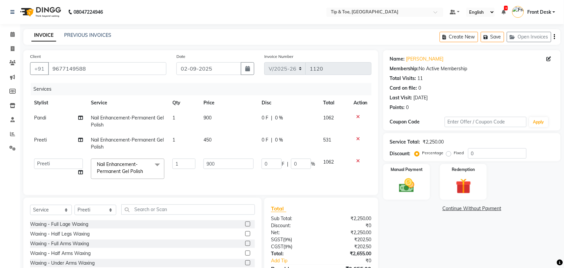
click at [358, 117] on icon at bounding box center [358, 116] width 4 height 5
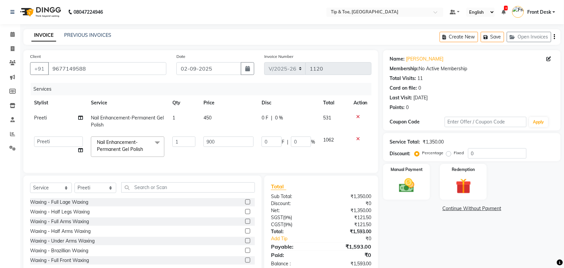
scroll to position [22, 0]
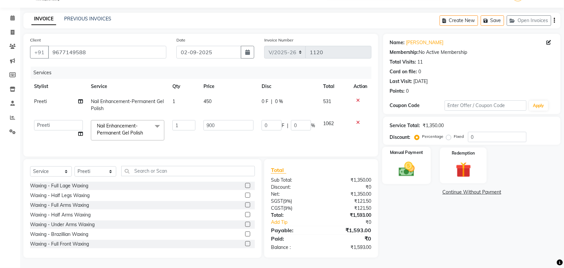
click at [417, 160] on img at bounding box center [407, 169] width 26 height 18
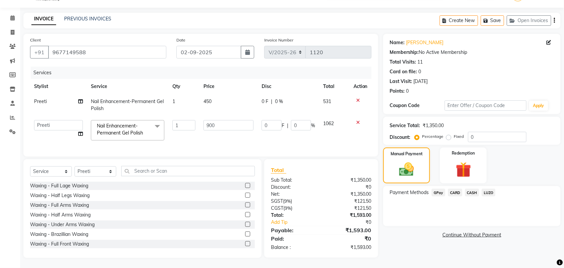
click at [437, 189] on span "GPay" at bounding box center [439, 193] width 14 height 8
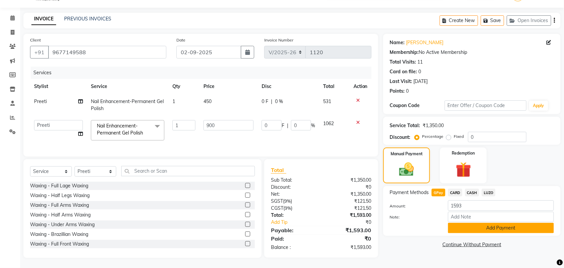
click at [472, 223] on button "Add Payment" at bounding box center [501, 228] width 106 height 10
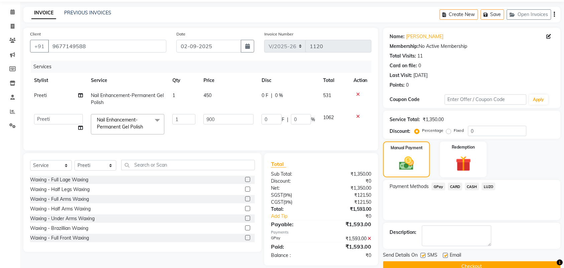
click at [488, 238] on div "Send Details On SMS Email" at bounding box center [472, 255] width 178 height 8
click at [488, 238] on button "Checkout" at bounding box center [472, 266] width 178 height 10
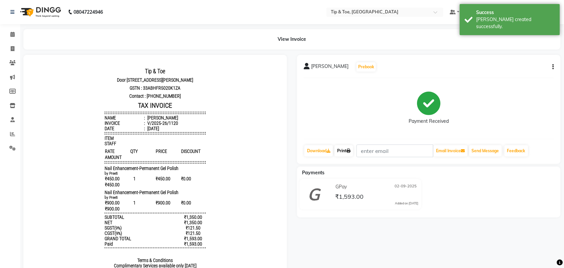
click at [341, 150] on link "Print" at bounding box center [344, 150] width 19 height 11
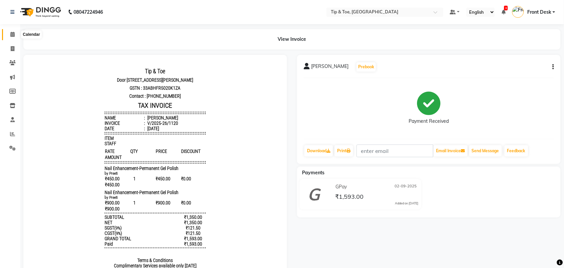
click at [14, 33] on icon at bounding box center [12, 34] width 4 height 5
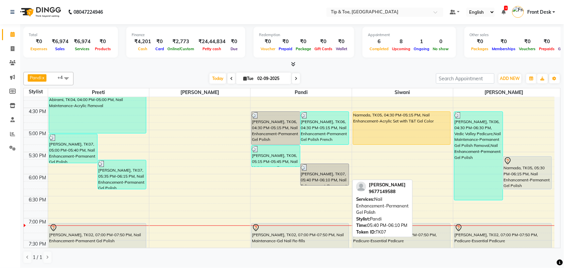
scroll to position [348, 0]
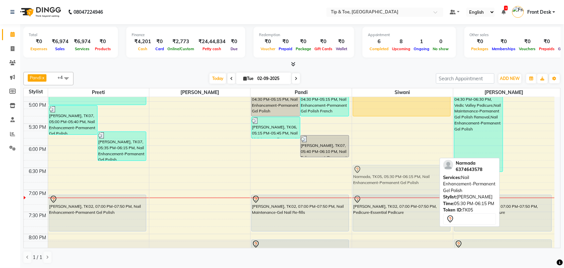
drag, startPoint x: 526, startPoint y: 148, endPoint x: 359, endPoint y: 188, distance: 171.5
click at [359, 188] on tr "rachel, TK07, 05:00 PM-05:40 PM, Nail Enhancement-Permanent Gel Polish rachel, …" at bounding box center [289, 58] width 531 height 618
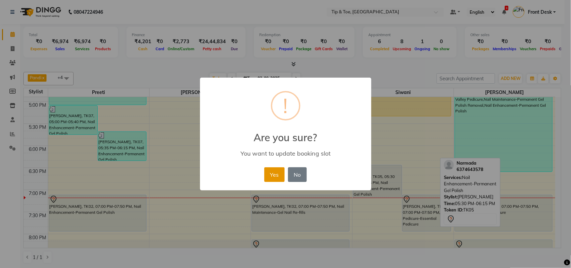
click at [275, 170] on button "Yes" at bounding box center [274, 174] width 20 height 15
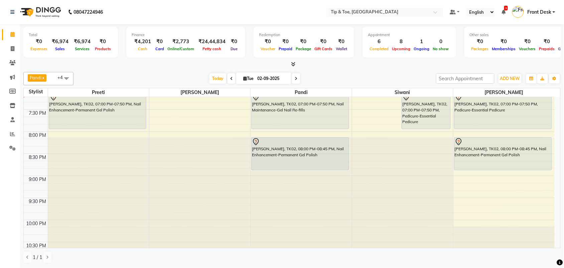
scroll to position [390, 0]
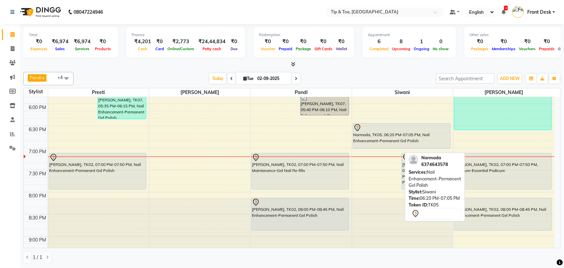
drag, startPoint x: 372, startPoint y: 155, endPoint x: 373, endPoint y: 146, distance: 9.1
click at [373, 146] on div "Narmada, TK05, 06:20 PM-07:05 PM, Nail Enhancement-Permanent Gel Polish Rajesh …" at bounding box center [402, 16] width 101 height 618
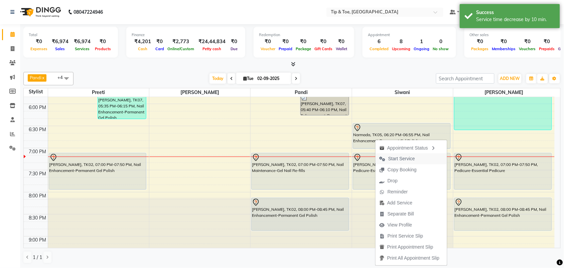
click at [393, 159] on span "Start Service" at bounding box center [402, 158] width 27 height 7
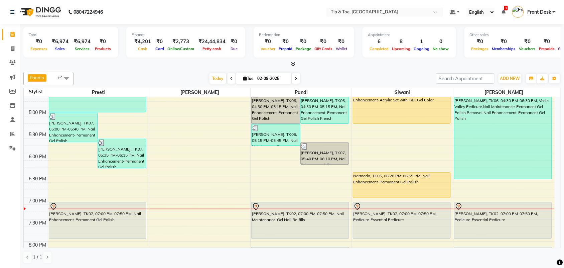
scroll to position [348, 0]
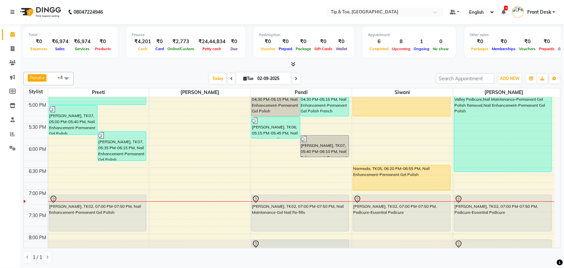
click at [268, 163] on div "9:00 AM 9:30 AM 10:00 AM 10:30 AM 11:00 AM 11:30 AM 12:00 PM 12:30 PM 1:00 PM 1…" at bounding box center [289, 58] width 531 height 618
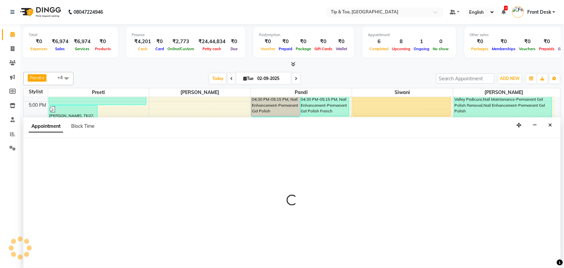
select select "39912"
select select "1095"
select select "tentative"
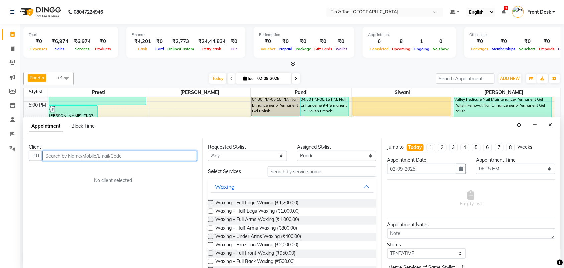
click at [150, 152] on input "text" at bounding box center [119, 155] width 155 height 10
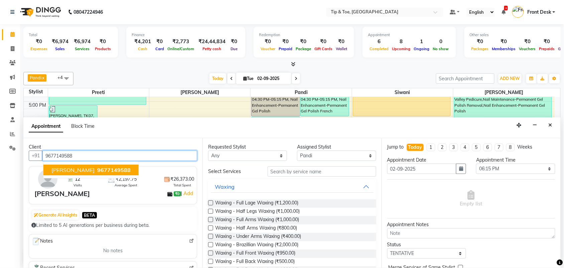
click at [97, 171] on span "9677149588" at bounding box center [113, 170] width 33 height 7
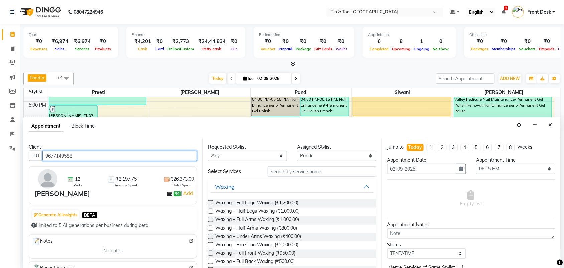
type input "9677149588"
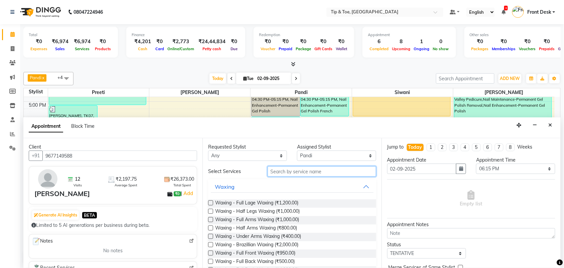
click at [320, 174] on input "text" at bounding box center [322, 171] width 109 height 10
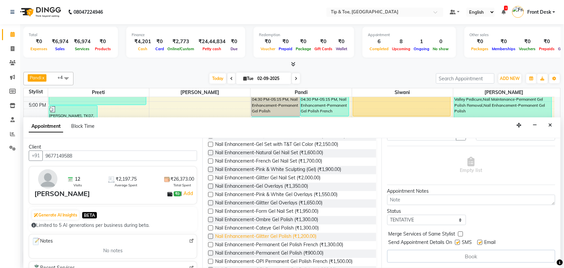
scroll to position [125, 0]
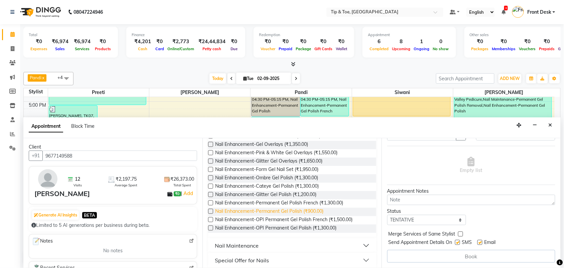
type input "gel"
click at [295, 209] on span "Nail Enhancement-Permanent Gel Polish (₹900.00)" at bounding box center [269, 212] width 108 height 8
checkbox input "false"
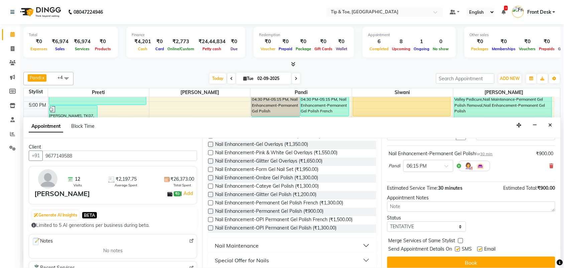
scroll to position [40, 0]
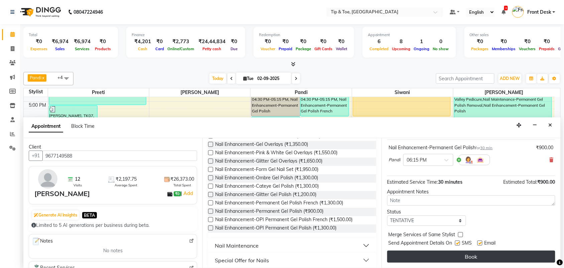
click at [455, 238] on button "Book" at bounding box center [472, 256] width 168 height 12
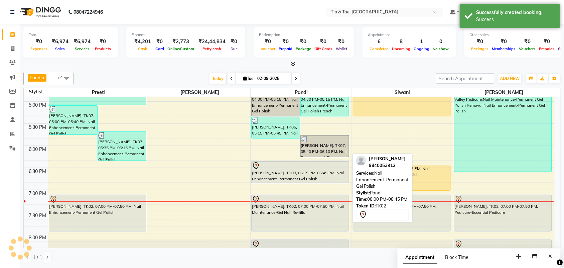
click at [315, 177] on div "rachel, TK08, 06:15 PM-06:45 PM, Nail Enhancement-Permanent Gel Polish" at bounding box center [300, 171] width 97 height 21
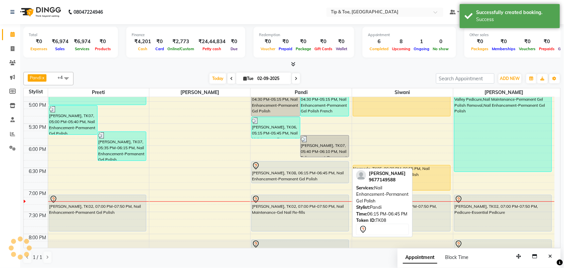
scroll to position [0, 0]
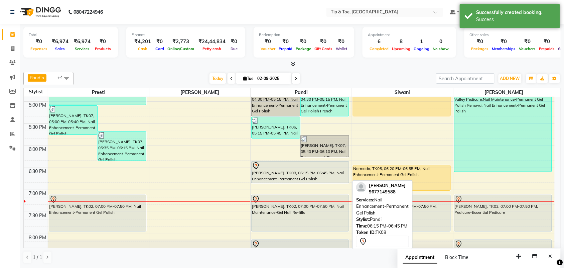
click at [312, 178] on div "rachel, TK08, 06:15 PM-06:45 PM, Nail Enhancement-Permanent Gel Polish" at bounding box center [300, 171] width 97 height 21
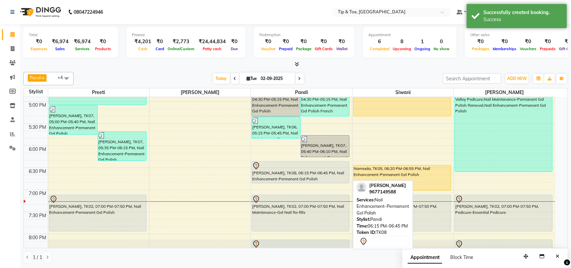
select select "7"
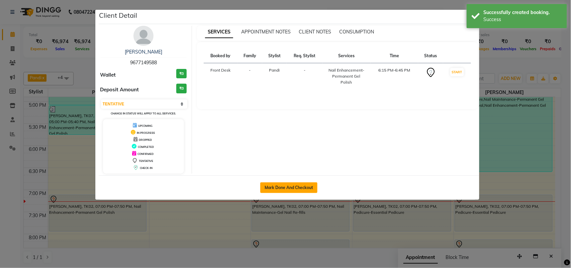
click at [293, 191] on button "Mark Done And Checkout" at bounding box center [288, 187] width 57 height 11
select select "service"
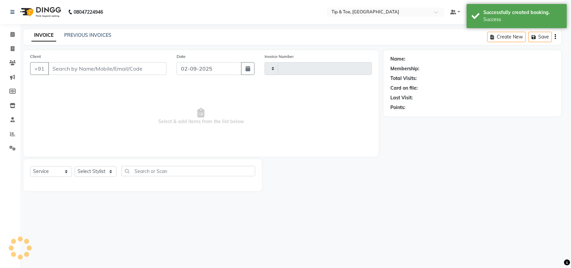
type input "1121"
select select "5770"
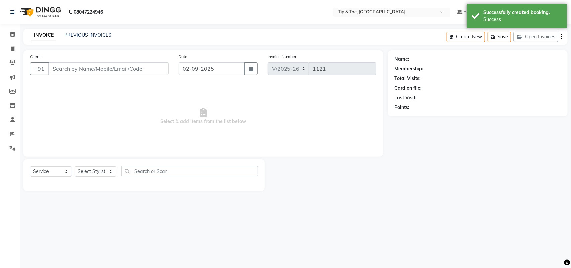
type input "9677149588"
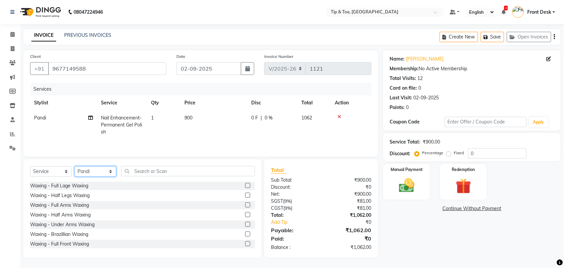
click at [108, 169] on select "Select Stylist afroz Afroz DAISY Front Desk Joys Karthik Murali Pandi Preeti Ra…" at bounding box center [96, 171] width 42 height 10
select select "75187"
click at [75, 167] on select "Select Stylist afroz Afroz DAISY Front Desk Joys Karthik Murali Pandi Preeti Ra…" at bounding box center [96, 171] width 42 height 10
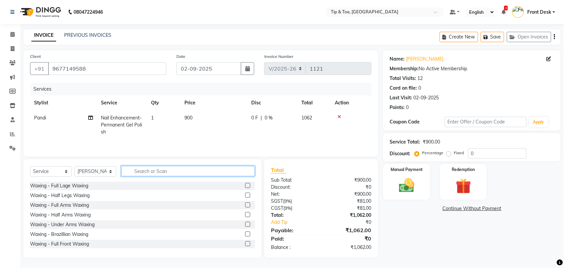
click at [157, 175] on input "text" at bounding box center [188, 171] width 134 height 10
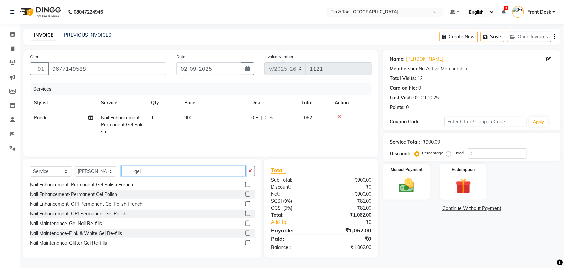
scroll to position [105, 0]
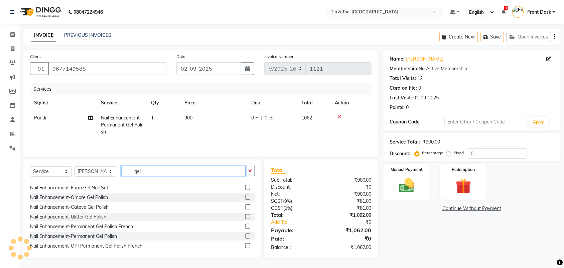
type input "gel"
click at [245, 234] on label at bounding box center [247, 235] width 5 height 5
click at [245, 234] on input "checkbox" at bounding box center [247, 236] width 4 height 4
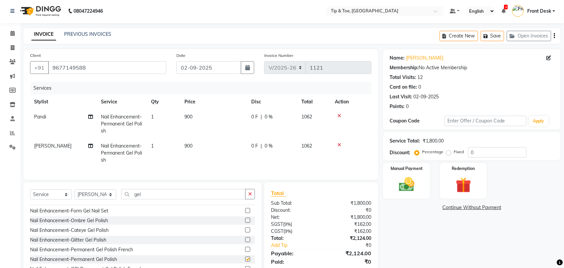
checkbox input "false"
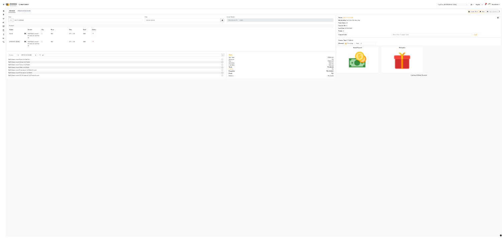
scroll to position [104, 0]
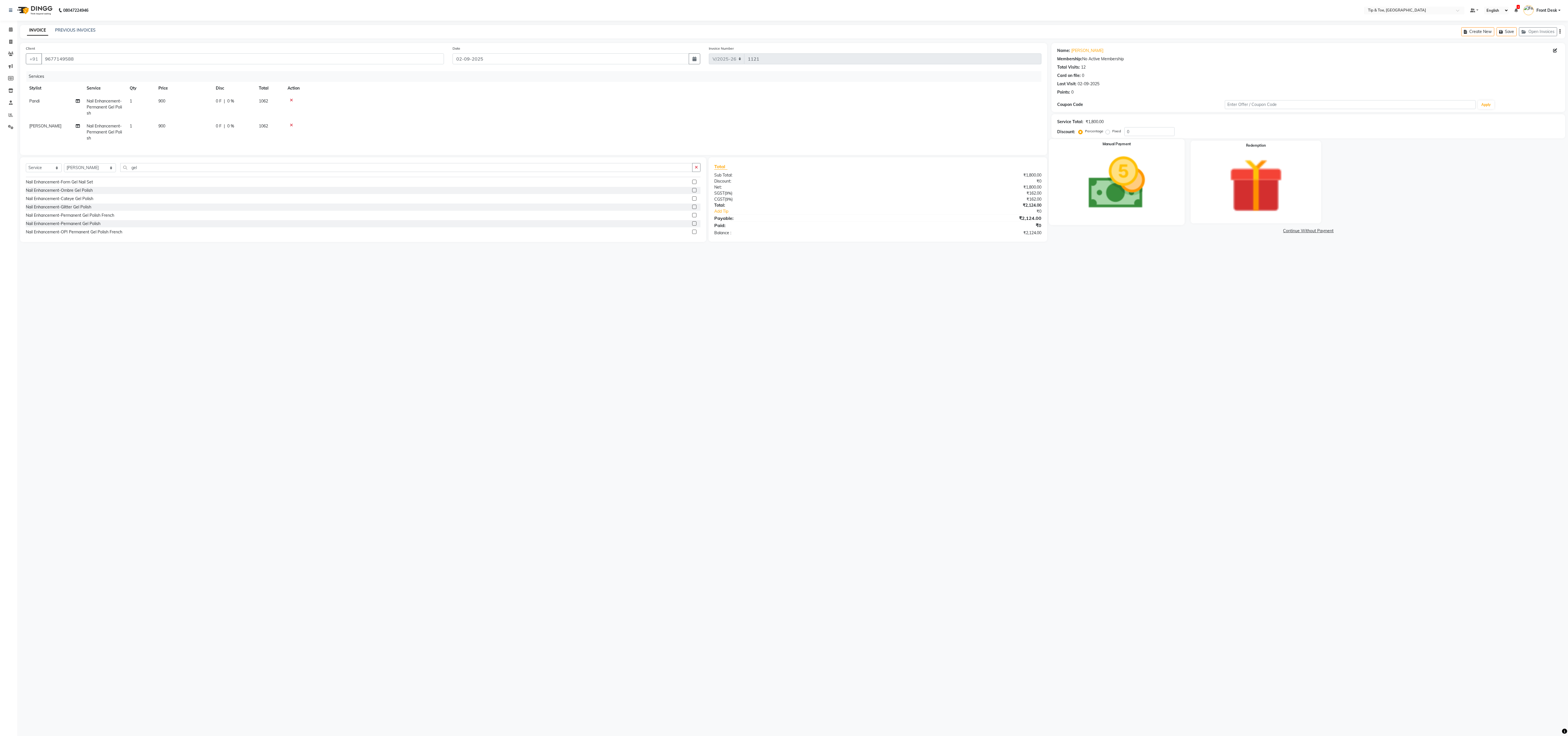
click at [431, 192] on img at bounding box center [1117, 183] width 93 height 66
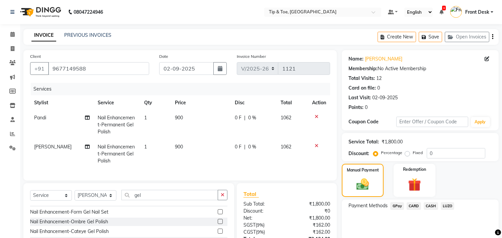
drag, startPoint x: 426, startPoint y: 0, endPoint x: 234, endPoint y: 11, distance: 192.5
click at [234, 11] on nav "08047224946 Select Location × Tip & Toe, Annanagar East Default Panel My Panel …" at bounding box center [251, 12] width 502 height 24
click at [396, 202] on span "GPay" at bounding box center [397, 206] width 14 height 8
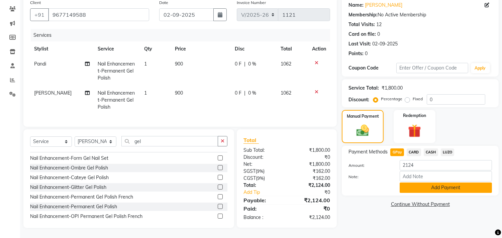
click at [425, 183] on button "Add Payment" at bounding box center [446, 188] width 92 height 10
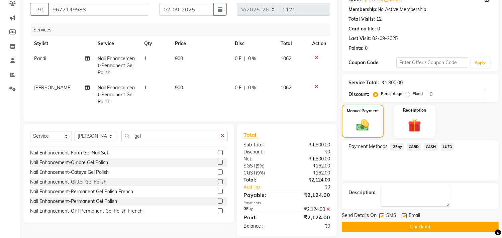
scroll to position [73, 0]
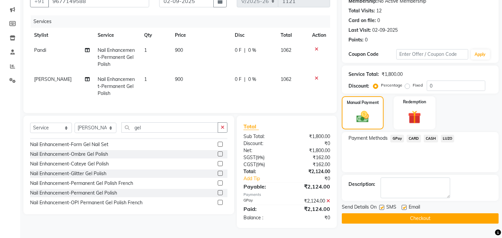
click at [375, 213] on button "Checkout" at bounding box center [420, 218] width 157 height 10
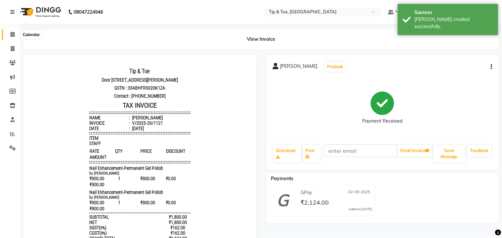
click at [7, 32] on span at bounding box center [13, 35] width 12 height 8
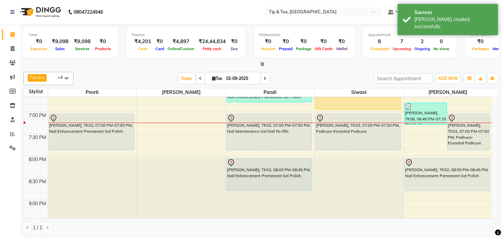
scroll to position [425, 0]
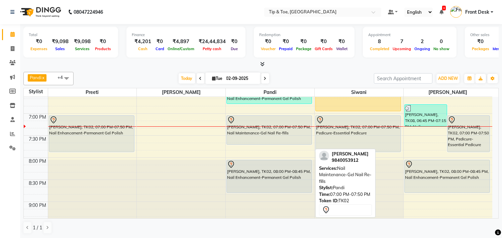
drag, startPoint x: 269, startPoint y: 152, endPoint x: 272, endPoint y: 149, distance: 4.3
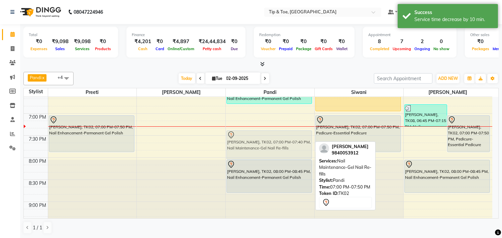
drag, startPoint x: 243, startPoint y: 133, endPoint x: 249, endPoint y: 145, distance: 14.1
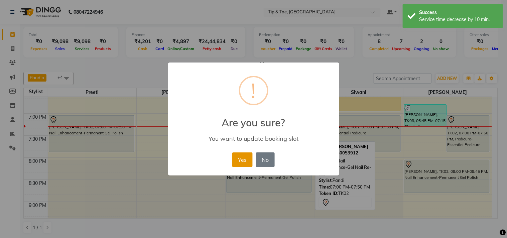
click at [245, 159] on button "Yes" at bounding box center [242, 159] width 20 height 15
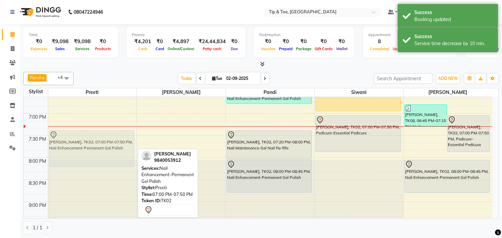
drag, startPoint x: 113, startPoint y: 138, endPoint x: 111, endPoint y: 149, distance: 11.8
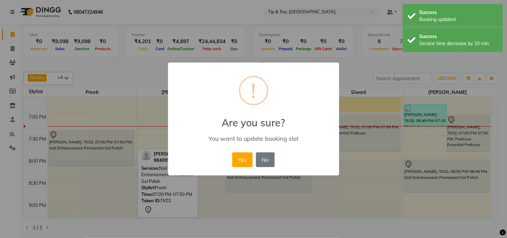
click at [243, 162] on button "Yes" at bounding box center [242, 159] width 20 height 15
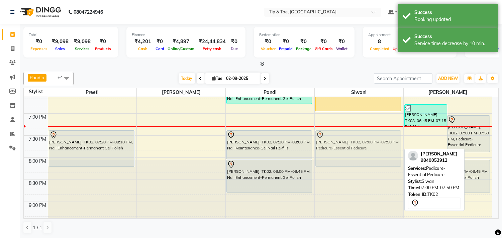
drag, startPoint x: 346, startPoint y: 142, endPoint x: 347, endPoint y: 154, distance: 12.1
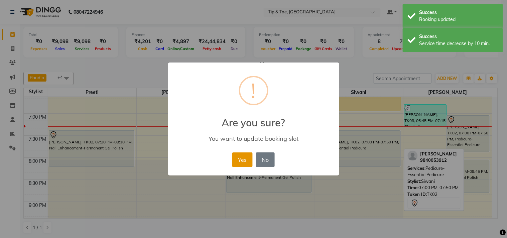
click at [245, 158] on button "Yes" at bounding box center [242, 159] width 20 height 15
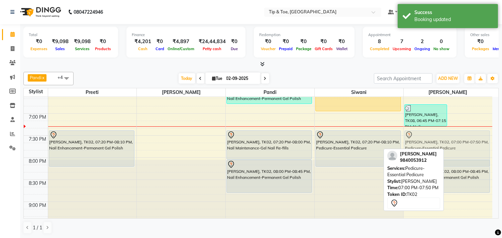
drag, startPoint x: 468, startPoint y: 136, endPoint x: 427, endPoint y: 152, distance: 44.7
click at [427, 152] on div "Pandi x Raj x Siwani x Rebecca x Preeti x +4 Select All Preeti Raj Pandi Siwani…" at bounding box center [260, 153] width 475 height 168
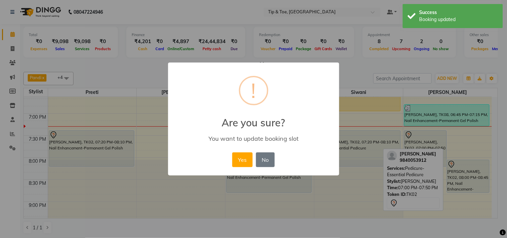
drag, startPoint x: 241, startPoint y: 159, endPoint x: 284, endPoint y: 159, distance: 42.5
click at [241, 159] on button "Yes" at bounding box center [242, 159] width 20 height 15
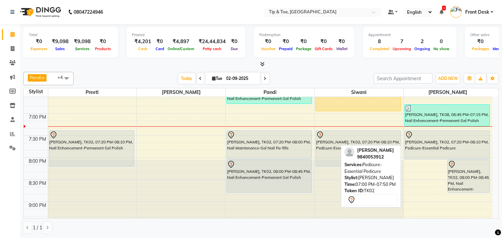
drag, startPoint x: 431, startPoint y: 166, endPoint x: 433, endPoint y: 158, distance: 8.6
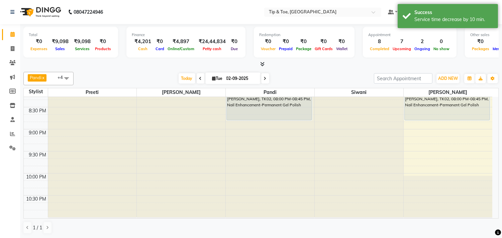
scroll to position [499, 0]
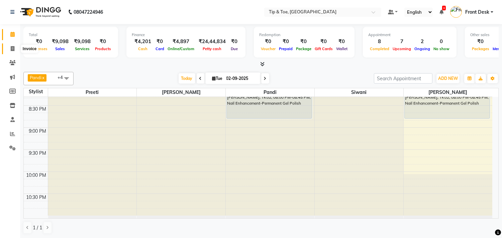
click at [8, 51] on span at bounding box center [13, 49] width 12 height 8
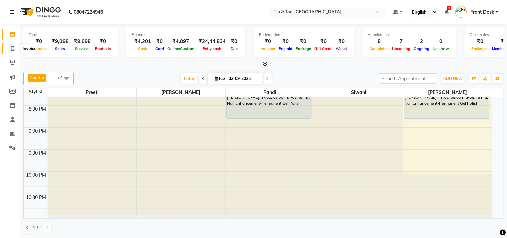
select select "5770"
select select "service"
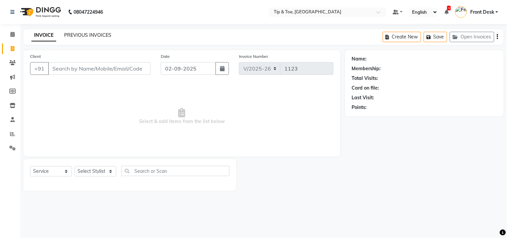
click at [104, 35] on link "PREVIOUS INVOICES" at bounding box center [87, 35] width 47 height 6
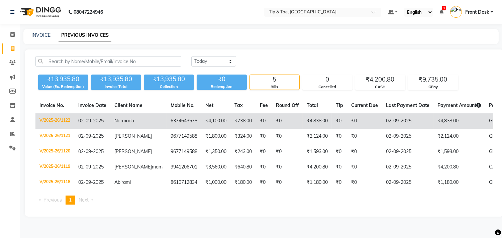
click at [167, 123] on td "6374643578" at bounding box center [184, 121] width 35 height 16
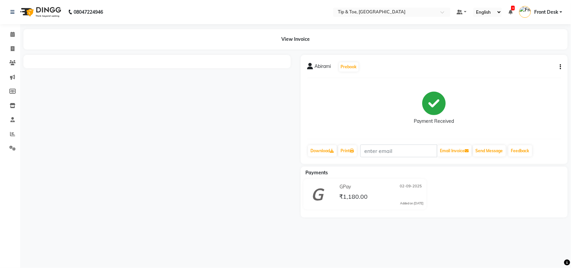
click at [358, 141] on div "Abirami Prebook Payment Received Download Print Email Invoice Send Message Feed…" at bounding box center [434, 109] width 267 height 109
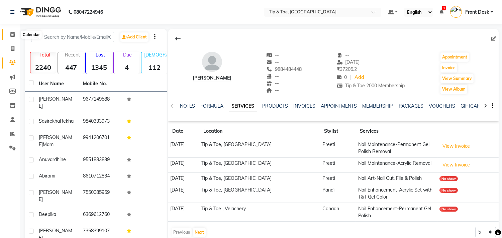
click at [8, 37] on span at bounding box center [13, 35] width 12 height 8
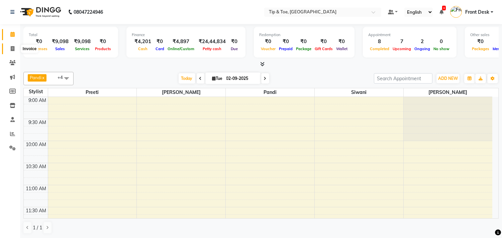
click at [8, 49] on span at bounding box center [13, 49] width 12 height 8
select select "service"
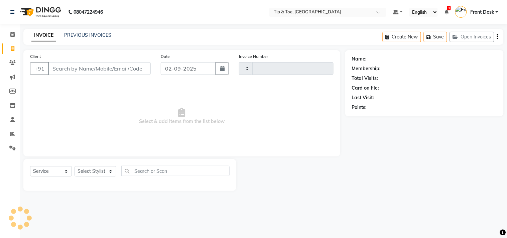
type input "1122"
select select "5770"
click at [88, 34] on link "PREVIOUS INVOICES" at bounding box center [87, 35] width 47 height 6
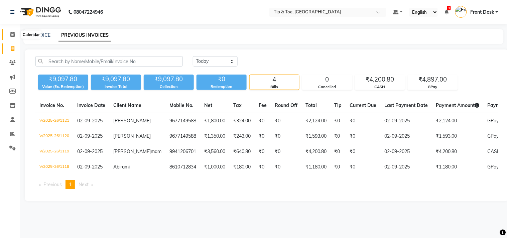
click at [15, 31] on span at bounding box center [13, 35] width 12 height 8
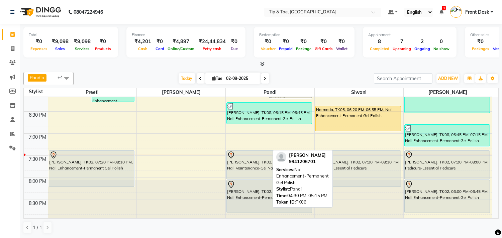
scroll to position [409, 0]
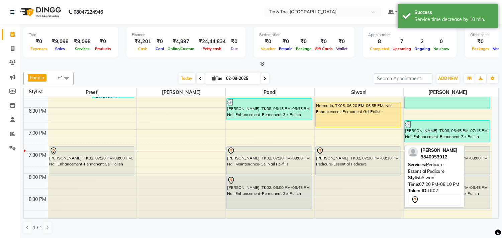
drag, startPoint x: 361, startPoint y: 182, endPoint x: 361, endPoint y: 174, distance: 7.7
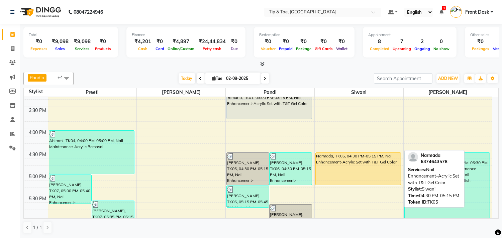
scroll to position [297, 0]
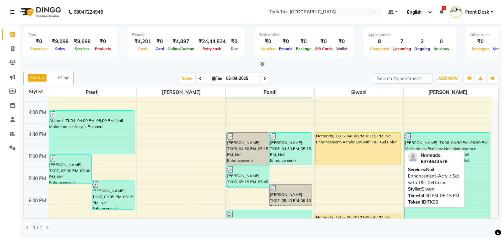
click at [370, 157] on div "Narmada, TK05, 04:30 PM-05:15 PM, Nail Enhancement-Acrylic Set with T&T Gel Col…" at bounding box center [358, 149] width 85 height 32
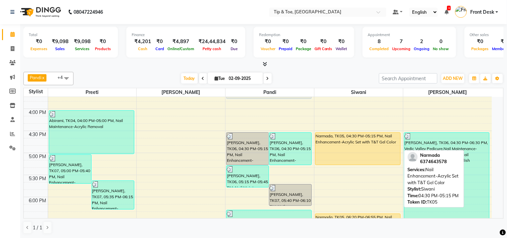
select select "1"
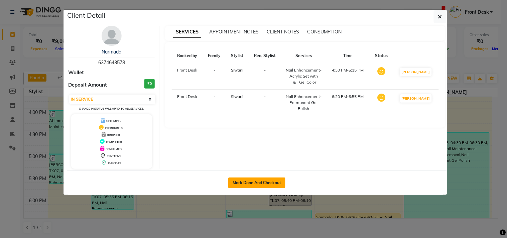
click at [259, 183] on button "Mark Done And Checkout" at bounding box center [256, 183] width 57 height 11
select select "5770"
select select "service"
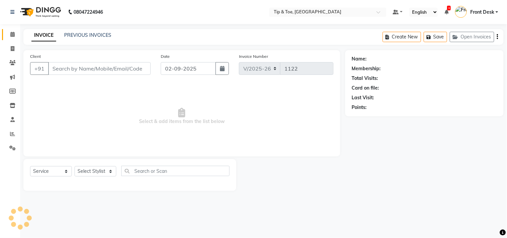
type input "6374643578"
select select "49685"
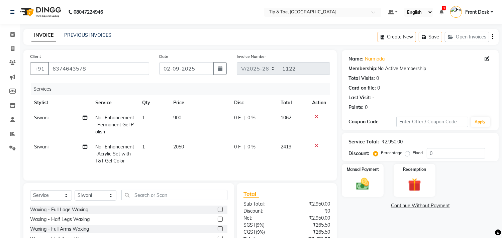
click at [202, 151] on td "2050" at bounding box center [199, 153] width 61 height 29
select select "49685"
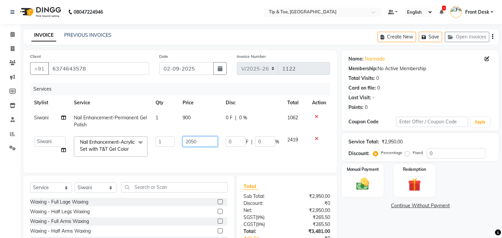
click at [215, 142] on input "2050" at bounding box center [200, 141] width 35 height 10
type input "2600"
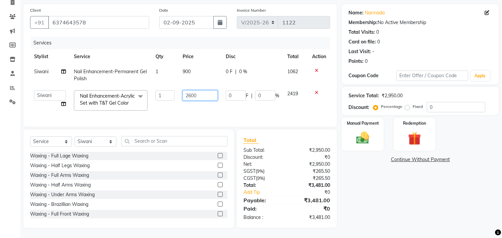
scroll to position [59, 0]
click at [443, 205] on div "Name: Narmada Membership: No Active Membership Total Visits: 0 Card on file: 0 …" at bounding box center [423, 116] width 162 height 224
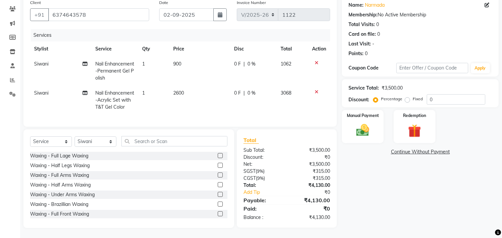
scroll to position [59, 0]
click at [355, 123] on img at bounding box center [363, 131] width 22 height 16
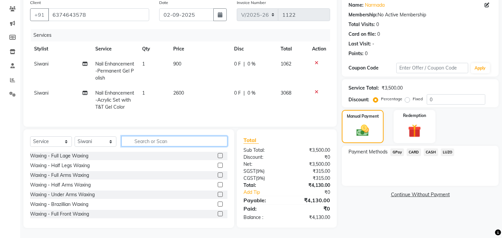
click at [164, 138] on input "text" at bounding box center [174, 141] width 106 height 10
type input "n"
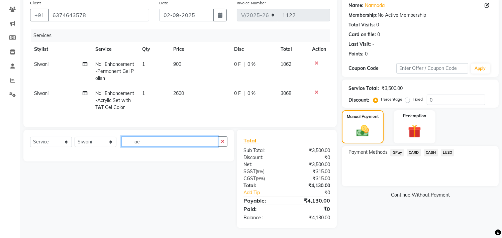
type input "a"
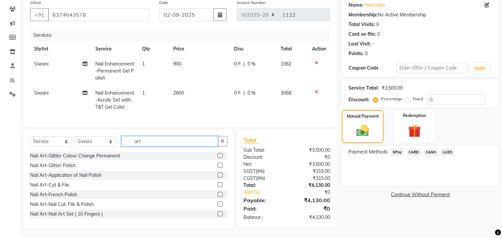
type input "art"
click at [218, 213] on label at bounding box center [220, 213] width 5 height 5
click at [218, 213] on input "checkbox" at bounding box center [220, 214] width 4 height 4
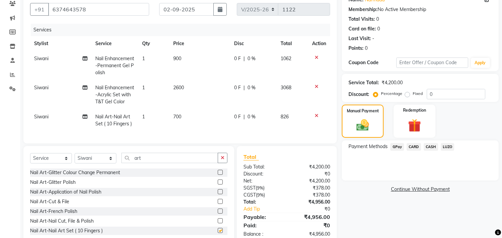
checkbox input "false"
click at [177, 112] on td "700" at bounding box center [199, 120] width 61 height 22
select select "49685"
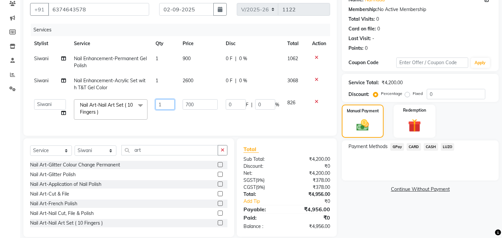
click at [162, 104] on input "1" at bounding box center [164, 104] width 19 height 10
type input "4"
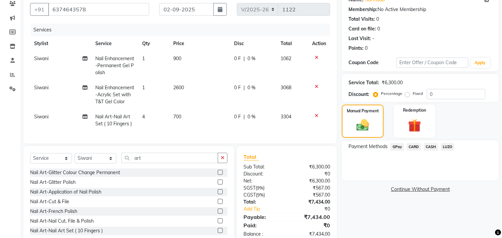
click at [175, 114] on span "700" at bounding box center [177, 117] width 8 height 6
select select "49685"
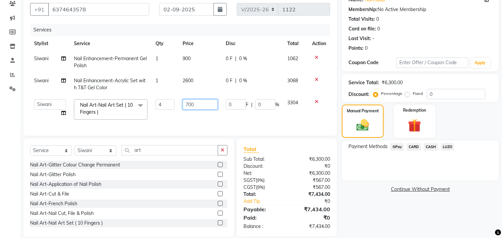
click at [191, 104] on input "700" at bounding box center [200, 104] width 35 height 10
type input "150"
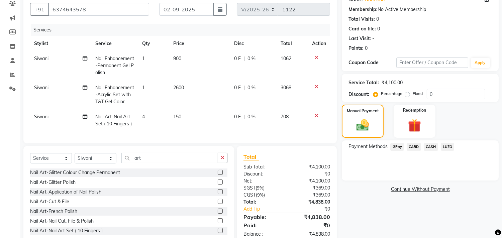
click at [375, 203] on div "Name: Narmada Membership: No Active Membership Total Visits: 0 Card on file: 0 …" at bounding box center [423, 118] width 162 height 254
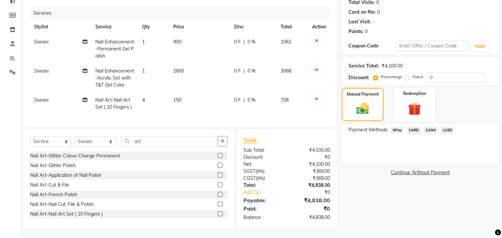
scroll to position [81, 0]
click at [396, 126] on span "GPay" at bounding box center [397, 130] width 14 height 8
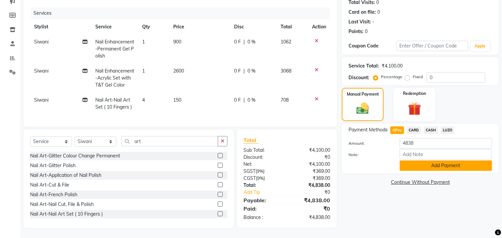
click at [434, 160] on button "Add Payment" at bounding box center [446, 165] width 92 height 10
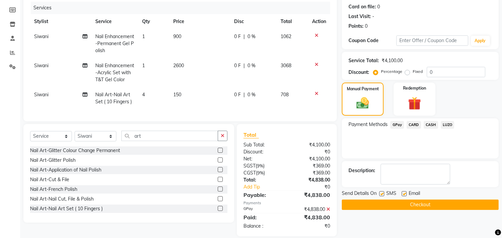
click at [428, 205] on button "Checkout" at bounding box center [420, 205] width 157 height 10
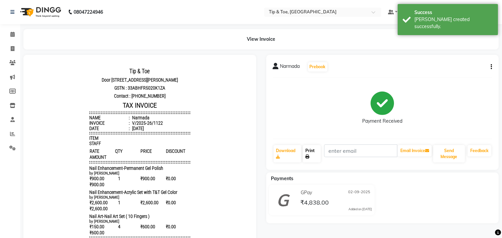
click at [312, 151] on link "Print" at bounding box center [312, 153] width 18 height 17
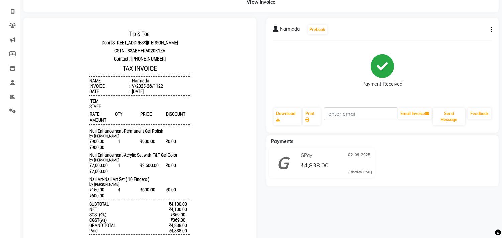
scroll to position [74, 0]
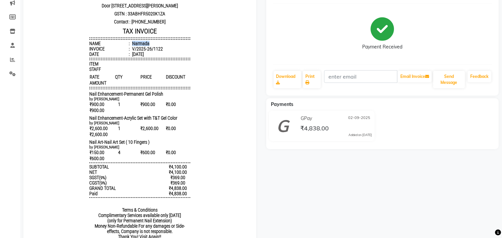
drag, startPoint x: 125, startPoint y: 41, endPoint x: 152, endPoint y: 44, distance: 27.6
click at [152, 44] on header "Tip & Toe [STREET_ADDRESS][PERSON_NAME] GSTN : 33ABHFR5020K1ZA Contact : [PHONE…" at bounding box center [139, 25] width 101 height 64
copy div "Narmada"
click at [10, 5] on icon at bounding box center [12, 2] width 5 height 5
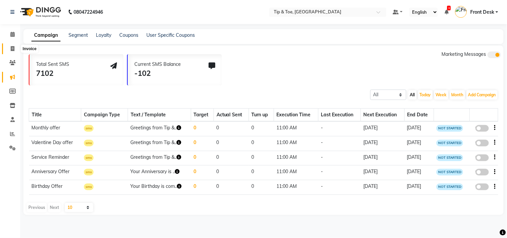
click at [11, 46] on icon at bounding box center [13, 48] width 4 height 5
select select "5770"
select select "service"
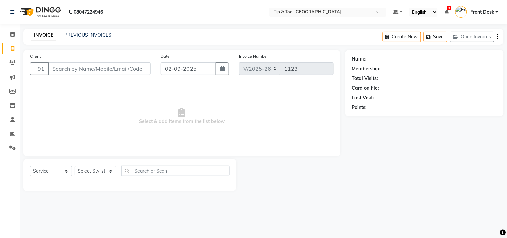
click at [91, 38] on div "PREVIOUS INVOICES" at bounding box center [87, 35] width 47 height 7
click at [91, 35] on link "PREVIOUS INVOICES" at bounding box center [87, 35] width 47 height 6
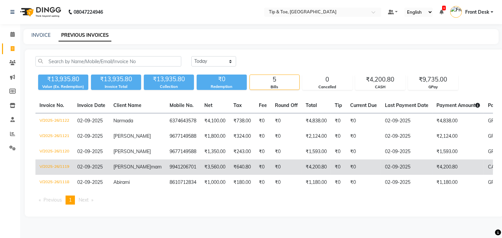
click at [81, 167] on span "02-09-2025" at bounding box center [89, 167] width 25 height 6
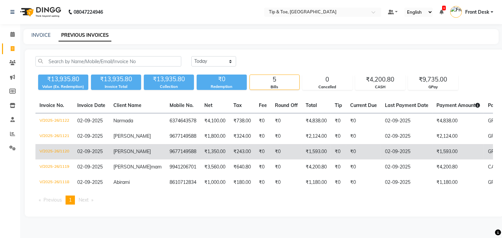
click at [165, 156] on td "9677149588" at bounding box center [182, 151] width 35 height 15
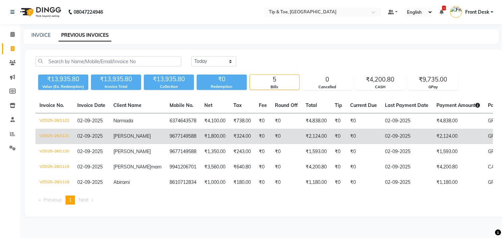
click at [202, 131] on td "₹1,800.00" at bounding box center [214, 136] width 29 height 15
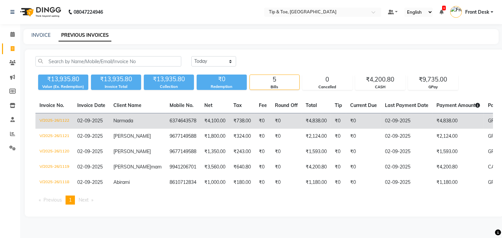
click at [102, 120] on span "02-09-2025" at bounding box center [89, 121] width 25 height 6
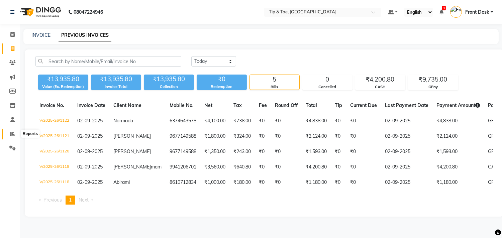
click at [10, 135] on icon at bounding box center [12, 133] width 5 height 5
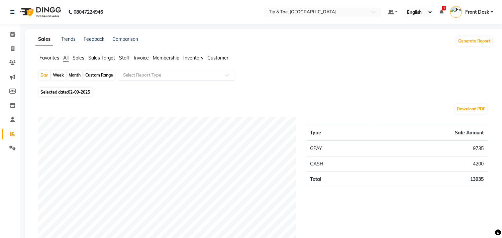
click at [122, 58] on span "Staff" at bounding box center [124, 58] width 11 height 6
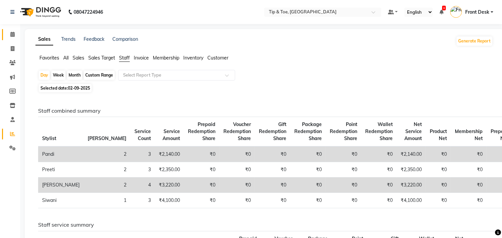
click at [9, 39] on link "Calendar" at bounding box center [10, 34] width 16 height 11
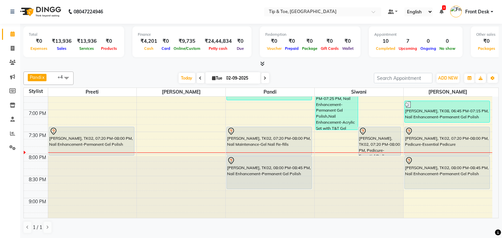
scroll to position [426, 0]
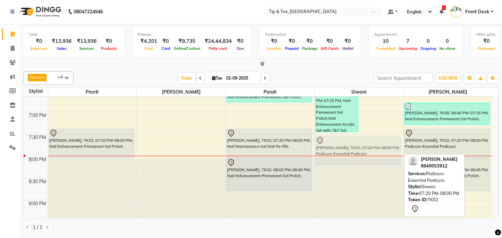
drag, startPoint x: 372, startPoint y: 142, endPoint x: 370, endPoint y: 149, distance: 7.8
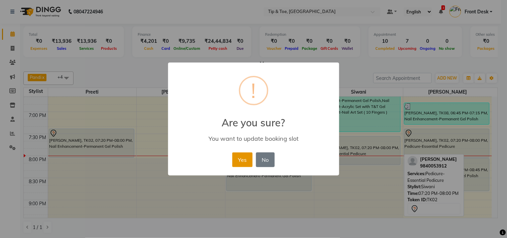
click at [250, 155] on button "Yes" at bounding box center [242, 159] width 20 height 15
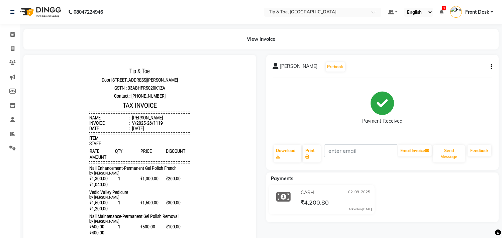
drag, startPoint x: 122, startPoint y: 124, endPoint x: 147, endPoint y: 124, distance: 25.4
click at [147, 120] on li "Name : monika mam" at bounding box center [139, 117] width 101 height 5
click at [133, 125] on div "V/2025-26/1119" at bounding box center [147, 122] width 32 height 5
drag, startPoint x: 126, startPoint y: 122, endPoint x: 158, endPoint y: 125, distance: 32.9
click at [158, 120] on li "Name : monika mam" at bounding box center [139, 117] width 101 height 5
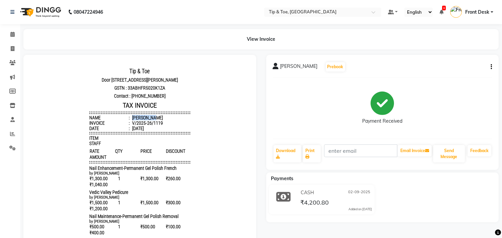
copy div "monika mam"
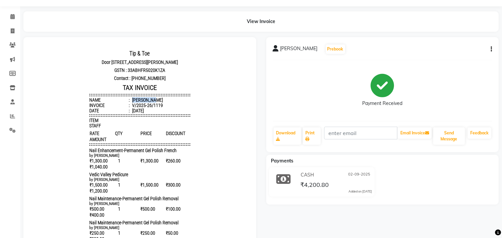
scroll to position [37, 0]
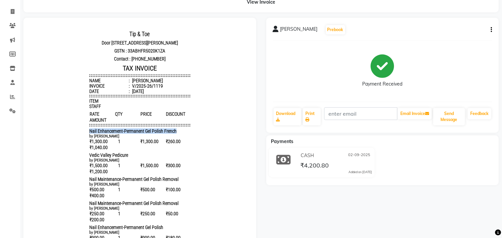
drag, startPoint x: 84, startPoint y: 132, endPoint x: 172, endPoint y: 132, distance: 88.3
click at [172, 132] on div "Nail Enhancement-Permanent Gel Polish French" at bounding box center [139, 130] width 101 height 5
copy span "Nail Enhancement-Permanent Gel Polish French"
drag, startPoint x: 84, startPoint y: 157, endPoint x: 119, endPoint y: 159, distance: 34.8
click at [119, 158] on span "Vedic Valley Pedicure" at bounding box center [108, 154] width 39 height 5
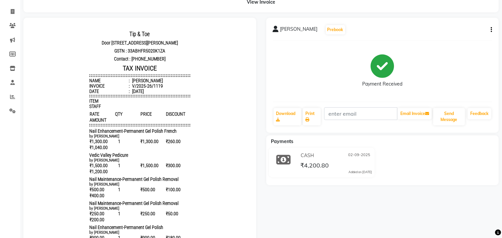
drag, startPoint x: 126, startPoint y: 159, endPoint x: 136, endPoint y: 159, distance: 9.7
click at [136, 158] on div "Vedic Valley Pedicure" at bounding box center [139, 154] width 101 height 5
drag, startPoint x: 83, startPoint y: 158, endPoint x: 123, endPoint y: 157, distance: 40.1
click at [123, 157] on div "Tip & Toe Door no I 26, plot no 364 Chandrika arcade, 1st main road,Annanagar e…" at bounding box center [140, 184] width 106 height 315
copy span "Vedic Valley Pedicure"
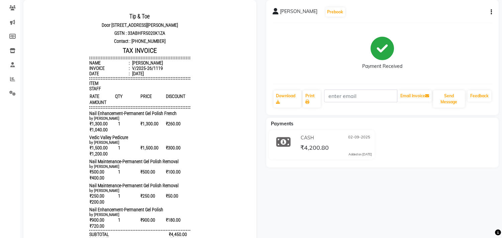
scroll to position [74, 0]
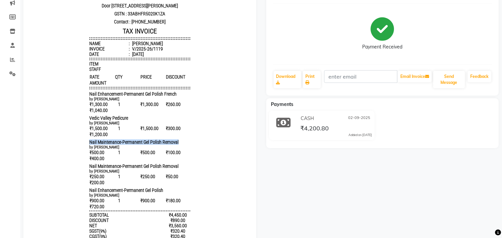
drag, startPoint x: 83, startPoint y: 145, endPoint x: 179, endPoint y: 144, distance: 96.3
click at [179, 144] on div "Nail Maintenance-Permanent Gel Polish Removal" at bounding box center [139, 141] width 101 height 5
copy span "Nail Maintenance-Permanent Gel Polish Removal"
drag, startPoint x: 85, startPoint y: 168, endPoint x: 114, endPoint y: 167, distance: 29.1
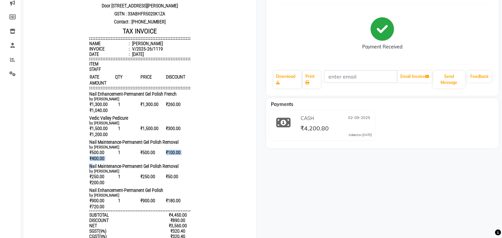
click at [146, 165] on div "Tip & Toe Door no I 26, plot no 364 Chandrika arcade, 1st main road,Annanagar e…" at bounding box center [140, 147] width 106 height 315
drag, startPoint x: 105, startPoint y: 167, endPoint x: 95, endPoint y: 169, distance: 9.8
click at [97, 169] on div "Tip & Toe Door no I 26, plot no 364 Chandrika arcade, 1st main road,Annanagar e…" at bounding box center [140, 147] width 106 height 315
drag, startPoint x: 82, startPoint y: 171, endPoint x: 180, endPoint y: 168, distance: 98.0
click at [180, 168] on div "Tip & Toe Door no I 26, plot no 364 Chandrika arcade, 1st main road,Annanagar e…" at bounding box center [140, 147] width 106 height 315
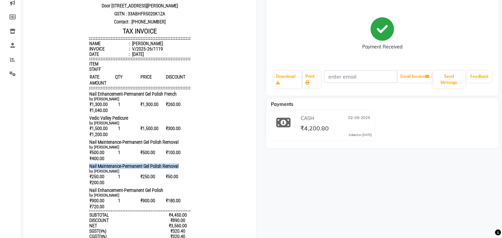
copy span "Nail Maintenance-Permanent Gel Polish Removal"
drag, startPoint x: 84, startPoint y: 195, endPoint x: 166, endPoint y: 195, distance: 82.2
click at [166, 193] on div "Nail Enhancement-Permanent Gel Polish" at bounding box center [139, 190] width 101 height 5
copy span "Nail Enhancement-Permanent Gel Polish"
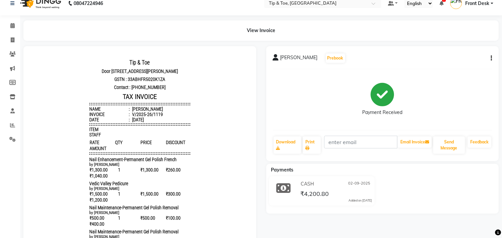
scroll to position [10, 0]
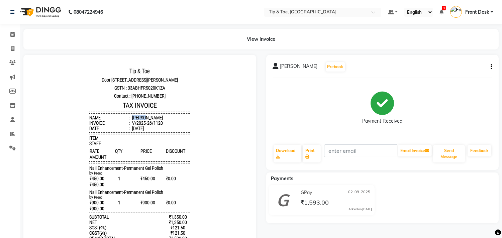
drag, startPoint x: 125, startPoint y: 124, endPoint x: 151, endPoint y: 123, distance: 25.8
click at [151, 120] on li "Name : [PERSON_NAME]" at bounding box center [139, 117] width 101 height 5
copy div "[PERSON_NAME]"
drag, startPoint x: 84, startPoint y: 176, endPoint x: 177, endPoint y: 178, distance: 93.0
click at [177, 171] on div "Nail Enhancement-Permanent Gel Polish" at bounding box center [139, 167] width 101 height 5
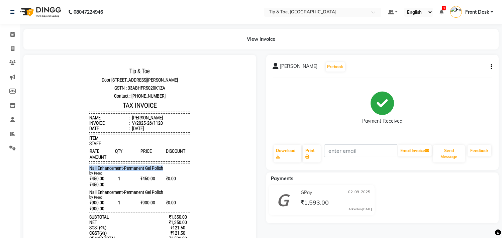
copy span "Nail Enhancement-Permanent Gel Polish"
drag, startPoint x: 83, startPoint y: 194, endPoint x: 186, endPoint y: 196, distance: 103.3
click at [186, 196] on div "Tip & Toe Door no I 26, plot no 364 Chandrika arcade, 1st main road,Annanagar e…" at bounding box center [140, 182] width 106 height 237
copy span "Nail Enhancement-Permanent Gel Polish"
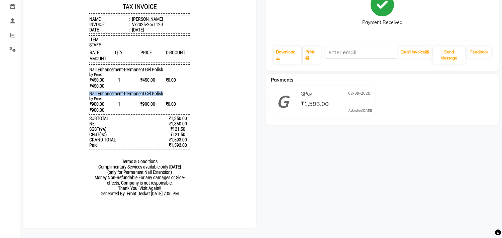
scroll to position [99, 0]
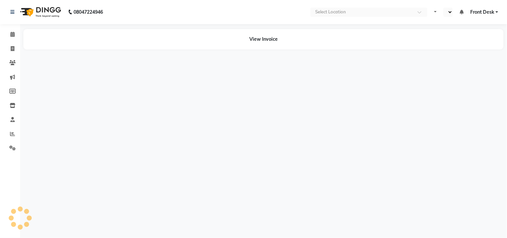
select select "en"
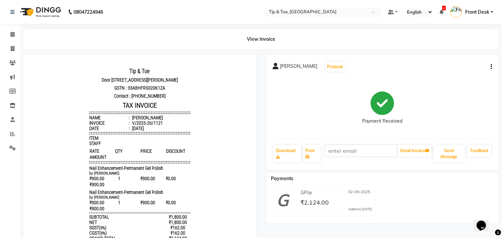
scroll to position [5, 0]
drag, startPoint x: 83, startPoint y: 171, endPoint x: 183, endPoint y: 171, distance: 100.0
click at [183, 171] on div "Nail Enhancement-Permanent Gel Polish" at bounding box center [139, 167] width 101 height 5
copy span "Nail Enhancement-Permanent Gel Polish"
drag, startPoint x: 84, startPoint y: 194, endPoint x: 204, endPoint y: 191, distance: 120.4
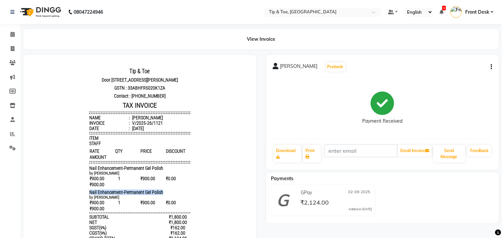
click at [204, 192] on body "Tip & Toe Door no I 26, plot no 364 Chandrika arcade, 1st main road,Annanagar e…" at bounding box center [140, 182] width 214 height 237
copy span "Nail Enhancement-Permanent Gel Polish"
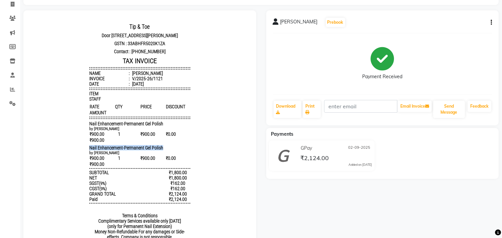
scroll to position [0, 0]
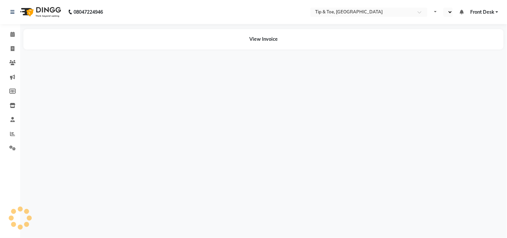
select select "en"
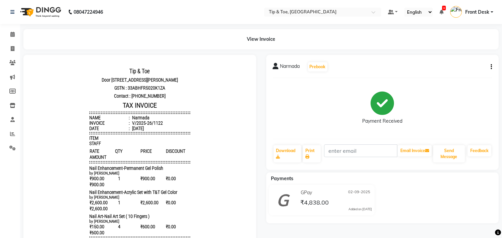
drag, startPoint x: 124, startPoint y: 124, endPoint x: 145, endPoint y: 118, distance: 21.2
drag, startPoint x: 145, startPoint y: 118, endPoint x: 126, endPoint y: 127, distance: 20.5
click at [131, 125] on div "V/2025-26/1122" at bounding box center [147, 122] width 32 height 5
click at [131, 120] on div "Narmada" at bounding box center [140, 117] width 19 height 5
drag, startPoint x: 126, startPoint y: 124, endPoint x: 150, endPoint y: 121, distance: 23.9
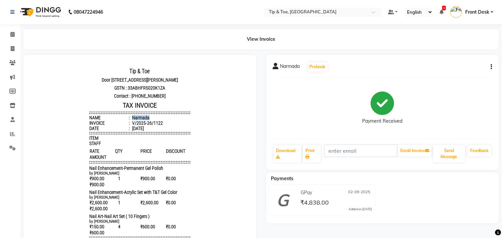
click at [150, 120] on li "Name : Narmada" at bounding box center [139, 117] width 101 height 5
copy div "Narmada"
drag, startPoint x: 83, startPoint y: 175, endPoint x: 225, endPoint y: 175, distance: 142.4
click at [225, 175] on body "Tip & Toe [STREET_ADDRESS][PERSON_NAME] GSTN : 33ABHFR5020K1ZA Contact : [PHONE…" at bounding box center [140, 194] width 214 height 261
copy span "Nail Enhancement-Permanent Gel Polish"
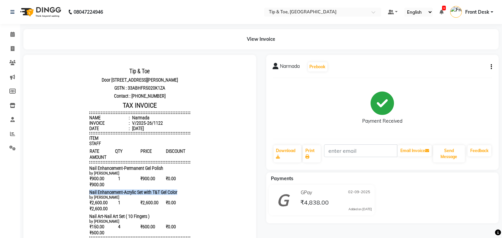
drag, startPoint x: 84, startPoint y: 200, endPoint x: 216, endPoint y: 199, distance: 131.4
click at [216, 199] on body "Tip & Toe [STREET_ADDRESS][PERSON_NAME] GSTN : 33ABHFR5020K1ZA Contact : [PHONE…" at bounding box center [140, 194] width 214 height 261
copy span "Nail Enhancement-Acrylic Set with T&T Gel Color"
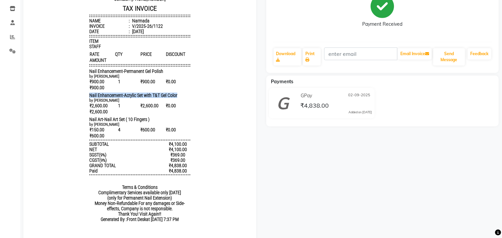
scroll to position [96, 0]
drag, startPoint x: 84, startPoint y: 125, endPoint x: 119, endPoint y: 124, distance: 35.5
click at [119, 123] on span "Nail Art-Nail Art Set ( 10 Fingers )" at bounding box center [119, 119] width 60 height 5
copy span "Nail Art-Nail Art Set"
